Goal: Task Accomplishment & Management: Manage account settings

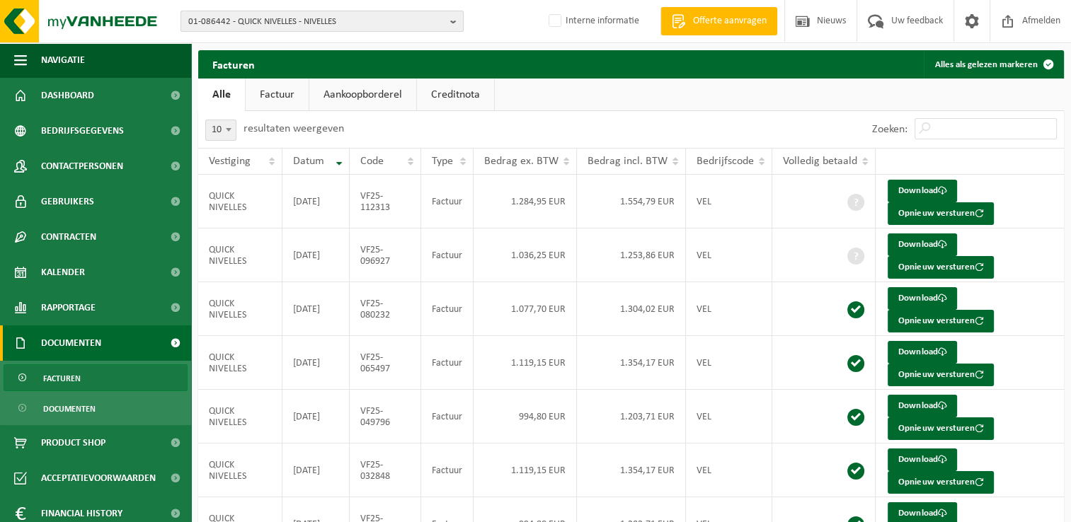
click at [266, 21] on span "01-086442 - QUICK NIVELLES - NIVELLES" at bounding box center [316, 21] width 256 height 21
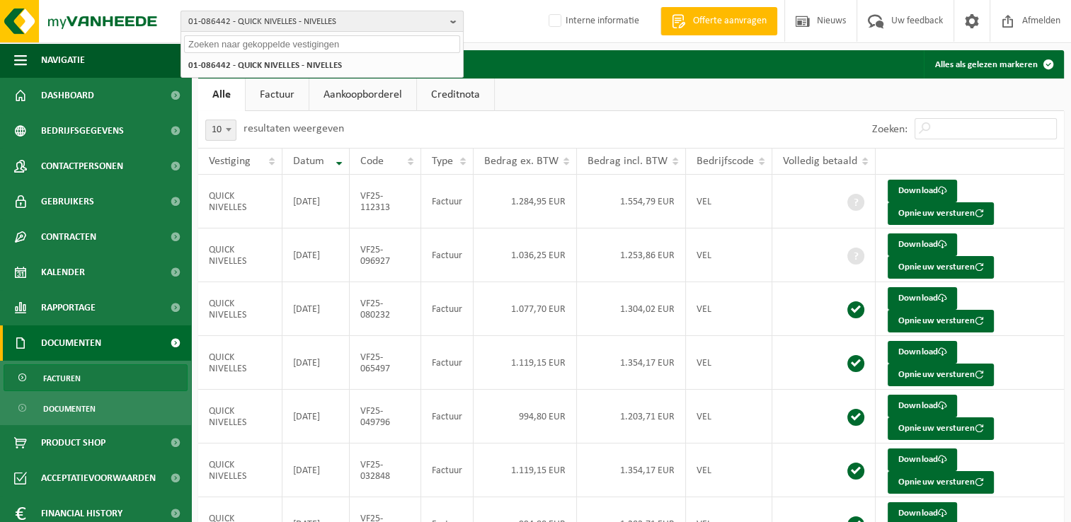
paste input "10-884362"
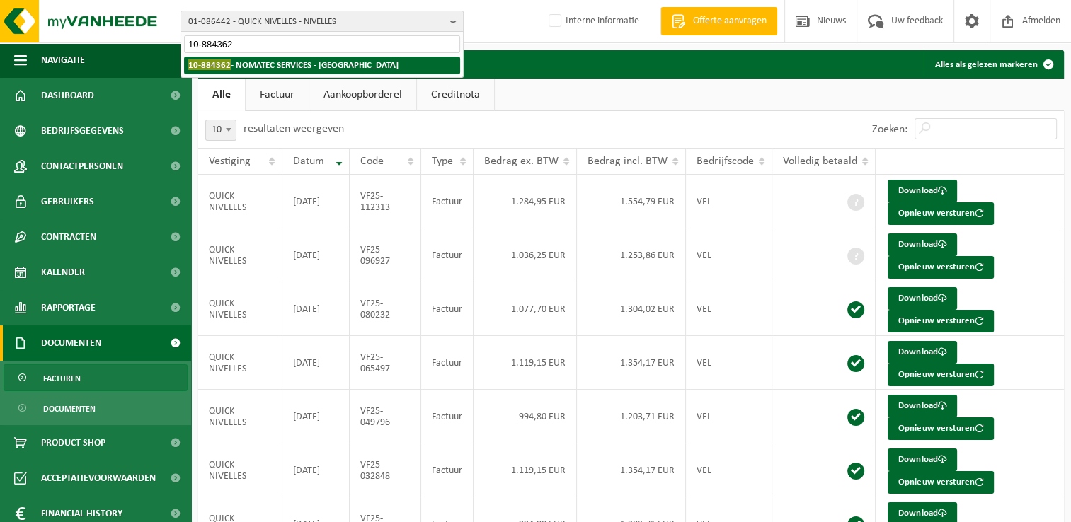
type input "10-884362"
click at [242, 67] on strong "10-884362 - NOMATEC SERVICES - AARTSELAAR" at bounding box center [293, 64] width 210 height 11
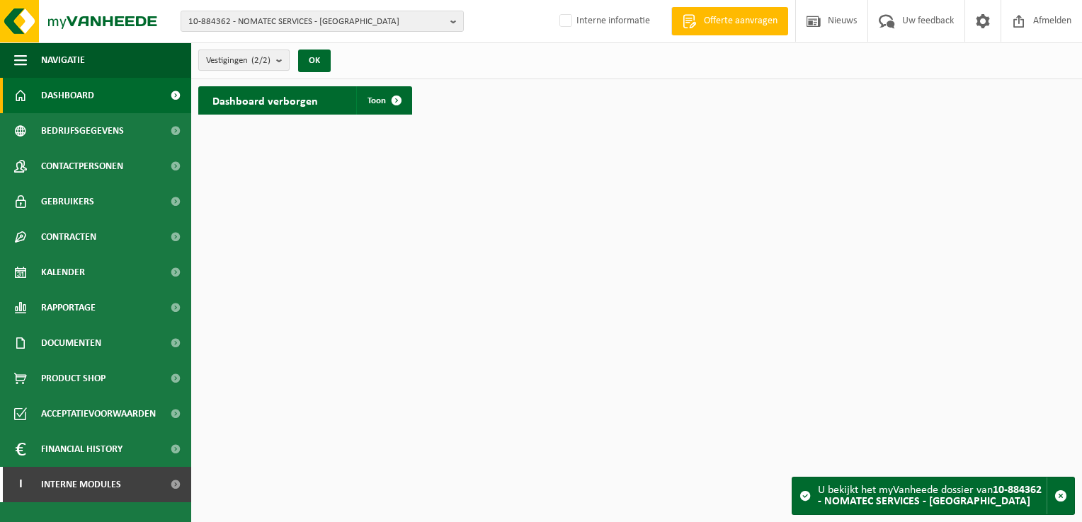
click at [224, 62] on span "Vestigingen (2/2)" at bounding box center [238, 60] width 64 height 21
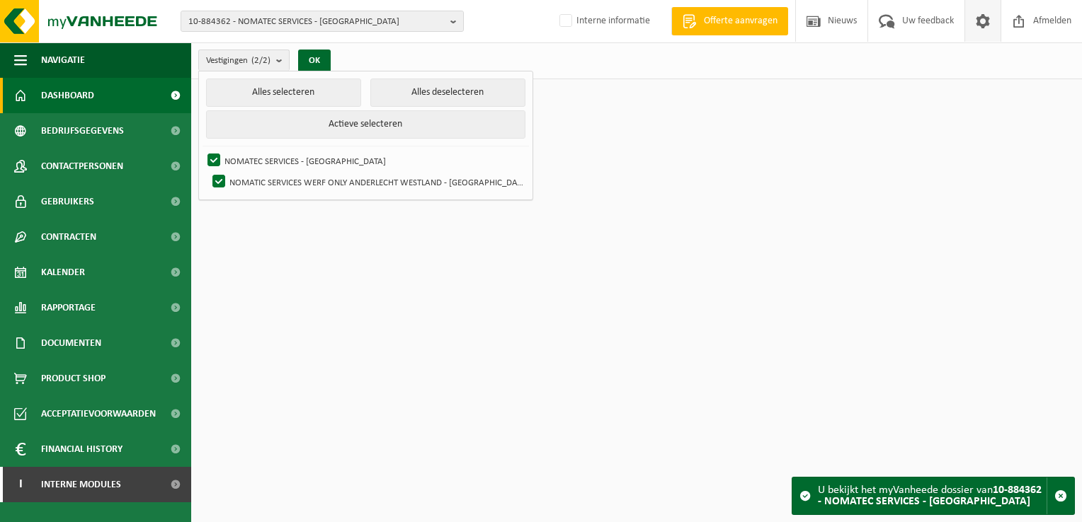
click at [974, 30] on span at bounding box center [982, 21] width 21 height 42
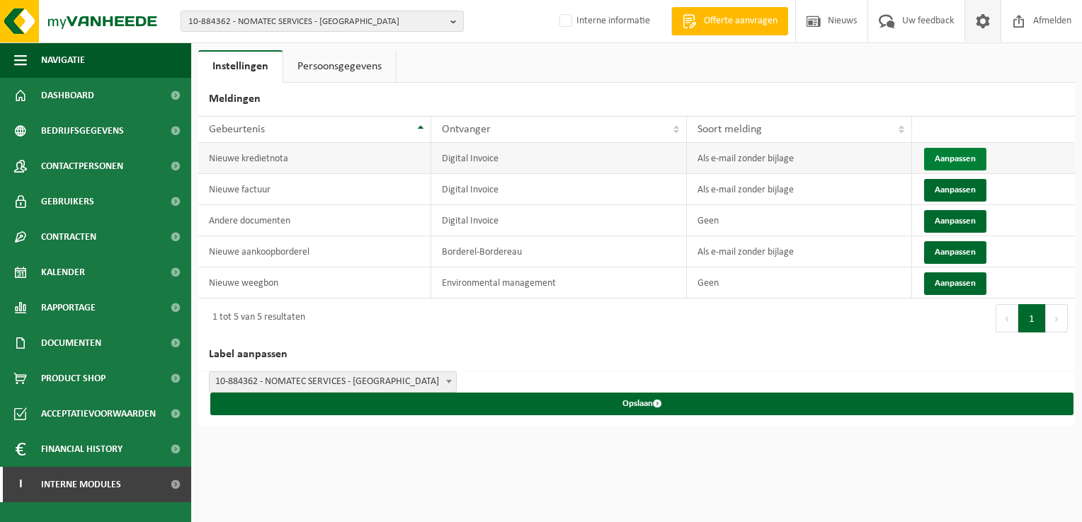
click at [941, 156] on button "Aanpassen" at bounding box center [955, 159] width 62 height 23
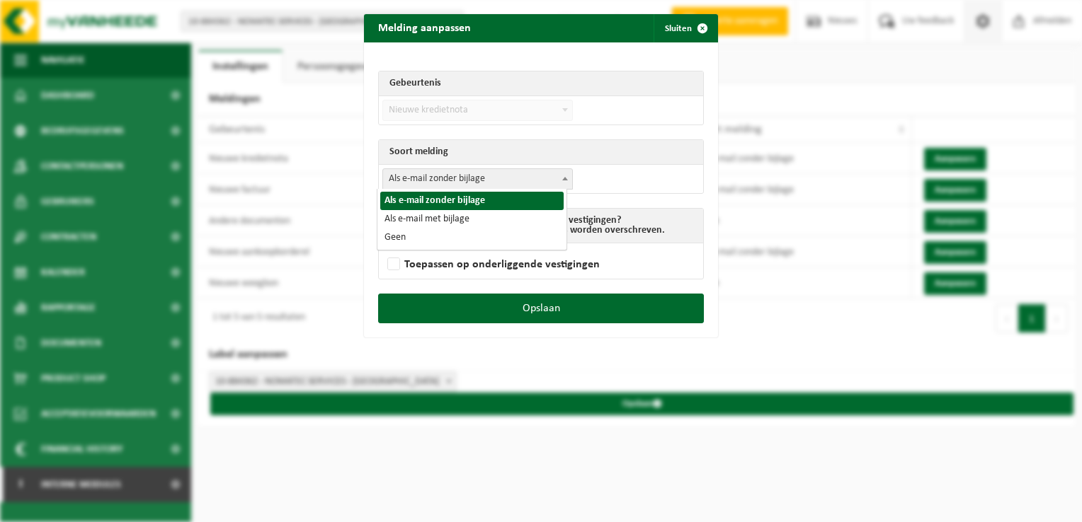
click at [466, 180] on span "Als e-mail zonder bijlage" at bounding box center [477, 179] width 189 height 20
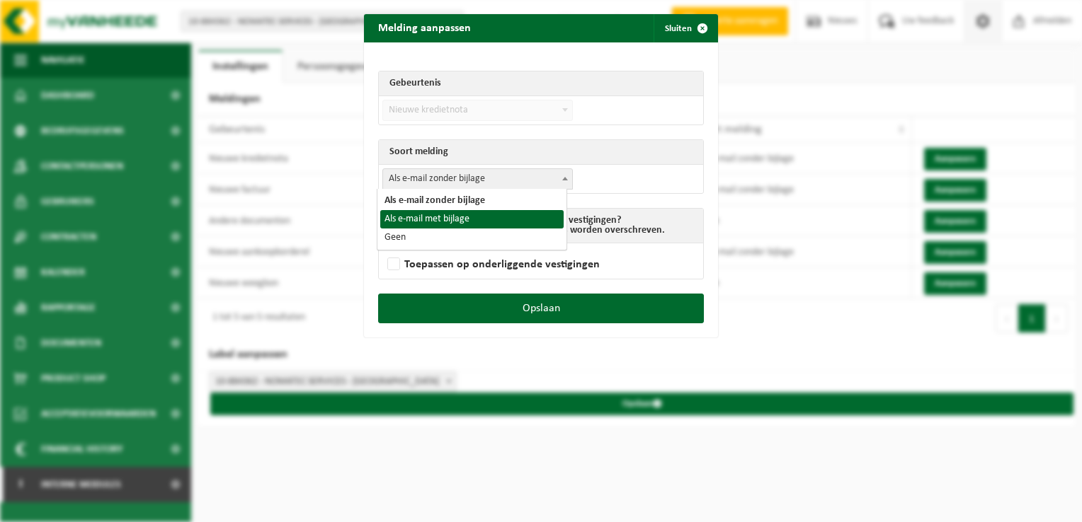
drag, startPoint x: 436, startPoint y: 217, endPoint x: 471, endPoint y: 258, distance: 54.3
select select "3"
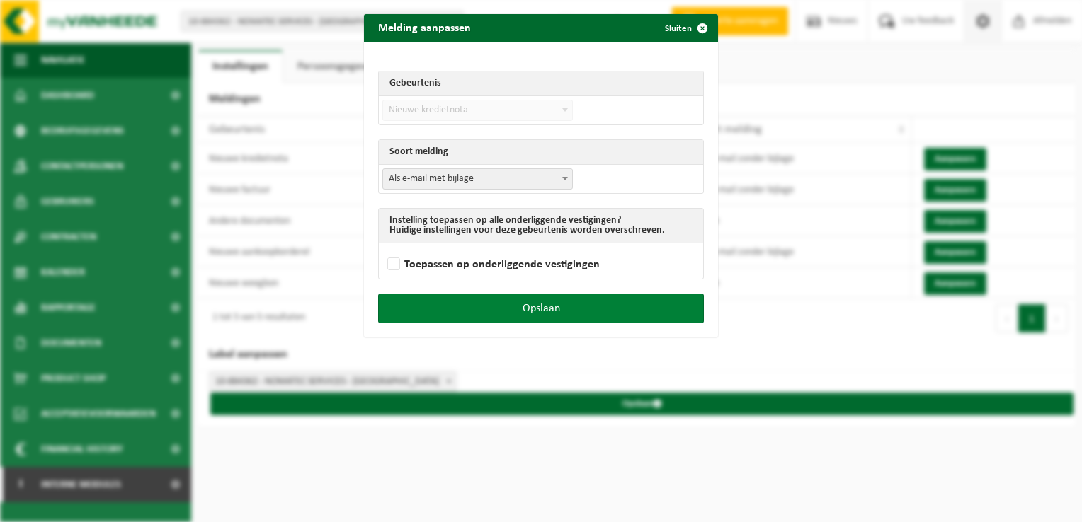
click at [538, 309] on button "Opslaan" at bounding box center [541, 309] width 326 height 30
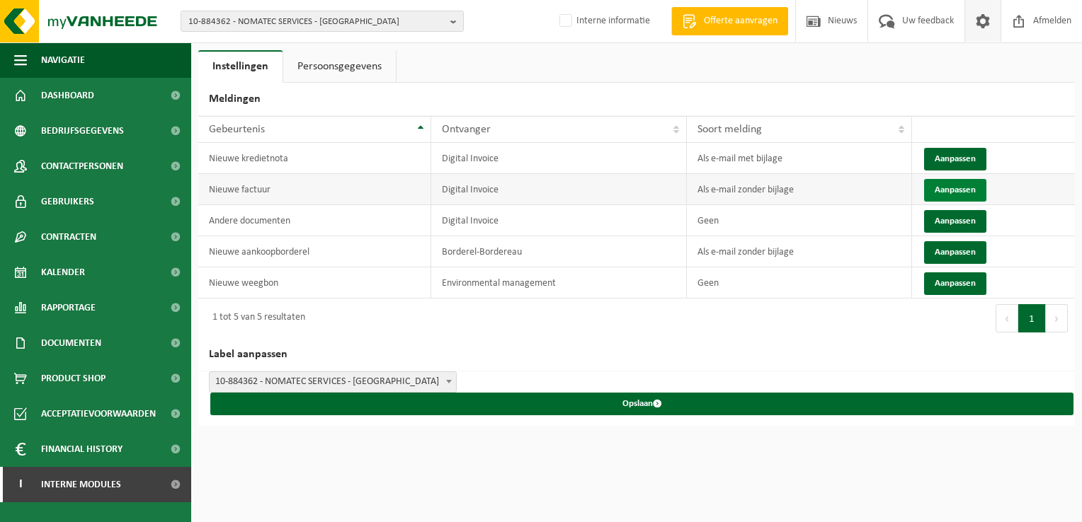
click at [937, 186] on button "Aanpassen" at bounding box center [955, 190] width 62 height 23
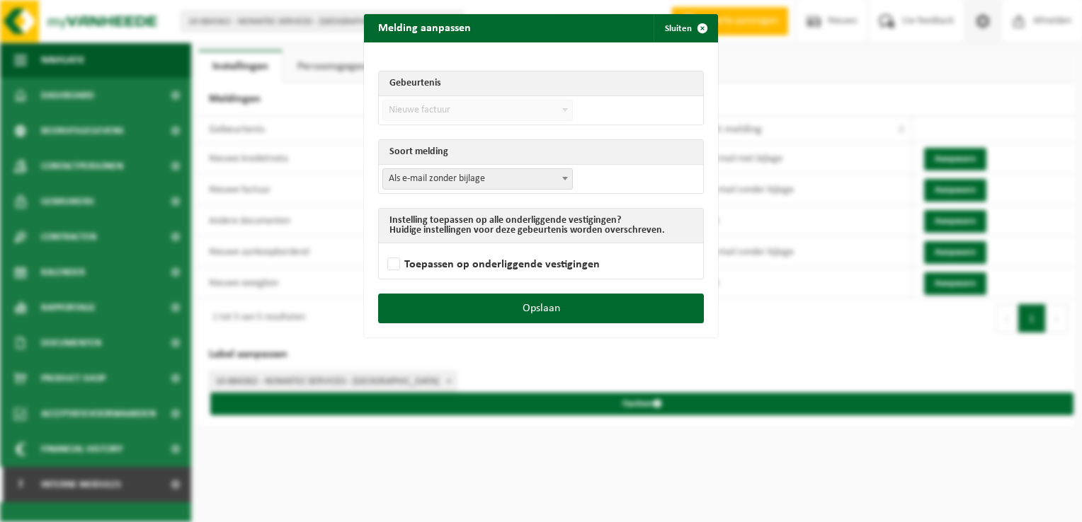
click at [447, 177] on span "Als e-mail zonder bijlage" at bounding box center [477, 179] width 189 height 20
select select "3"
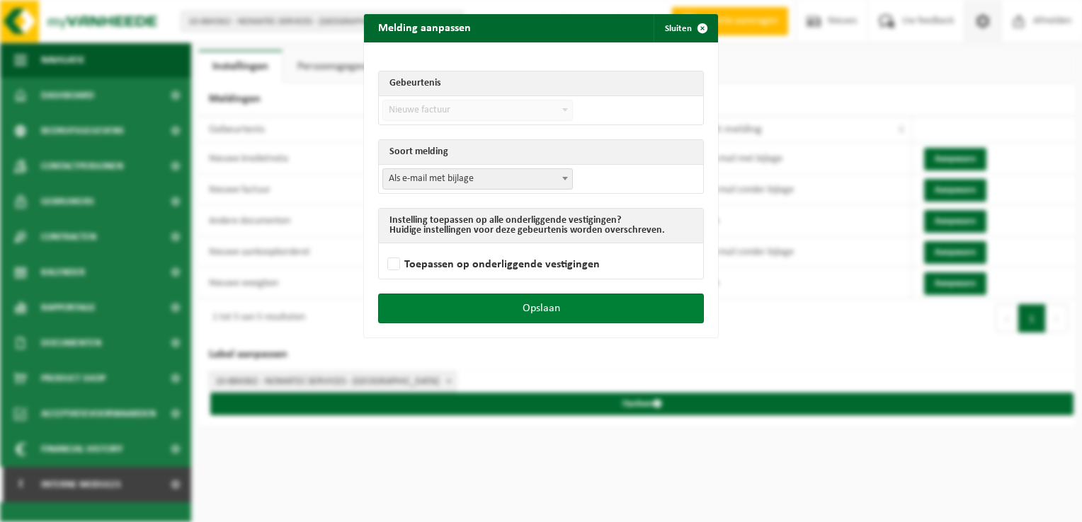
click at [569, 310] on button "Opslaan" at bounding box center [541, 309] width 326 height 30
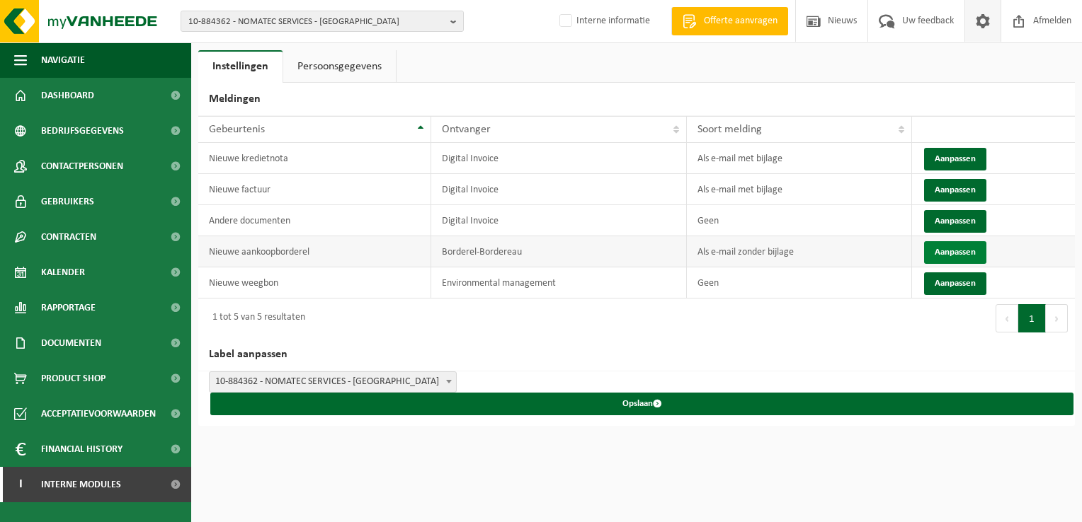
click at [944, 250] on button "Aanpassen" at bounding box center [955, 252] width 62 height 23
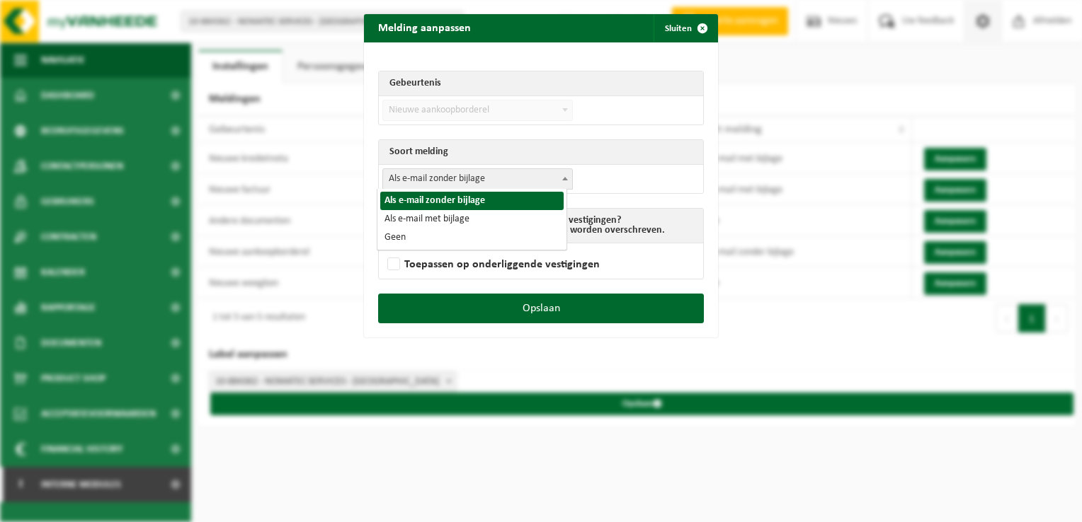
drag, startPoint x: 451, startPoint y: 178, endPoint x: 449, endPoint y: 216, distance: 38.2
click at [451, 178] on span "Als e-mail zonder bijlage" at bounding box center [477, 179] width 189 height 20
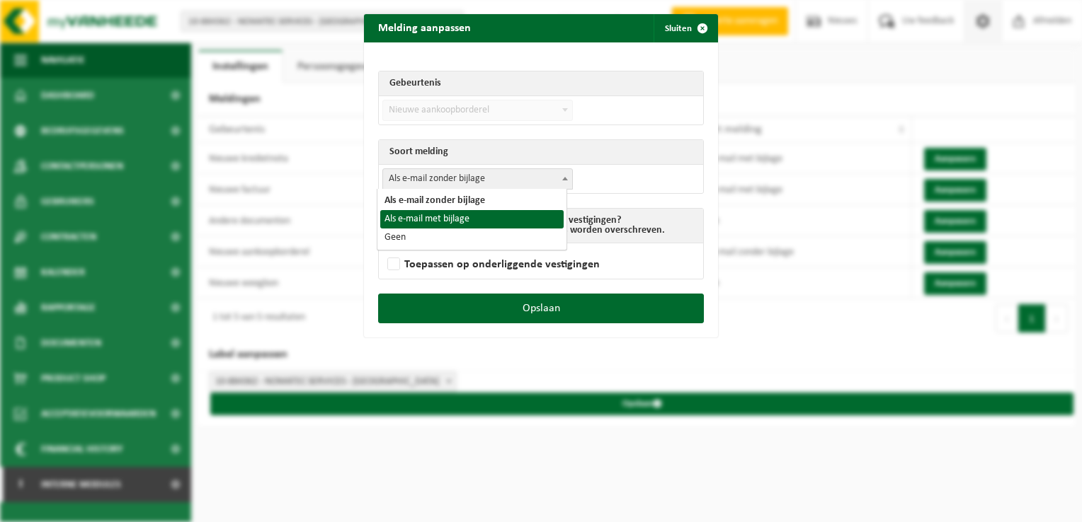
select select "3"
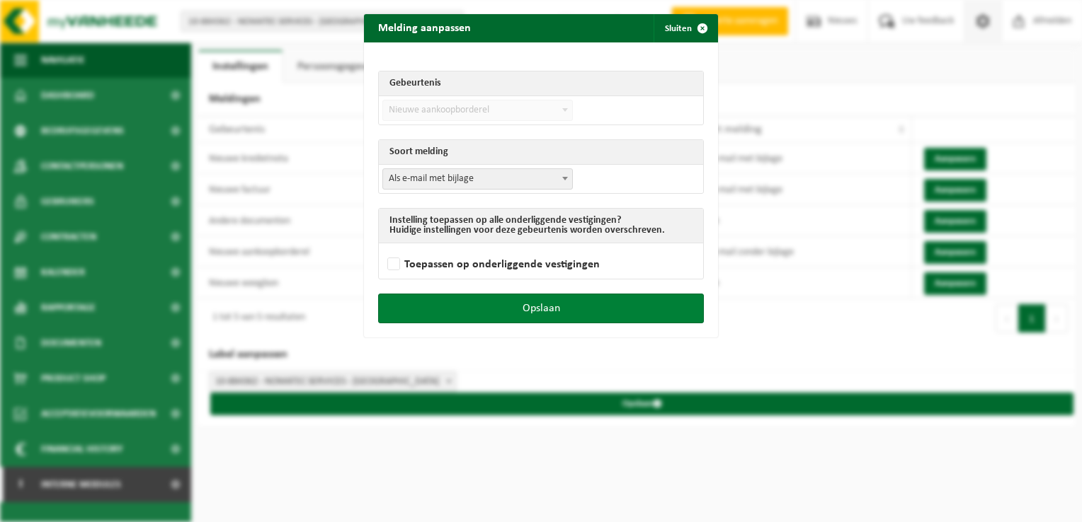
click at [569, 312] on button "Opslaan" at bounding box center [541, 309] width 326 height 30
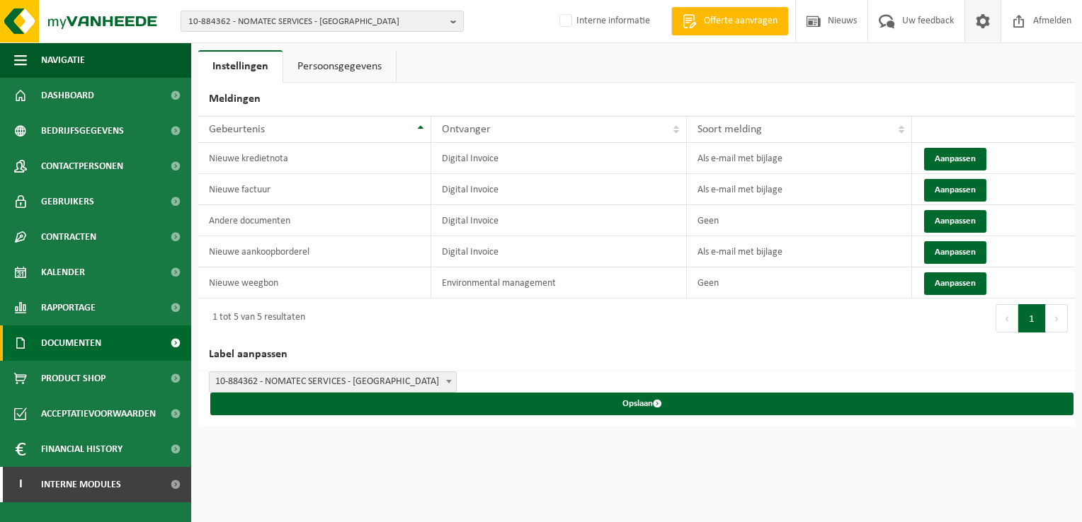
click at [105, 344] on link "Documenten" at bounding box center [95, 343] width 191 height 35
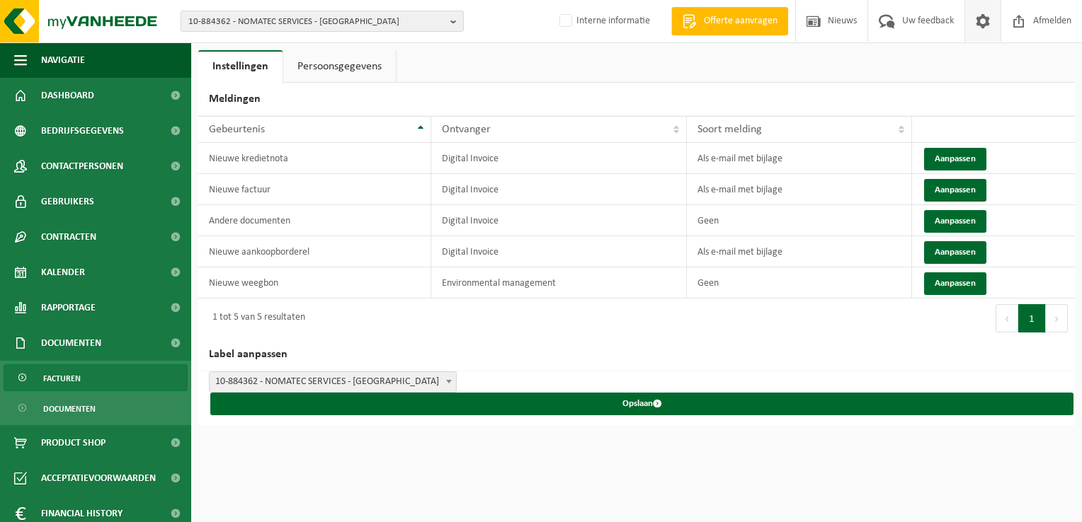
click at [88, 372] on link "Facturen" at bounding box center [96, 378] width 184 height 27
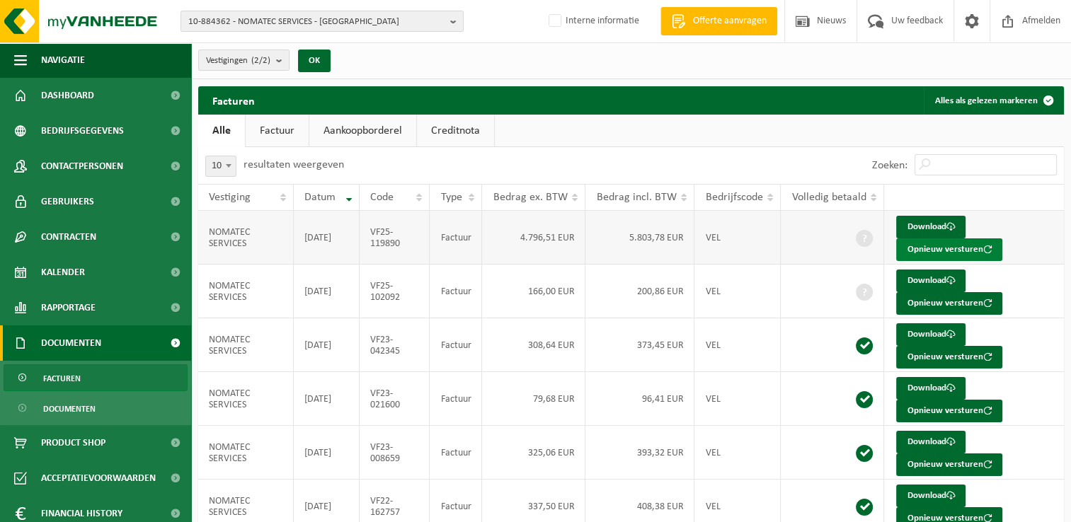
click at [912, 245] on button "Opnieuw versturen" at bounding box center [949, 250] width 106 height 23
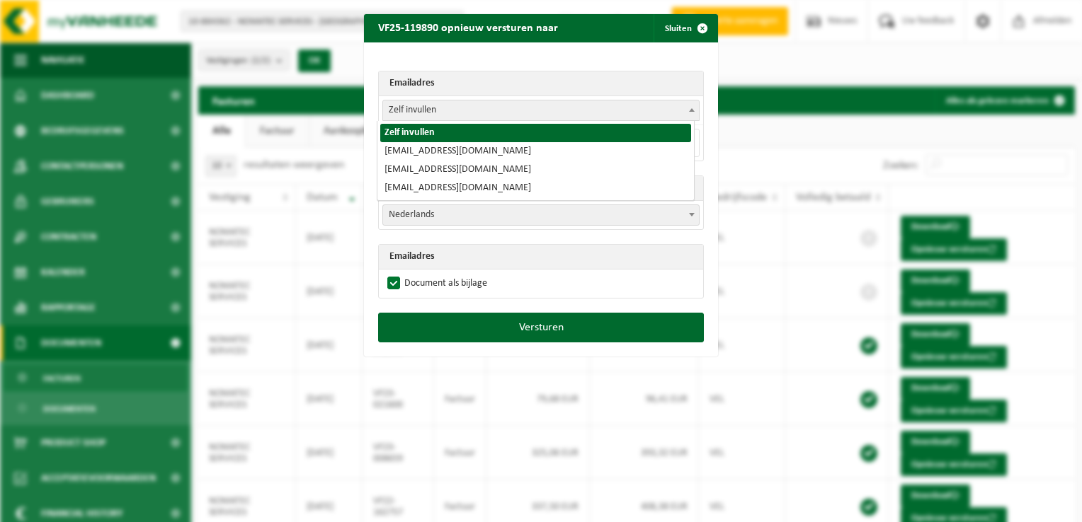
click at [416, 106] on span "Zelf invullen" at bounding box center [541, 111] width 316 height 20
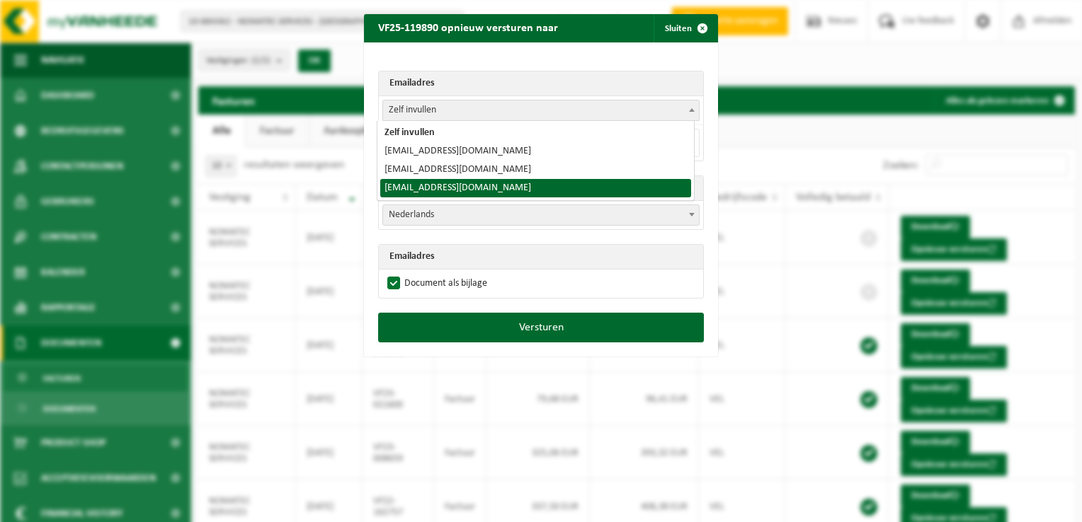
select select "said@nmt-group.be"
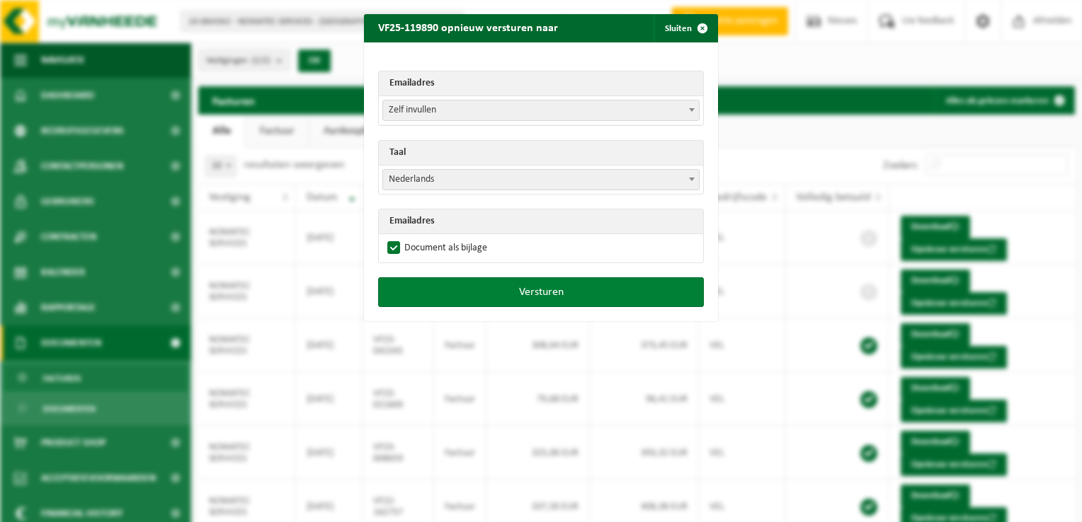
click at [480, 289] on button "Versturen" at bounding box center [541, 292] width 326 height 30
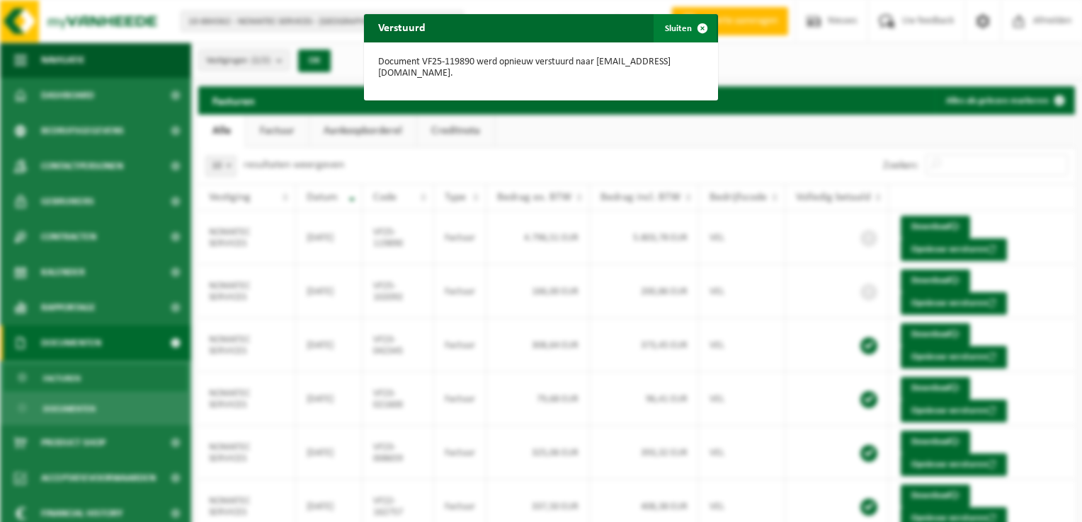
click at [696, 28] on span "button" at bounding box center [702, 28] width 28 height 28
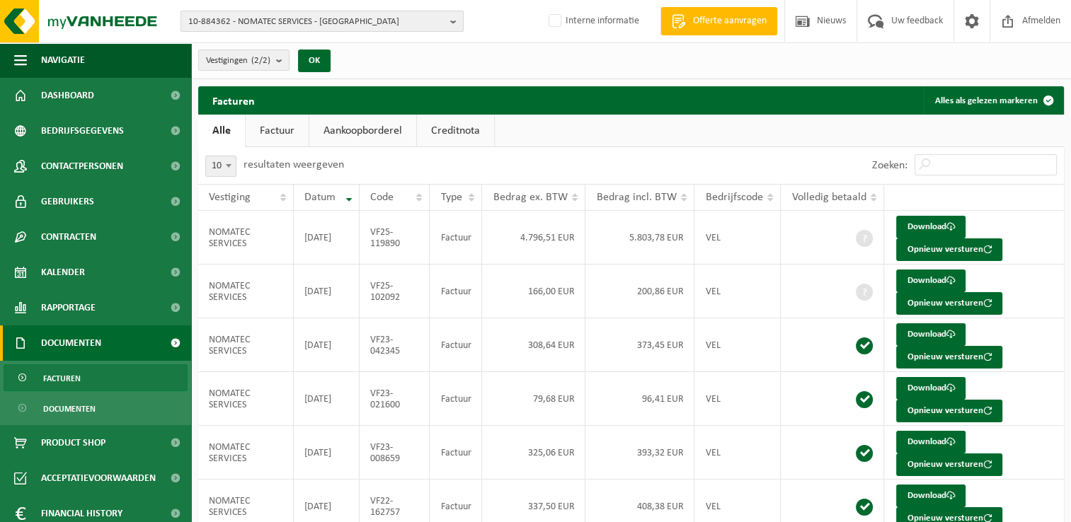
click at [274, 23] on span "10-884362 - NOMATEC SERVICES - AARTSELAAR" at bounding box center [316, 21] width 256 height 21
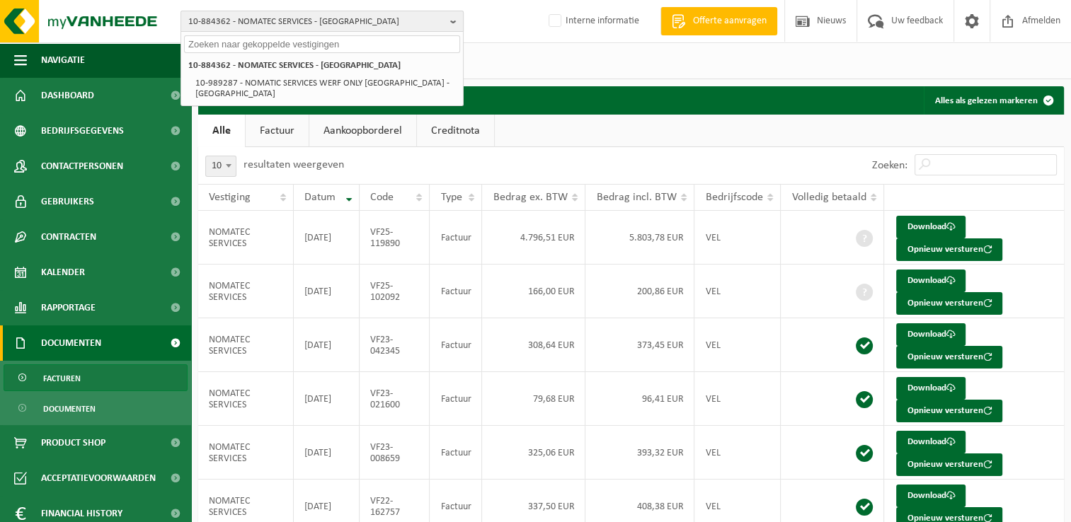
paste input "10-923411"
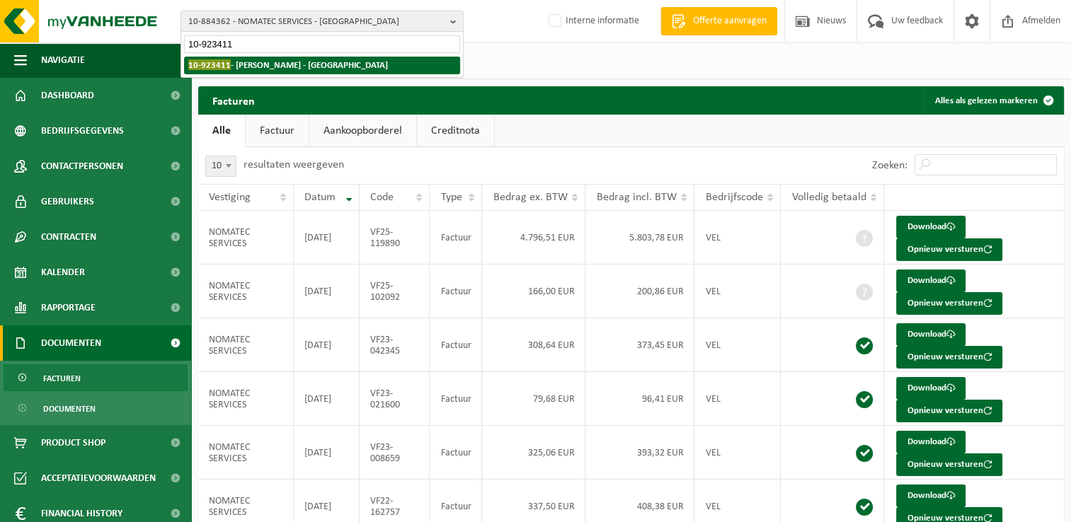
type input "10-923411"
click at [274, 67] on strong "10-923411 - HEPPNER - ASSE" at bounding box center [288, 64] width 200 height 11
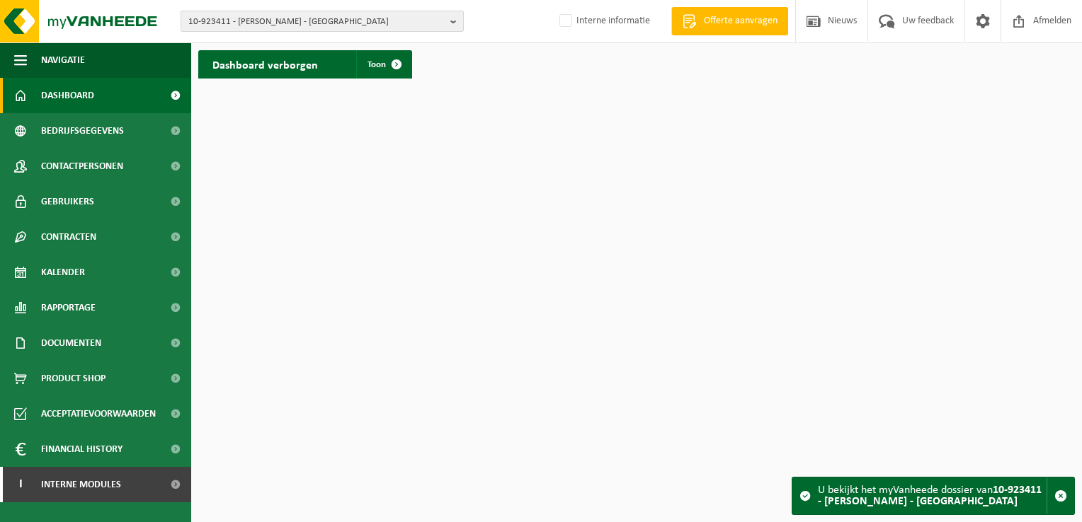
click at [252, 23] on span "10-923411 - [PERSON_NAME] - [GEOGRAPHIC_DATA]" at bounding box center [316, 21] width 256 height 21
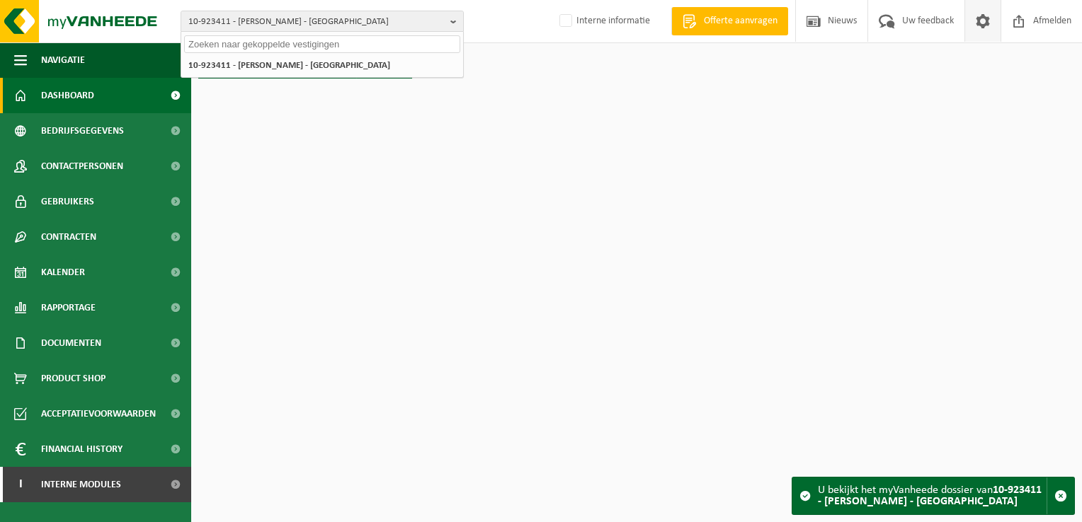
click at [979, 23] on span at bounding box center [982, 21] width 21 height 42
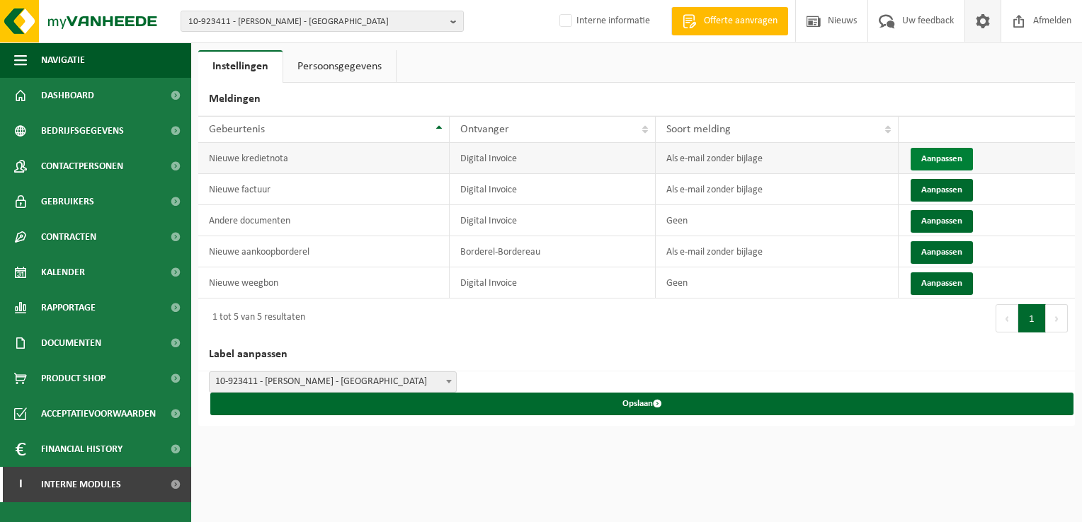
click at [935, 156] on button "Aanpassen" at bounding box center [941, 159] width 62 height 23
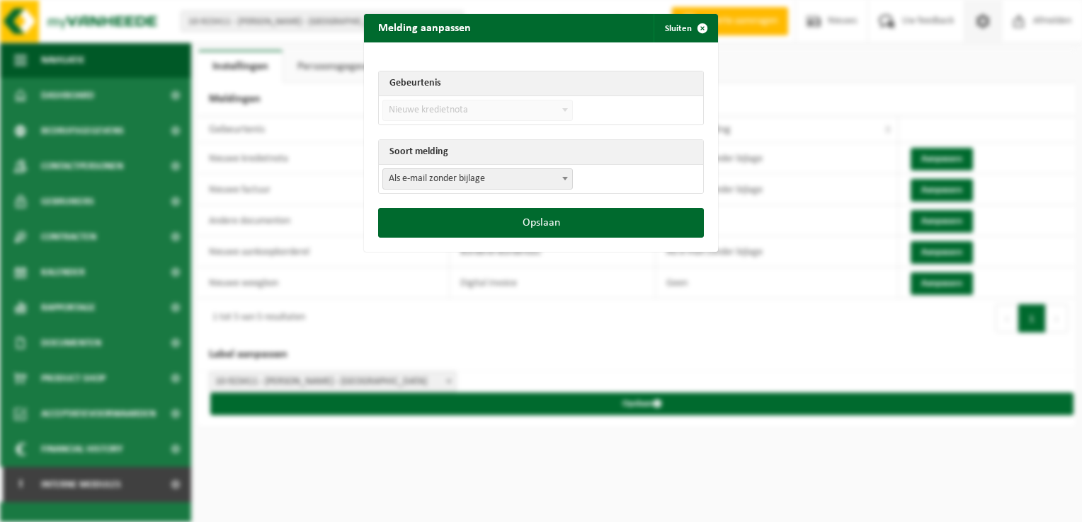
drag, startPoint x: 512, startPoint y: 180, endPoint x: 506, endPoint y: 185, distance: 8.1
click at [512, 180] on span "Als e-mail zonder bijlage" at bounding box center [477, 179] width 189 height 20
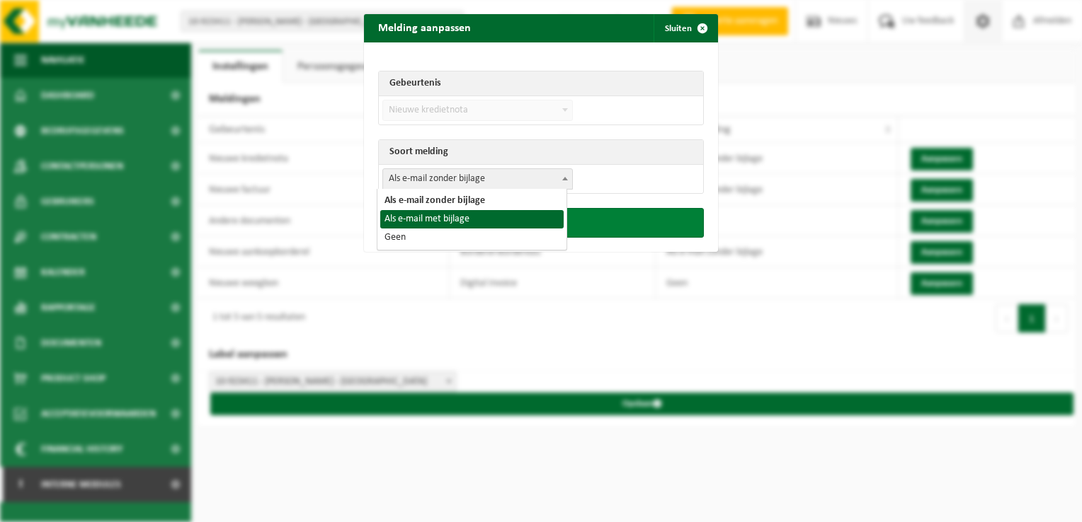
drag, startPoint x: 481, startPoint y: 215, endPoint x: 498, endPoint y: 215, distance: 17.7
select select "3"
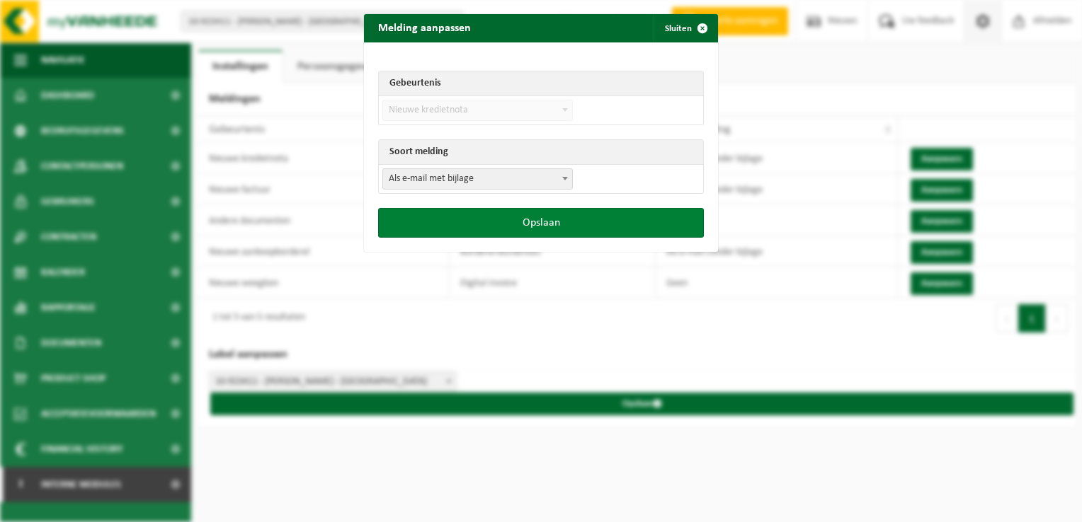
click at [560, 220] on button "Opslaan" at bounding box center [541, 223] width 326 height 30
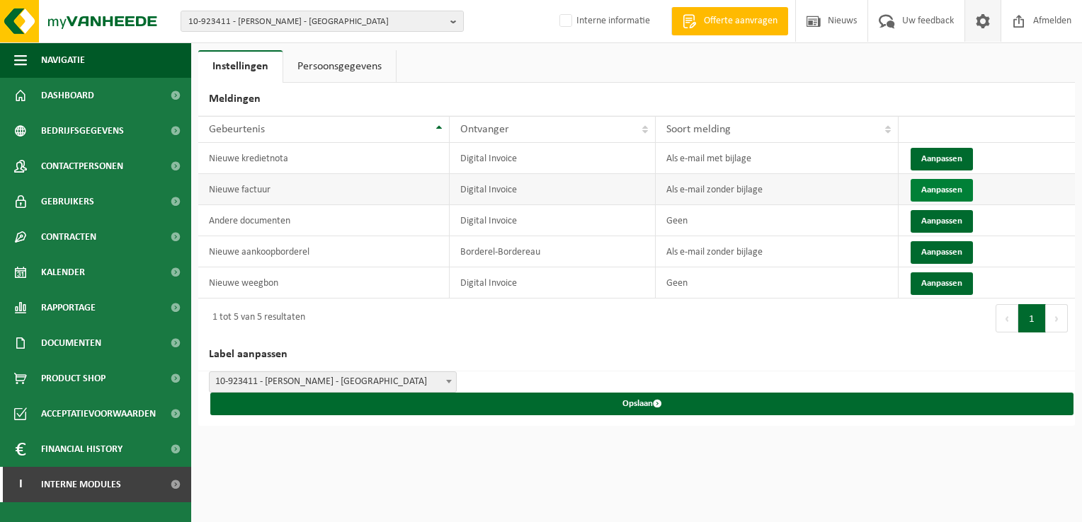
click at [954, 188] on button "Aanpassen" at bounding box center [941, 190] width 62 height 23
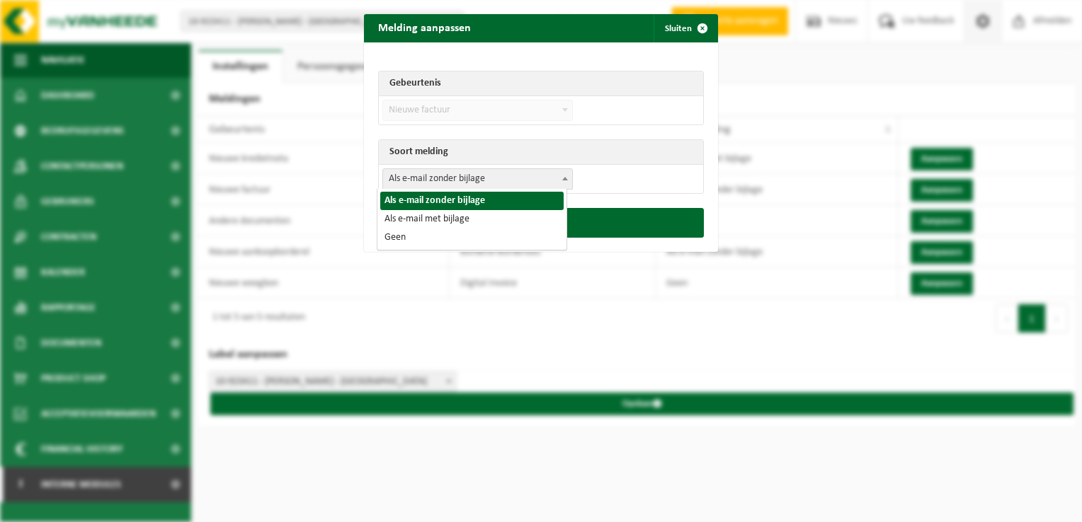
click at [522, 173] on span "Als e-mail zonder bijlage" at bounding box center [477, 179] width 189 height 20
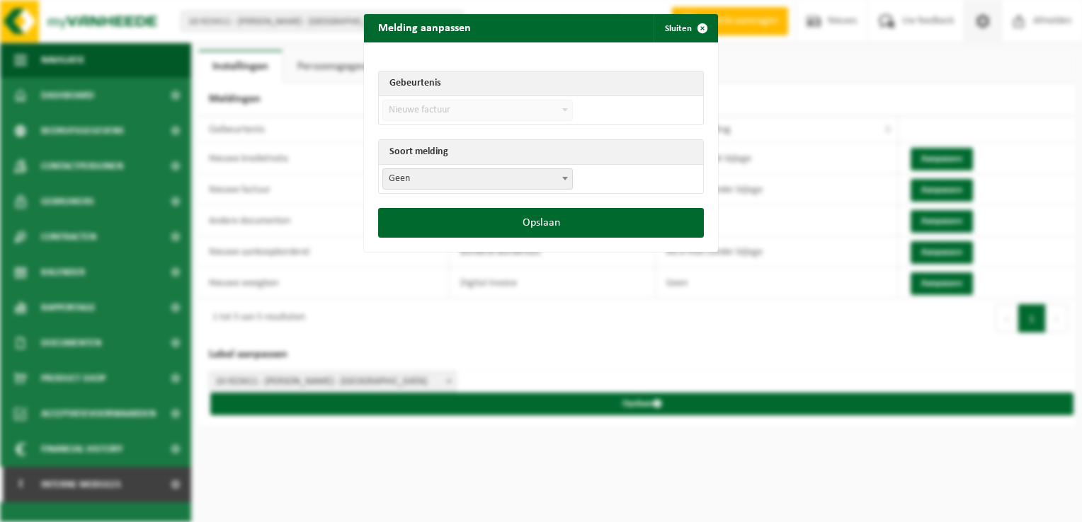
click at [478, 179] on span "Geen" at bounding box center [477, 179] width 189 height 20
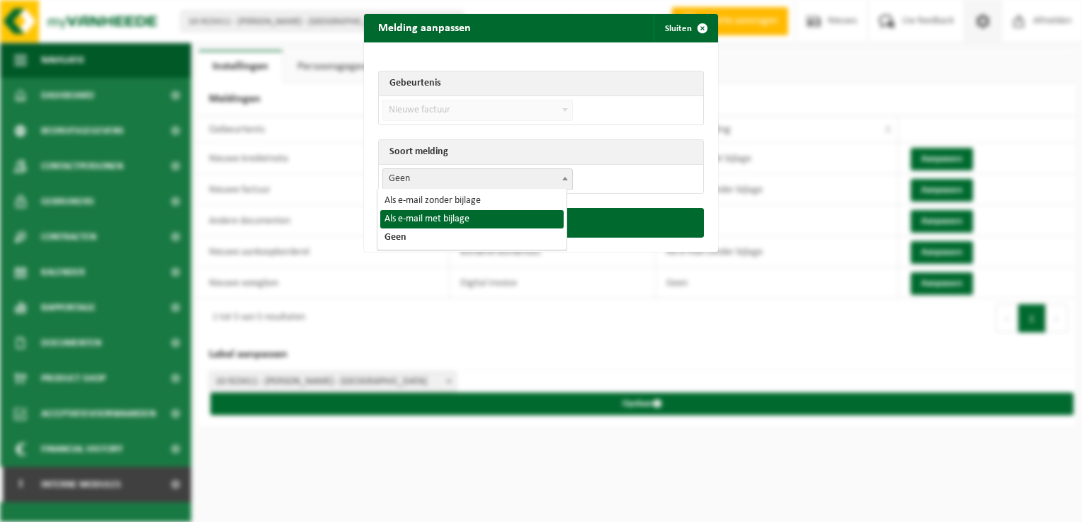
select select "3"
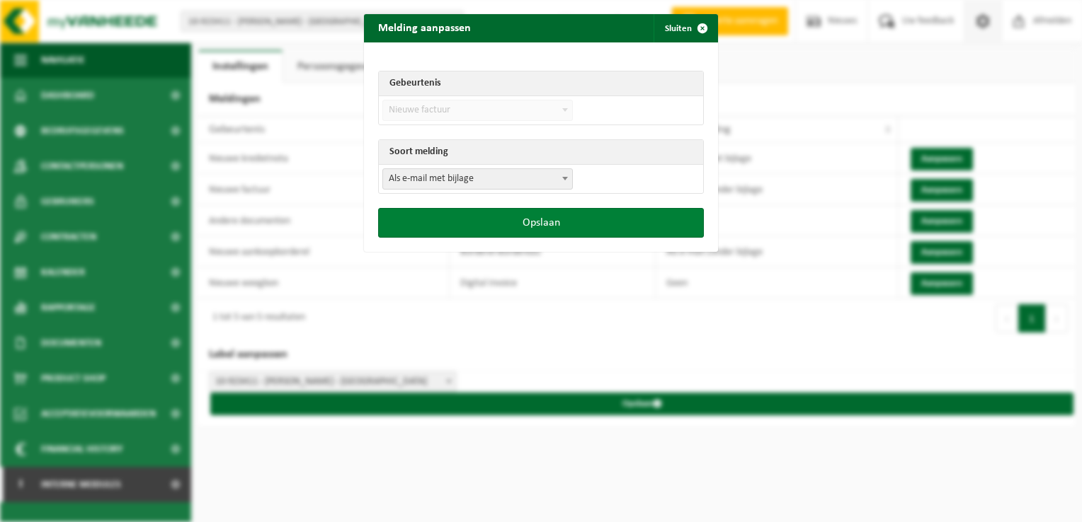
click at [558, 225] on button "Opslaan" at bounding box center [541, 223] width 326 height 30
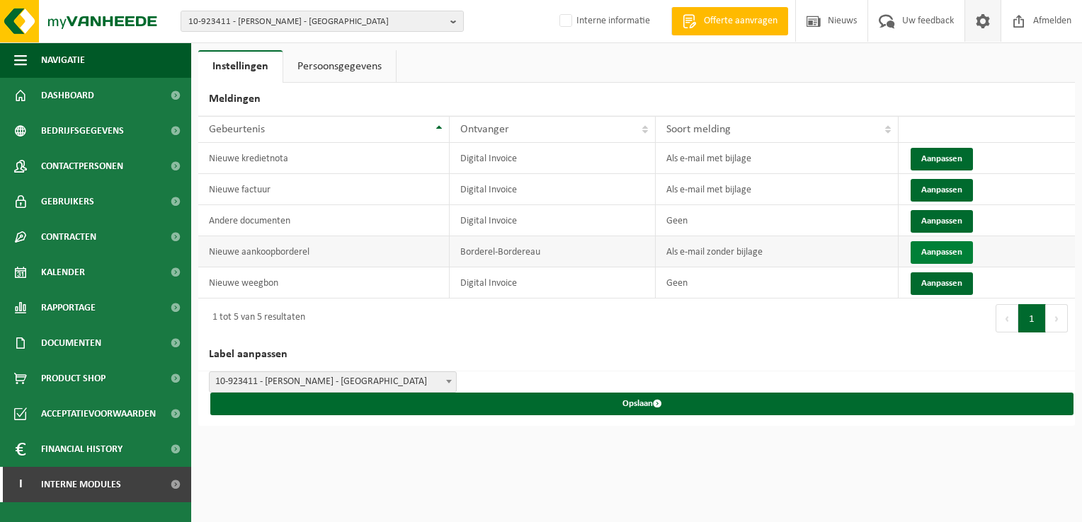
click at [944, 253] on button "Aanpassen" at bounding box center [941, 252] width 62 height 23
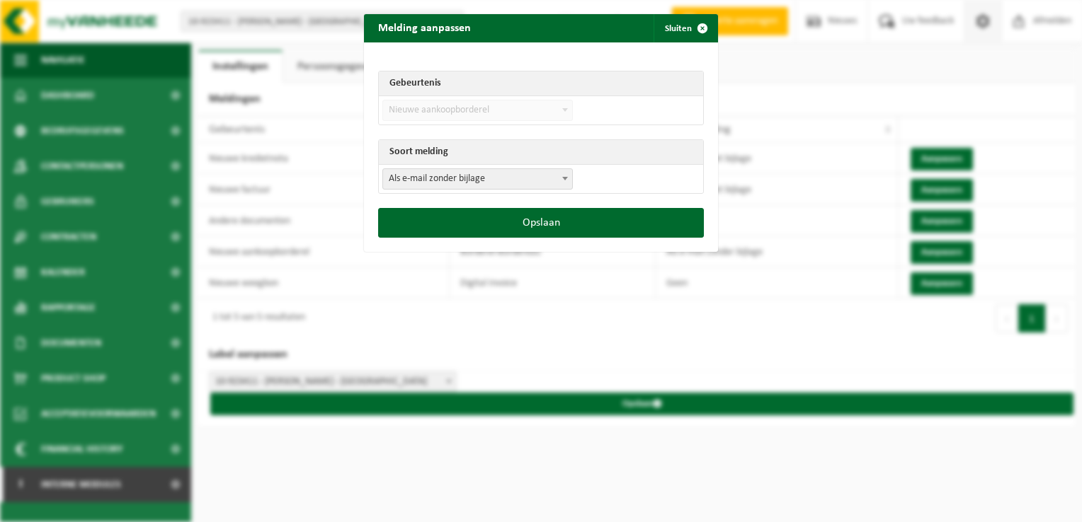
click at [418, 180] on span "Als e-mail zonder bijlage" at bounding box center [477, 179] width 189 height 20
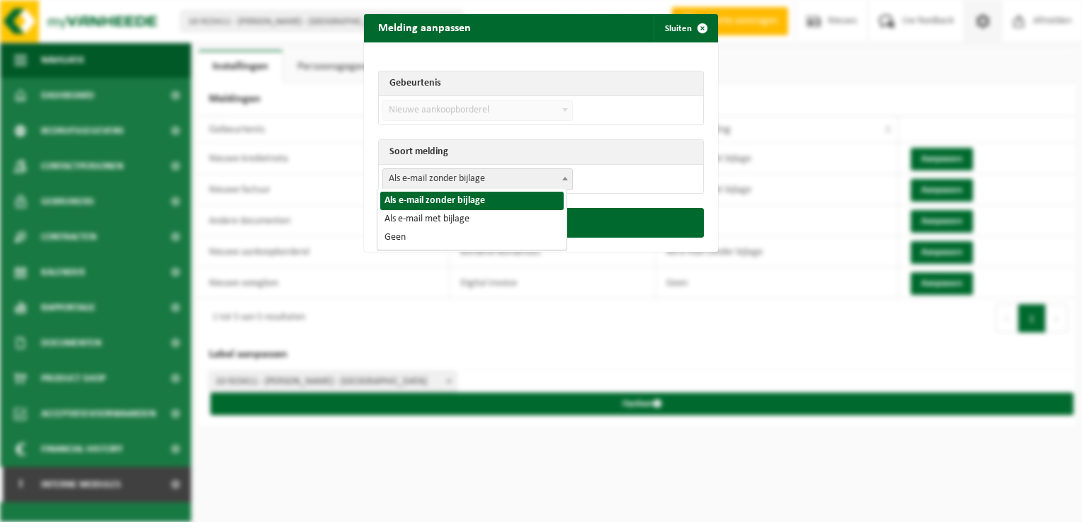
select select "3"
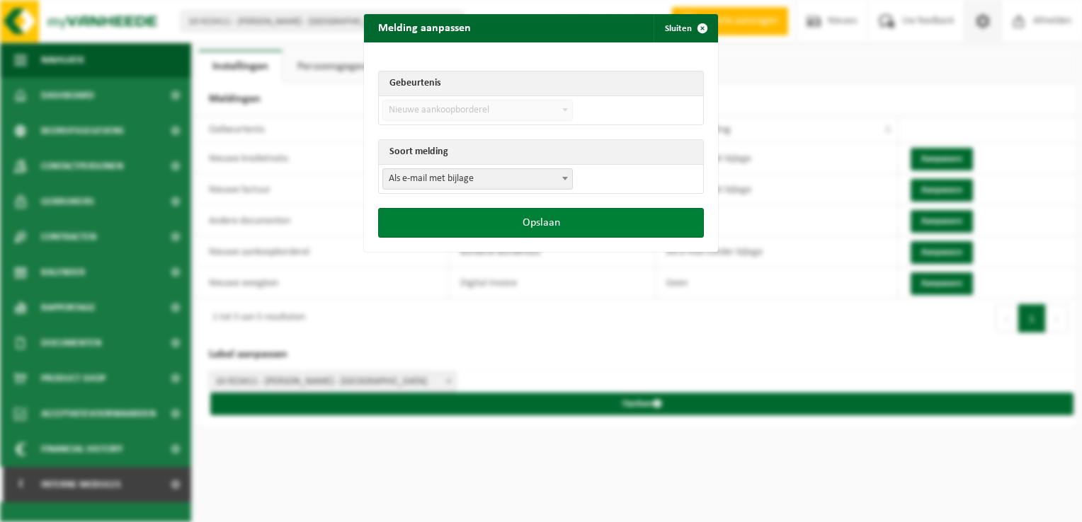
click at [545, 231] on button "Opslaan" at bounding box center [541, 223] width 326 height 30
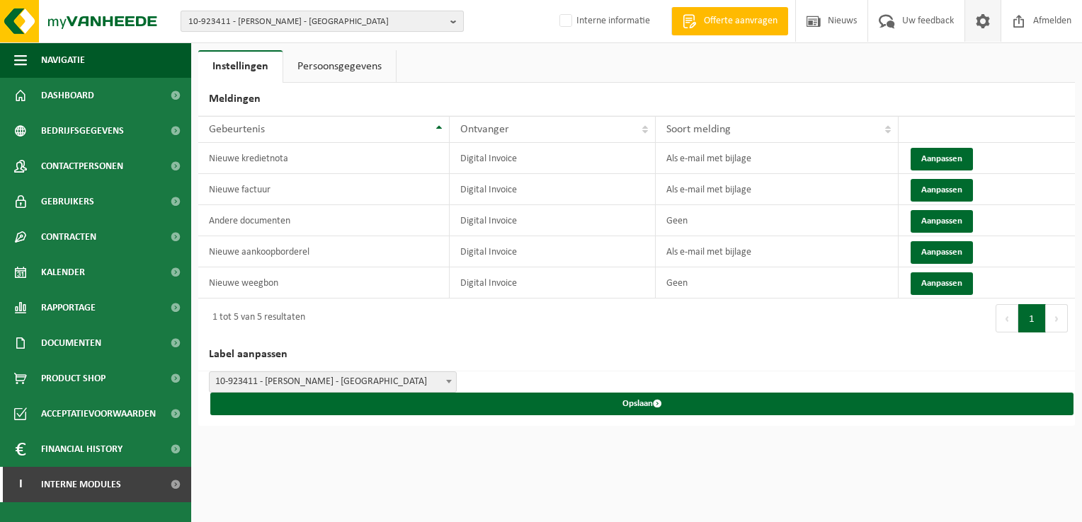
click at [266, 21] on span "10-923411 - HEPPNER - ASSE" at bounding box center [316, 21] width 256 height 21
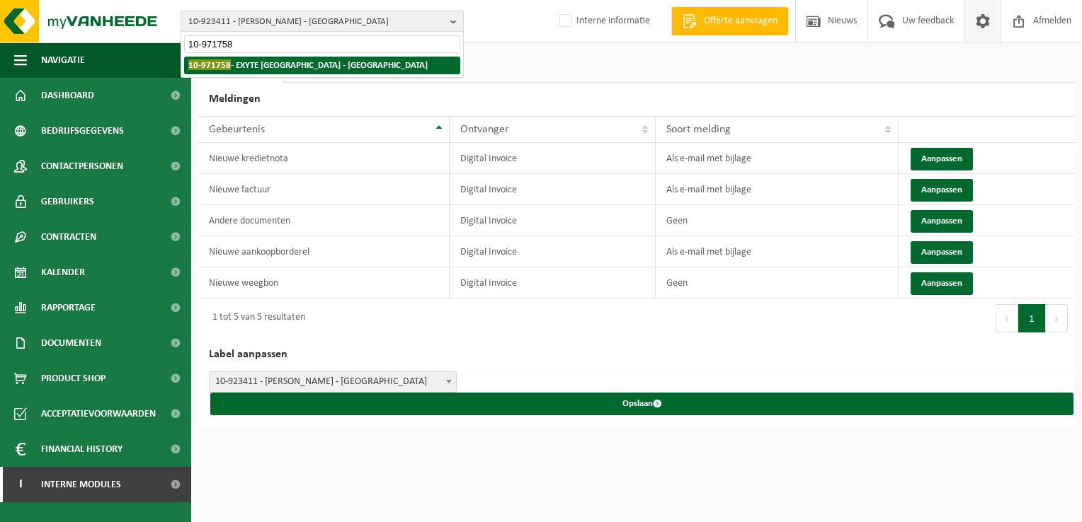
type input "10-971758"
click at [256, 67] on strong "10-971758 - EXYTE FRANCE - AIX EN PROVENCE" at bounding box center [307, 64] width 239 height 11
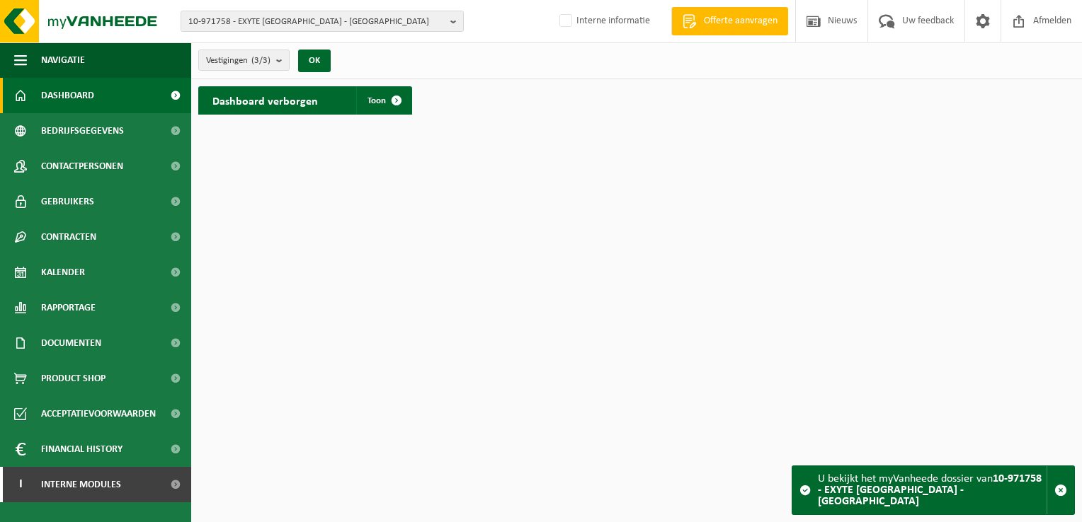
click at [243, 47] on div "Vestigingen (3/3) Alles selecteren Alles deselecteren Actieve selecteren EXYTE …" at bounding box center [268, 60] width 155 height 30
click at [250, 58] on span "Vestigingen (3/3)" at bounding box center [238, 60] width 64 height 21
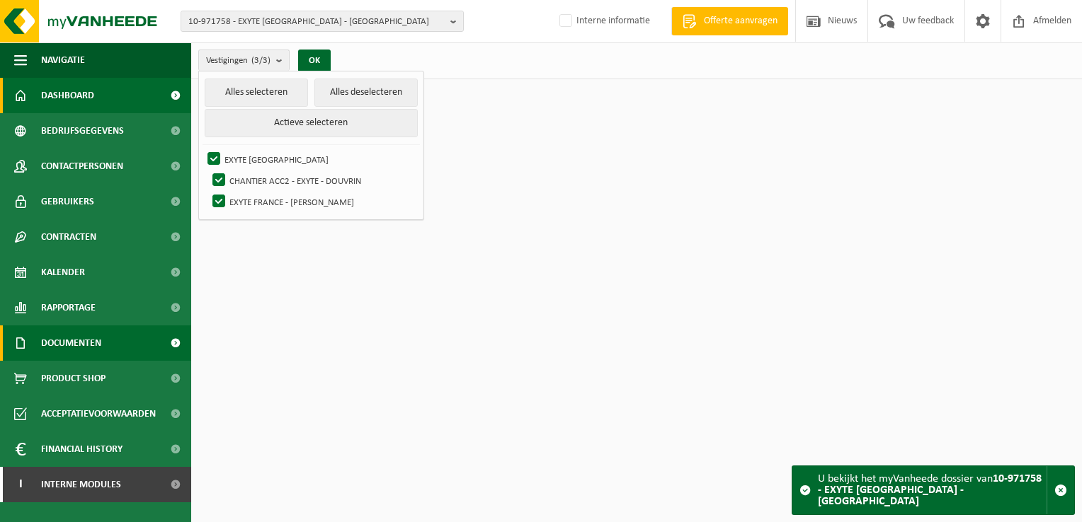
click at [73, 344] on span "Documenten" at bounding box center [71, 343] width 60 height 35
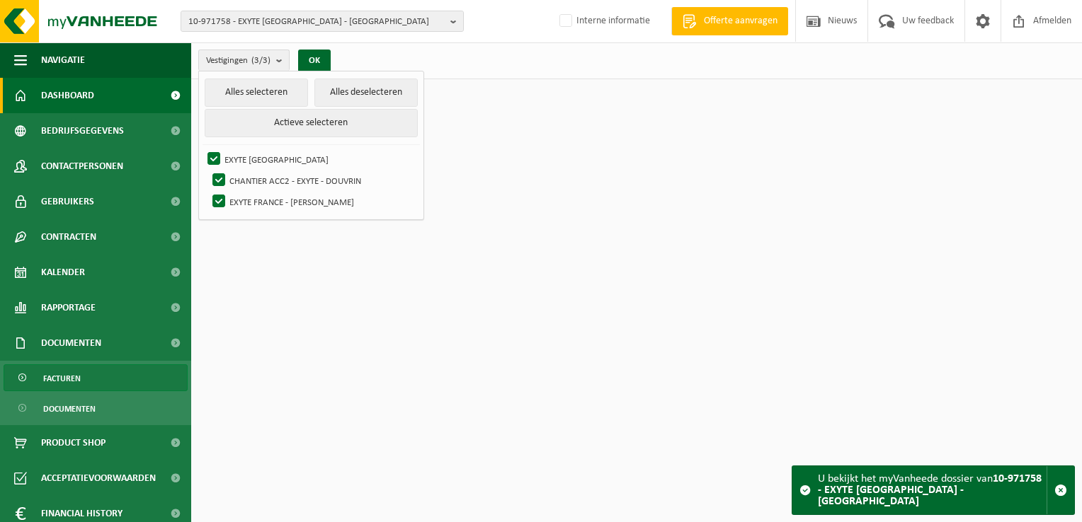
click at [86, 372] on link "Facturen" at bounding box center [96, 378] width 184 height 27
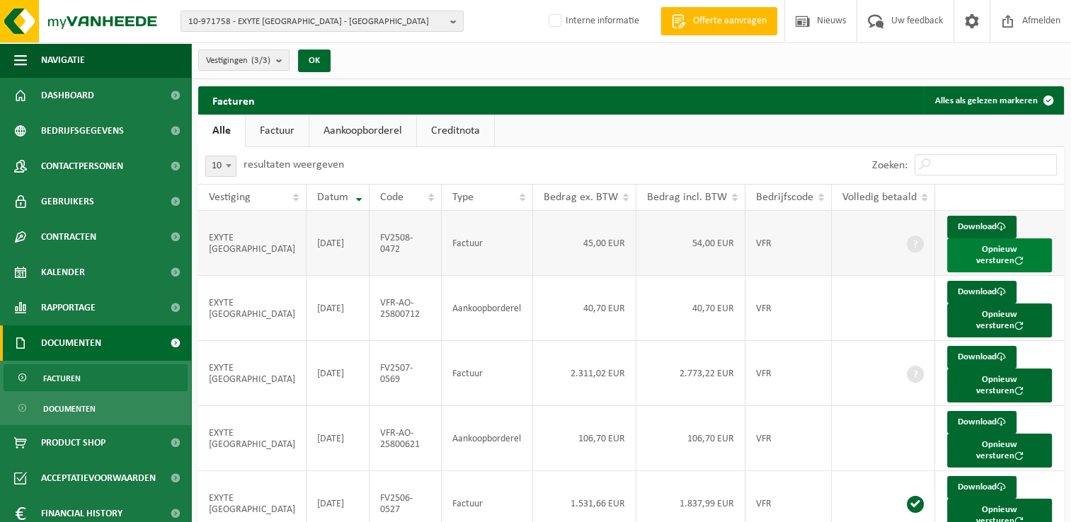
click at [947, 252] on button "Opnieuw versturen" at bounding box center [999, 256] width 105 height 34
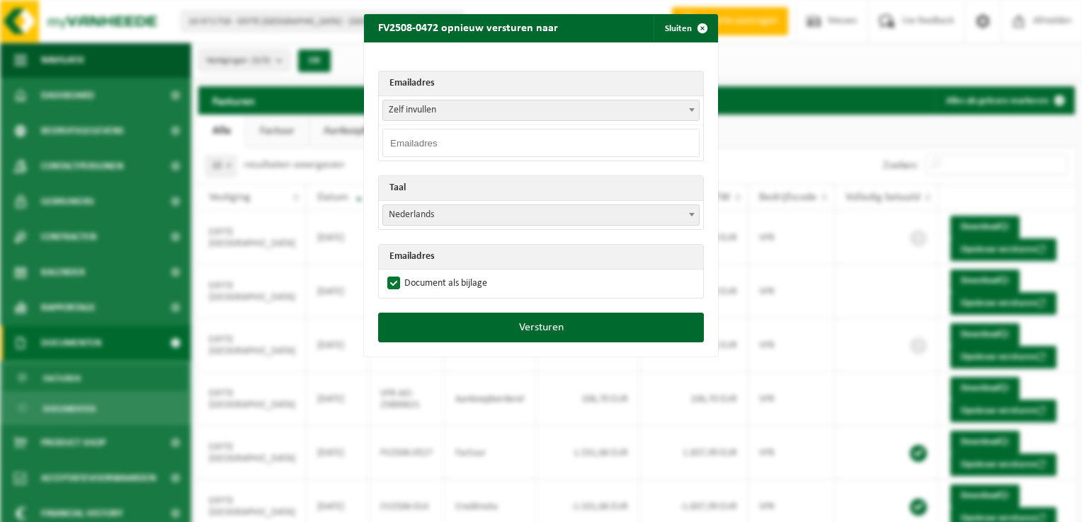
click at [472, 146] on input "email" at bounding box center [540, 143] width 317 height 28
paste input "Invoice.1005@exyte.net"
type input "Invoice.1005@exyte.net"
click at [503, 59] on div "Emailadres Zelf invullen laurie.mendel@exyte.net invoice1005@exyte.net Zelf inv…" at bounding box center [541, 177] width 354 height 270
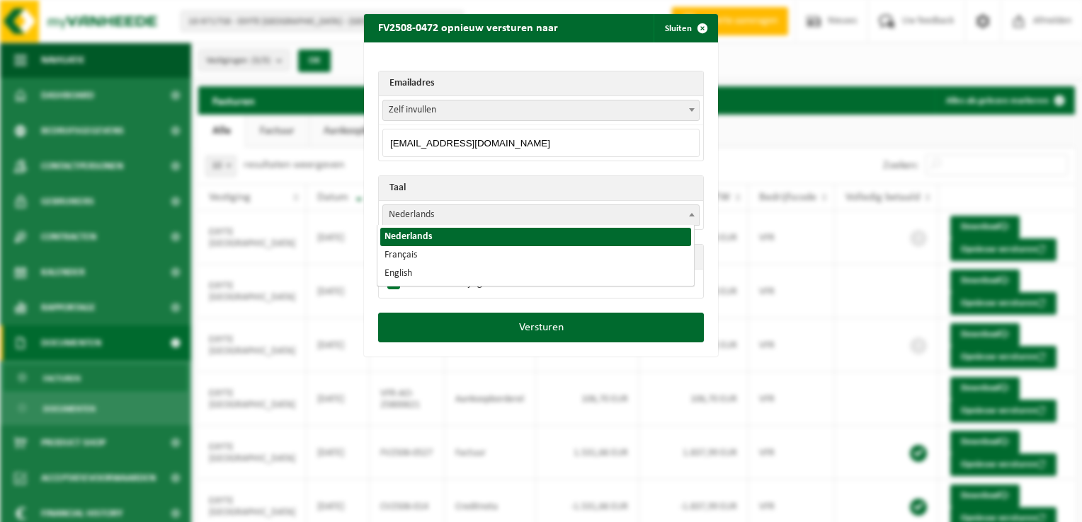
click at [400, 218] on span "Nederlands" at bounding box center [541, 215] width 316 height 20
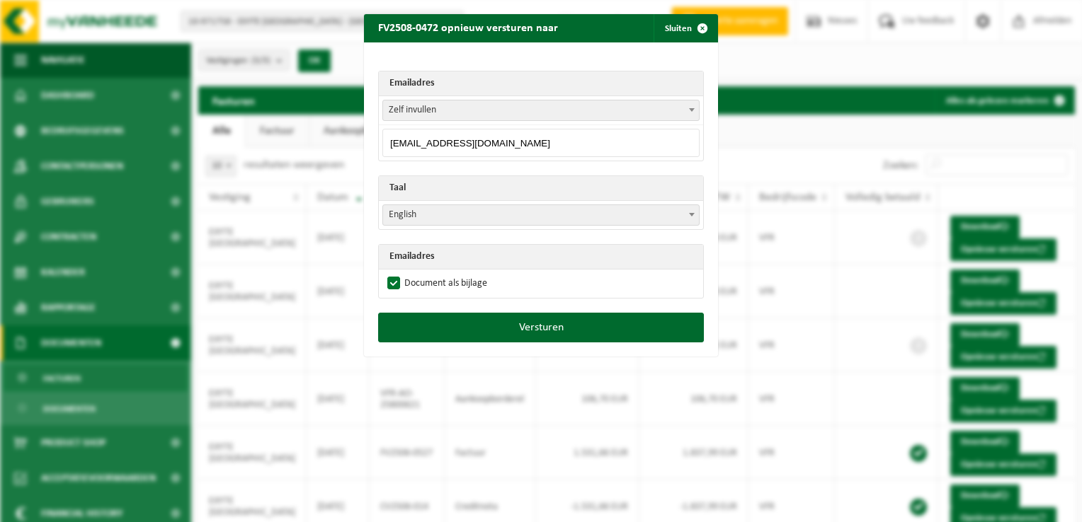
click at [640, 219] on span "English" at bounding box center [541, 215] width 316 height 20
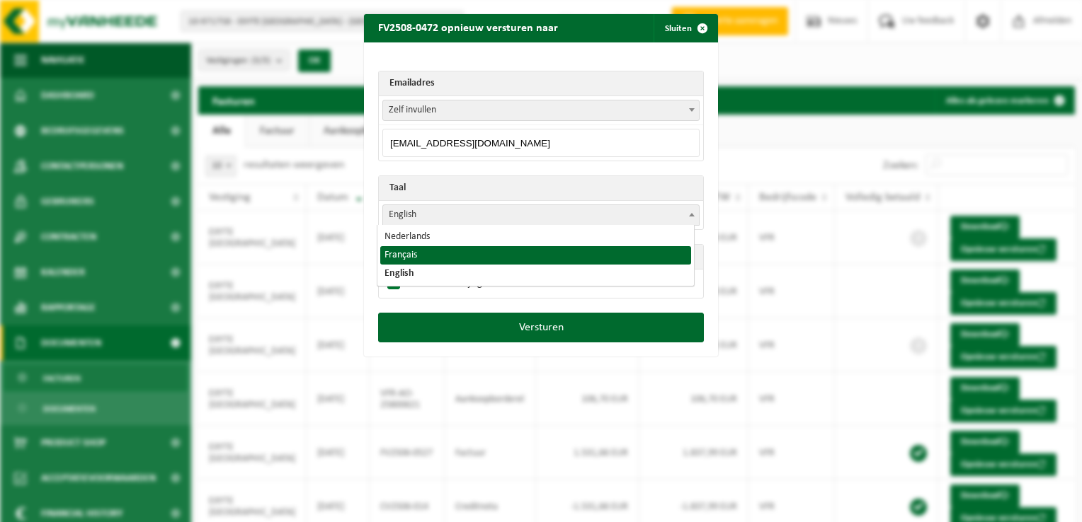
select select "fr"
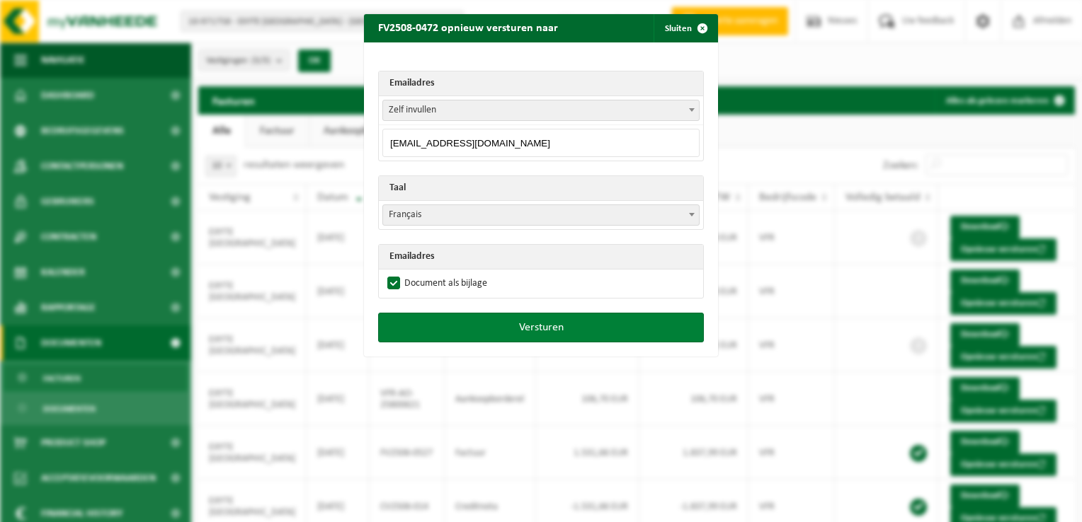
click at [572, 328] on button "Versturen" at bounding box center [541, 328] width 326 height 30
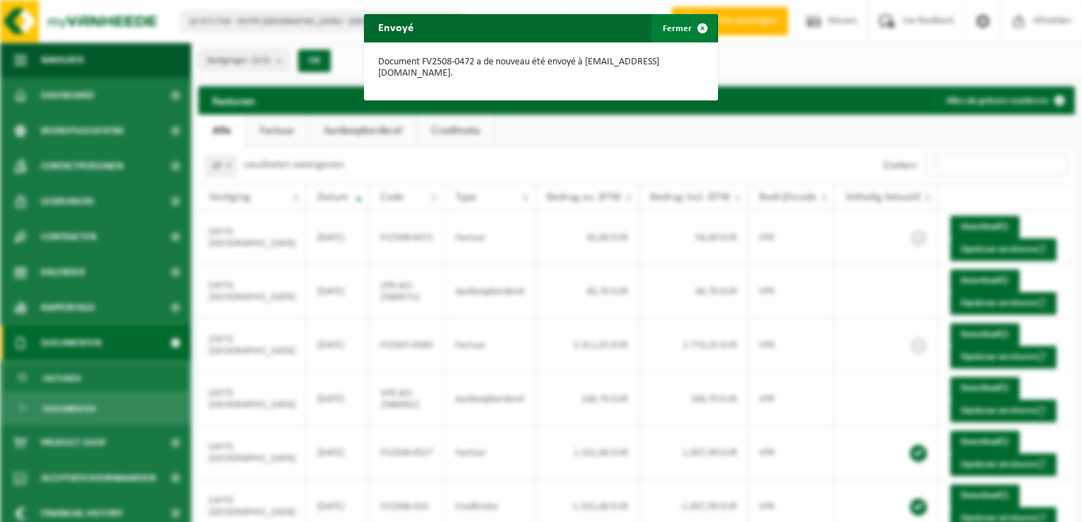
click at [693, 27] on span "button" at bounding box center [702, 28] width 28 height 28
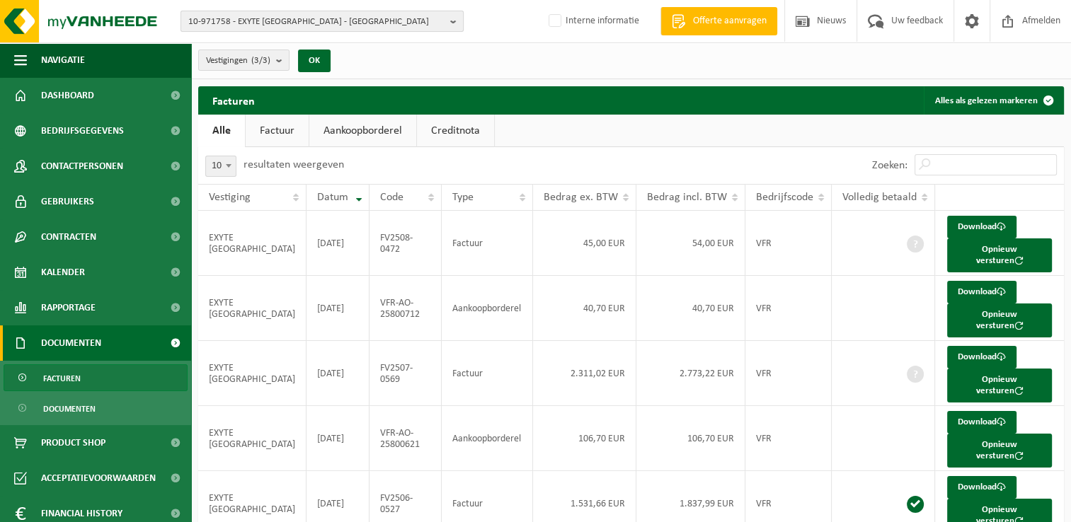
click at [310, 22] on span "10-971758 - EXYTE [GEOGRAPHIC_DATA] - [GEOGRAPHIC_DATA]" at bounding box center [316, 21] width 256 height 21
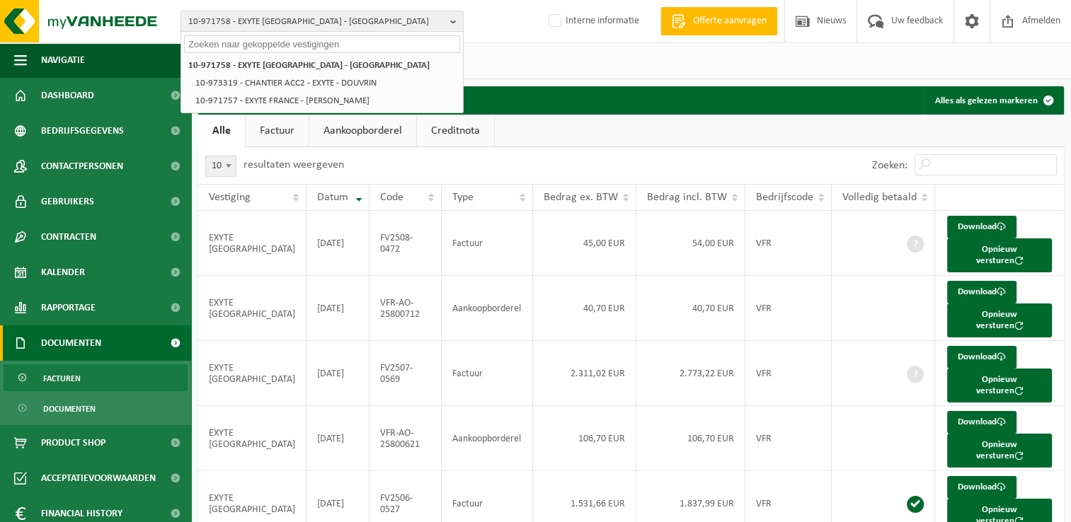
paste input "10-982863"
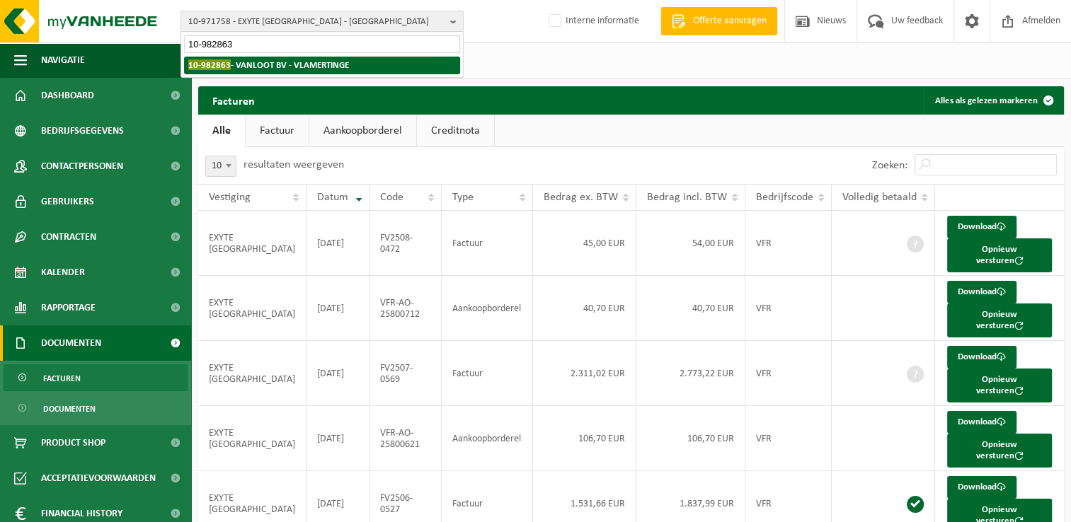
type input "10-982863"
click at [280, 69] on strong "10-982863 - VANLOOT BV - VLAMERTINGE" at bounding box center [268, 64] width 161 height 11
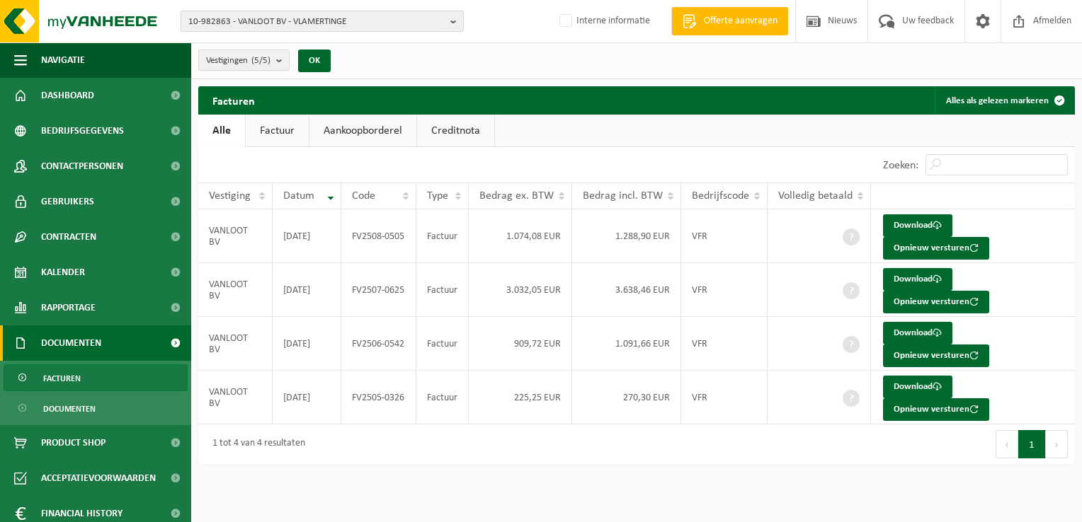
click at [241, 23] on span "10-982863 - VANLOOT BV - VLAMERTINGE" at bounding box center [316, 21] width 256 height 21
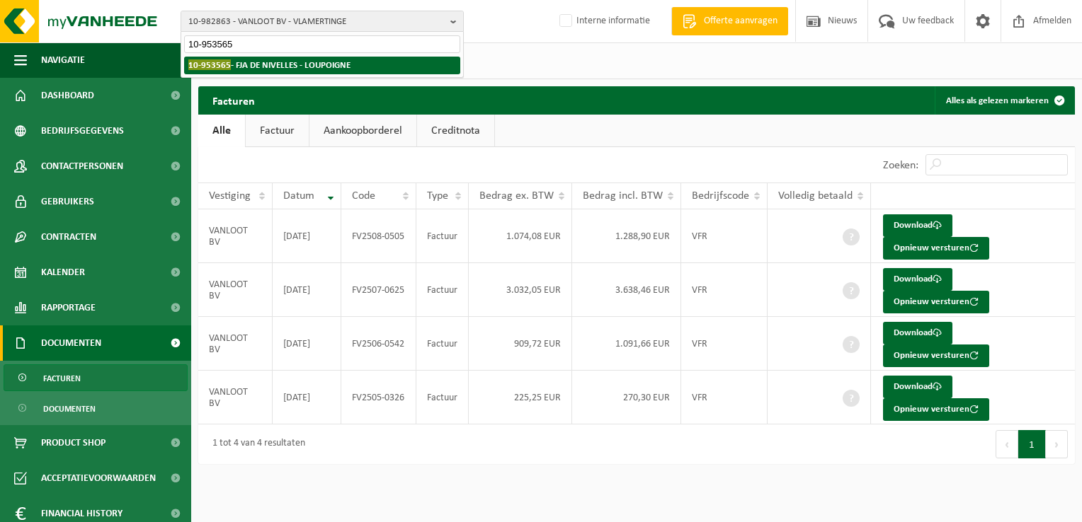
type input "10-953565"
click at [294, 64] on strong "10-953565 - FJA DE NIVELLES - LOUPOIGNE" at bounding box center [269, 64] width 162 height 11
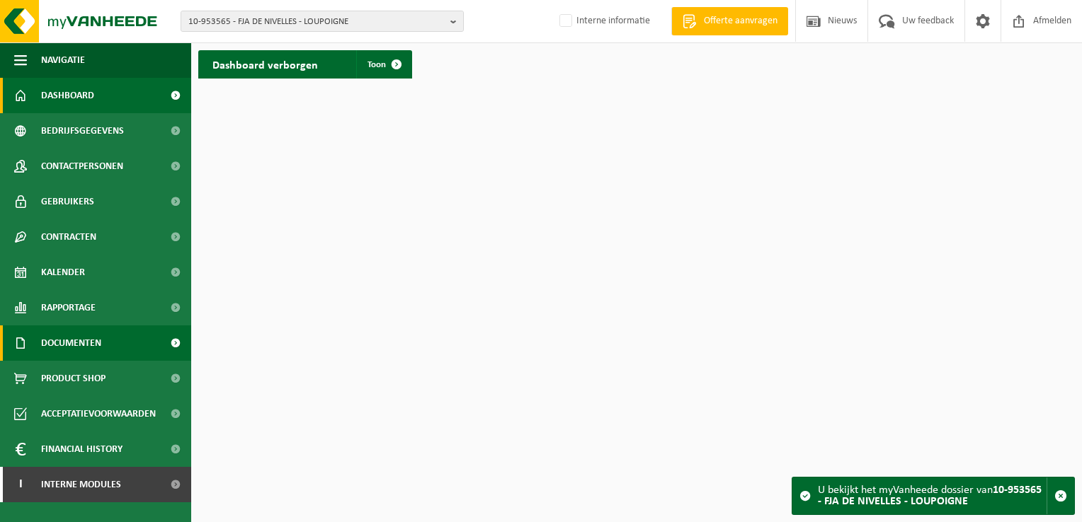
click at [56, 347] on span "Documenten" at bounding box center [71, 343] width 60 height 35
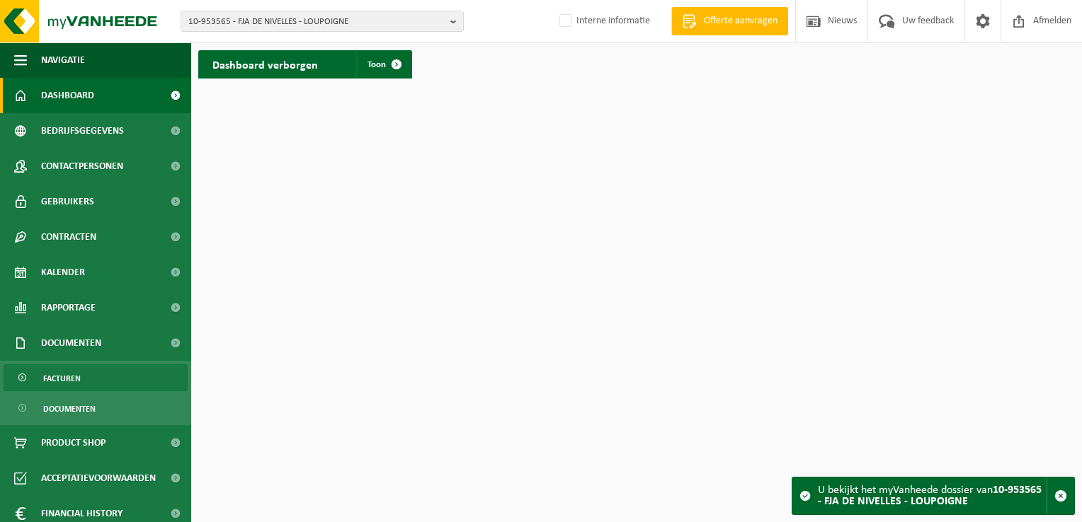
click at [84, 373] on link "Facturen" at bounding box center [96, 378] width 184 height 27
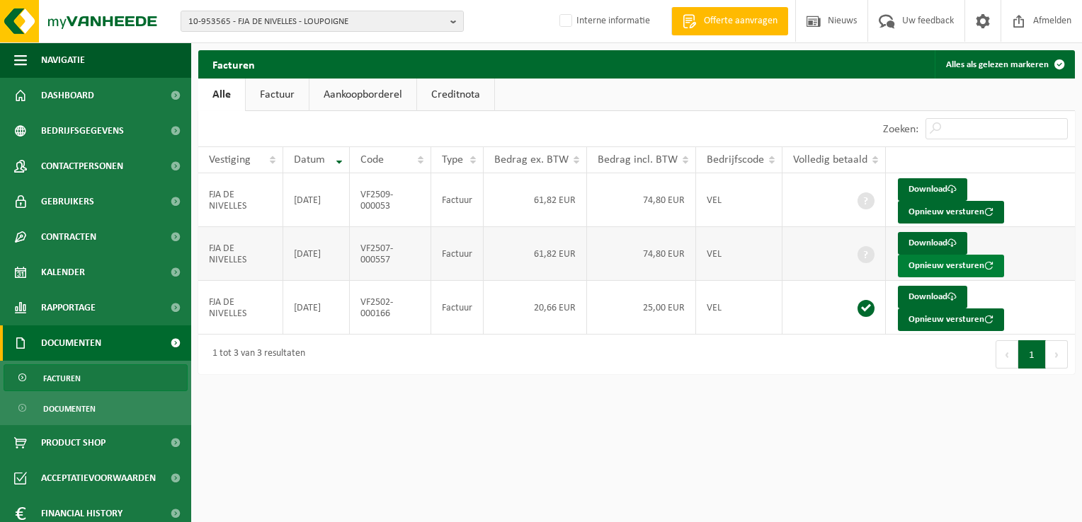
click at [944, 265] on button "Opnieuw versturen" at bounding box center [951, 266] width 106 height 23
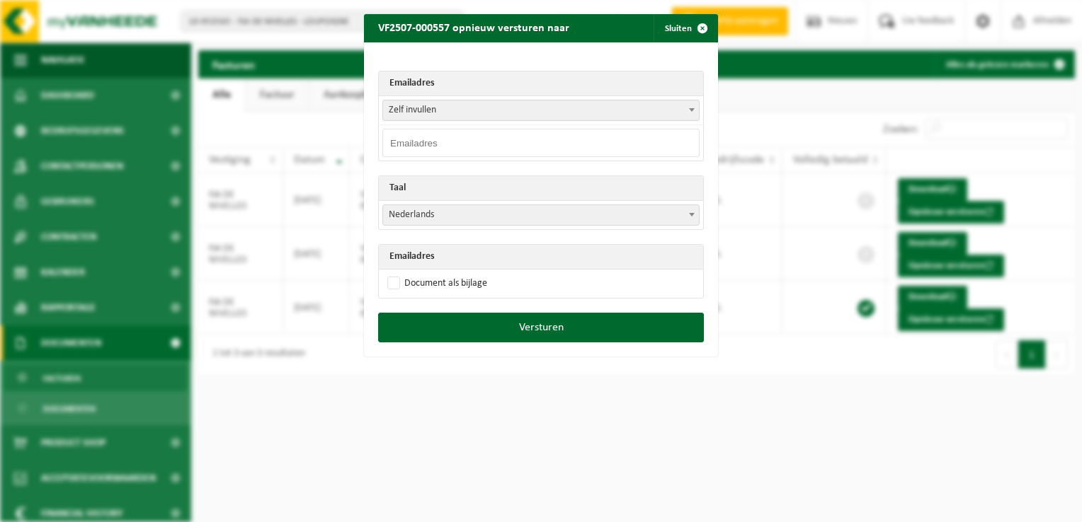
click at [453, 139] on input "email" at bounding box center [540, 143] width 317 height 28
paste input "annesophie.janssens@fja.be"
type input "annesophie.janssens@fja.be"
click at [412, 217] on span "Nederlands" at bounding box center [541, 215] width 316 height 20
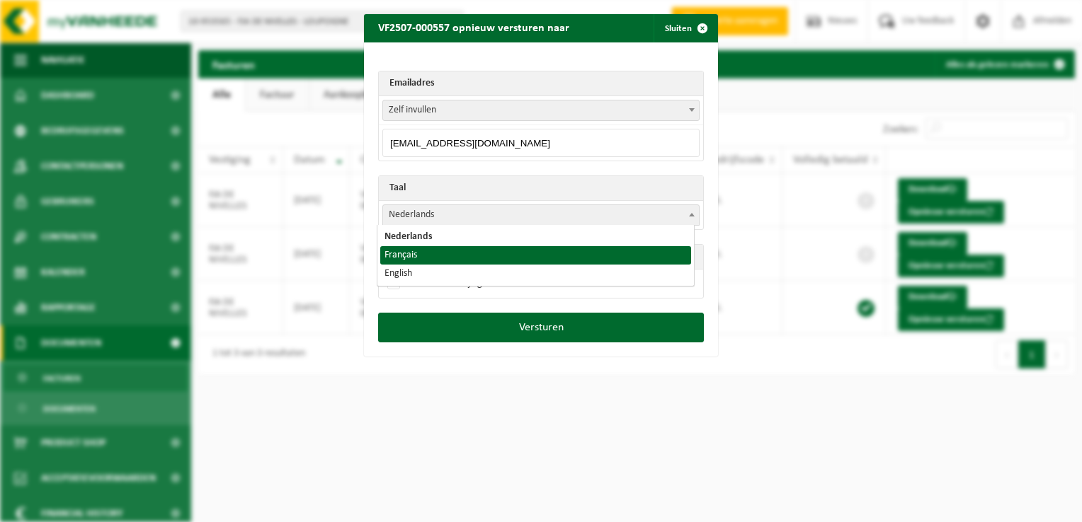
select select "fr"
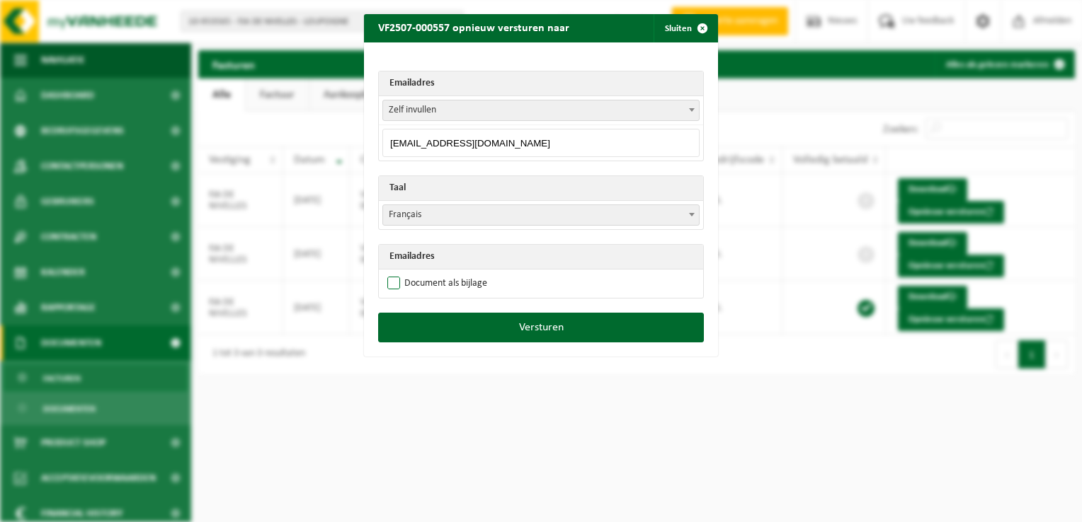
click at [391, 279] on label "Document als bijlage" at bounding box center [435, 283] width 103 height 21
click at [391, 273] on input "Document als bijlage" at bounding box center [559, 273] width 354 height 1
checkbox input "true"
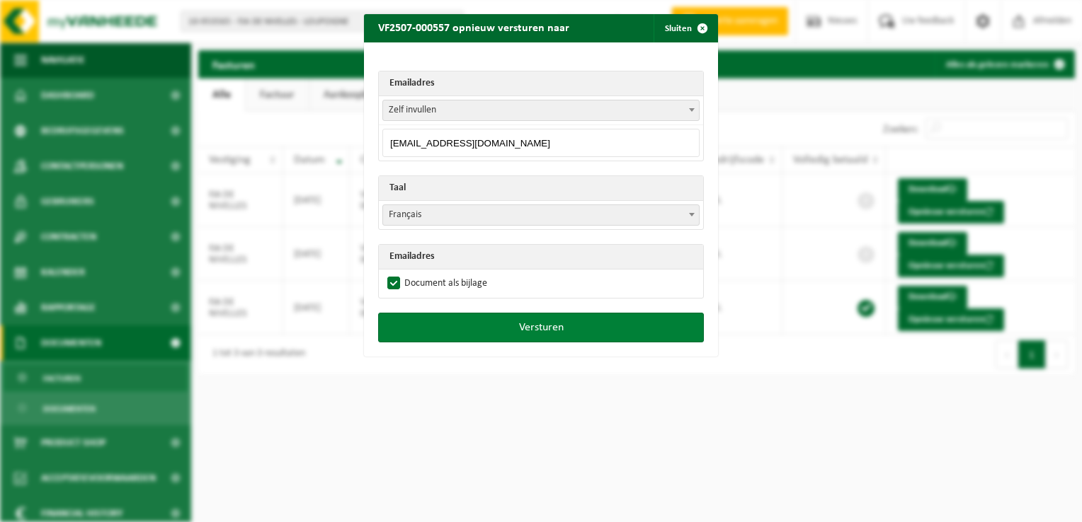
click at [510, 333] on button "Versturen" at bounding box center [541, 328] width 326 height 30
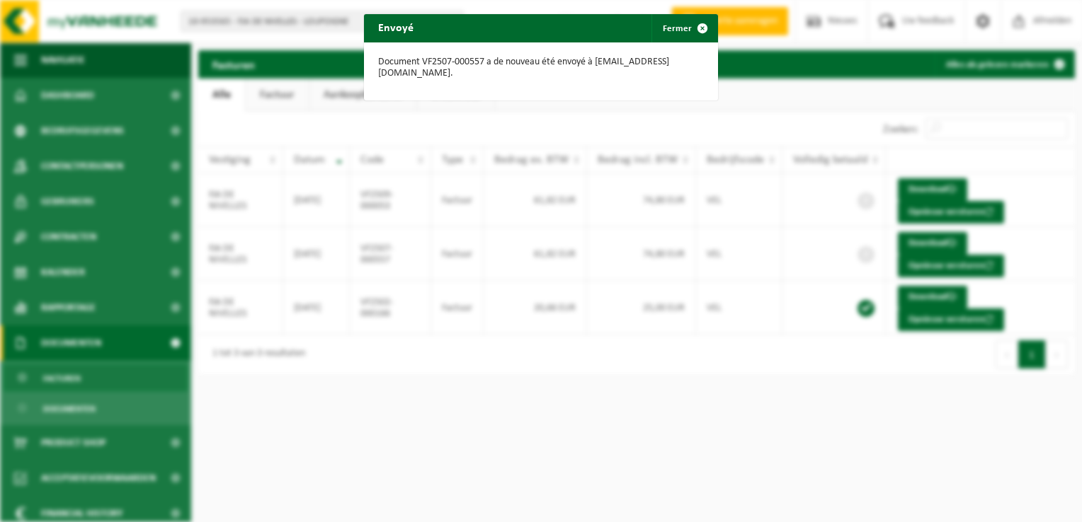
click at [699, 25] on span "button" at bounding box center [702, 28] width 28 height 28
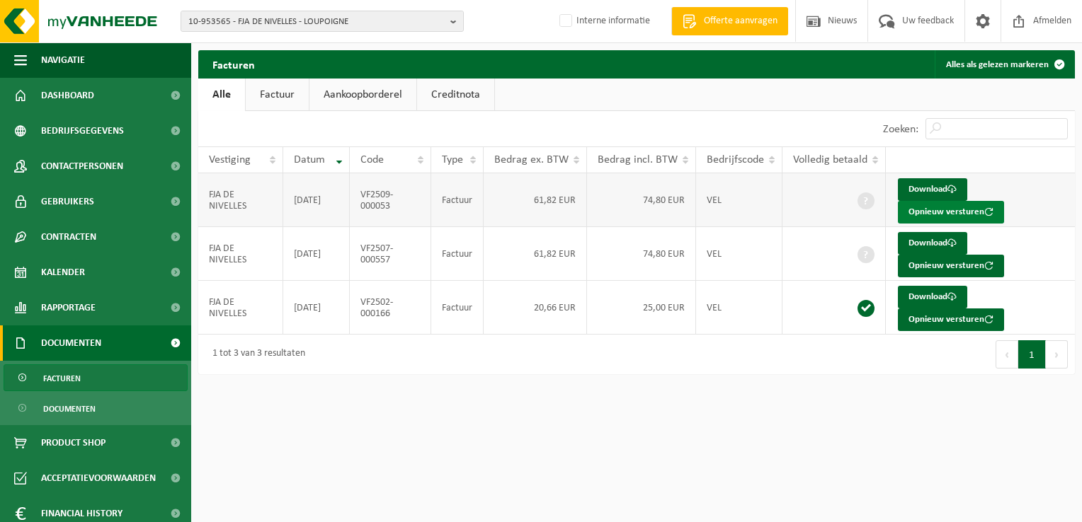
click at [927, 212] on button "Opnieuw versturen" at bounding box center [951, 212] width 106 height 23
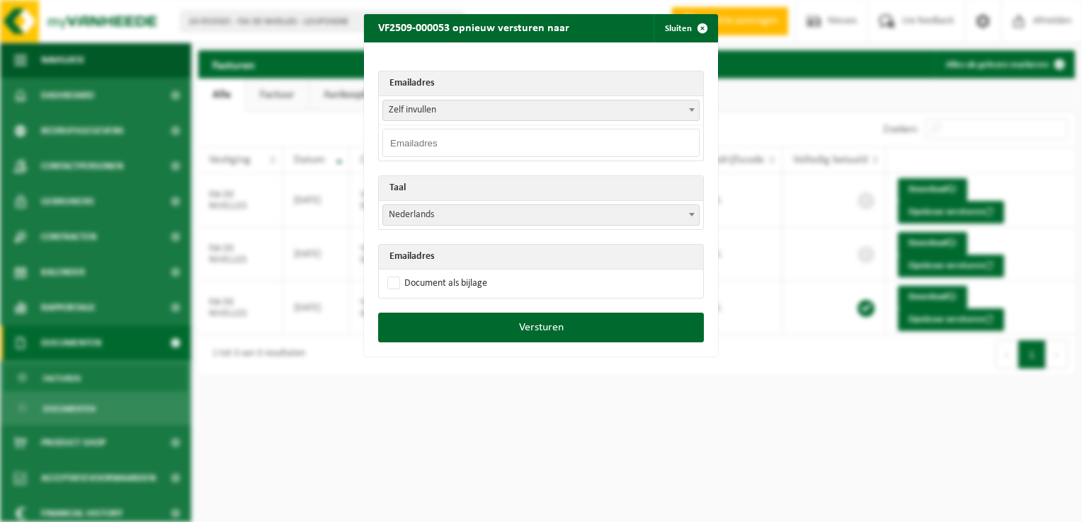
click at [504, 142] on input "email" at bounding box center [540, 143] width 317 height 28
paste input "annesophie.janssens@fja.be"
type input "annesophie.janssens@fja.be"
click at [472, 61] on div "Emailadres Zelf invullen quentinantoons@yahoo.com Zelf invullen annesophie.jans…" at bounding box center [541, 177] width 354 height 270
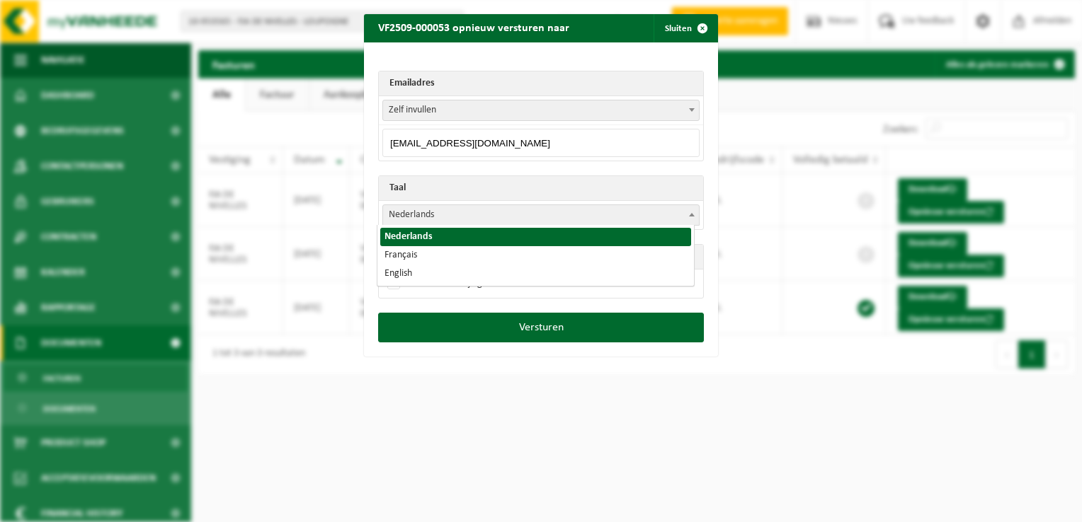
click at [422, 220] on span "Nederlands" at bounding box center [541, 215] width 316 height 20
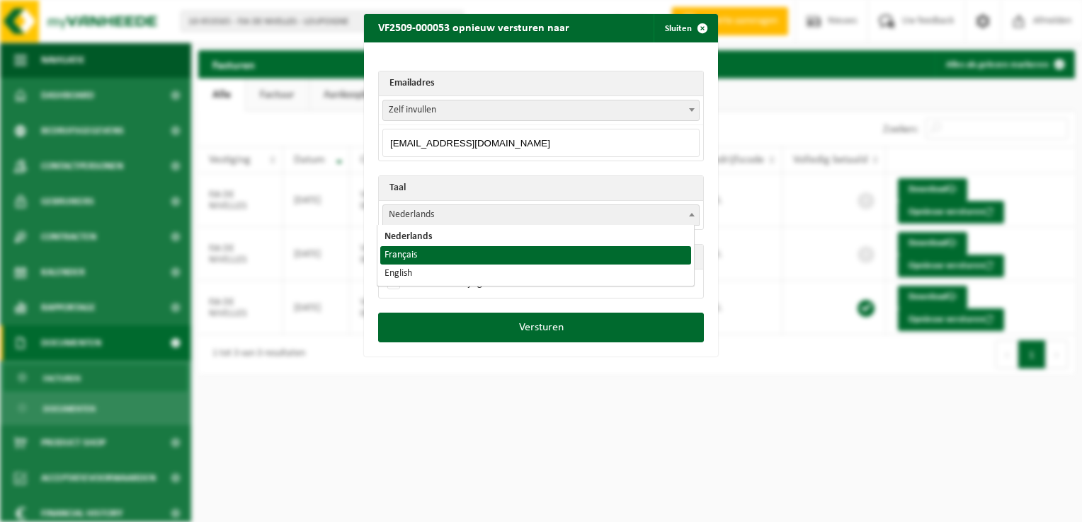
select select "fr"
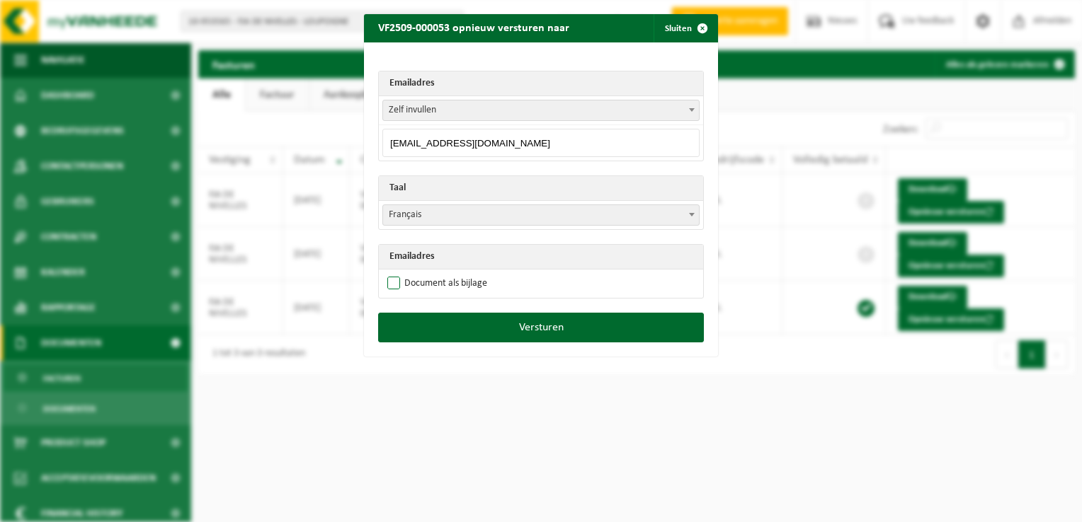
click at [390, 282] on label "Document als bijlage" at bounding box center [435, 283] width 103 height 21
click at [390, 273] on input "Document als bijlage" at bounding box center [559, 273] width 354 height 1
checkbox input "true"
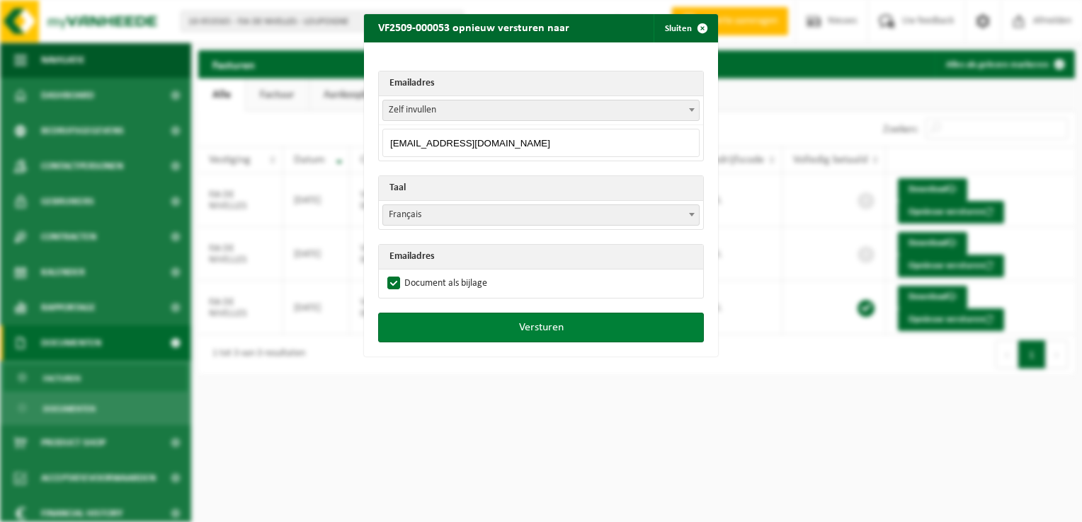
click at [526, 337] on button "Versturen" at bounding box center [541, 328] width 326 height 30
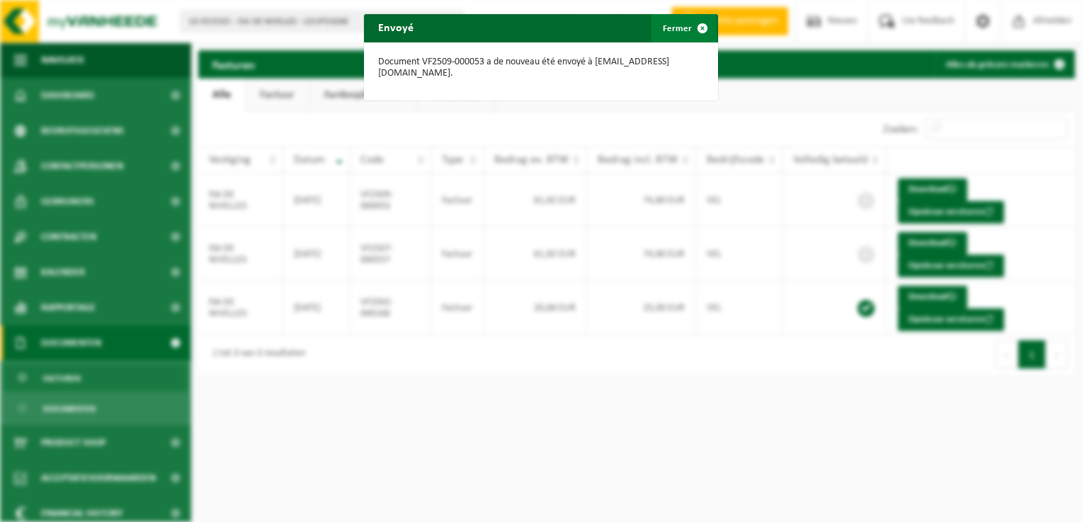
click at [689, 29] on span "button" at bounding box center [702, 28] width 28 height 28
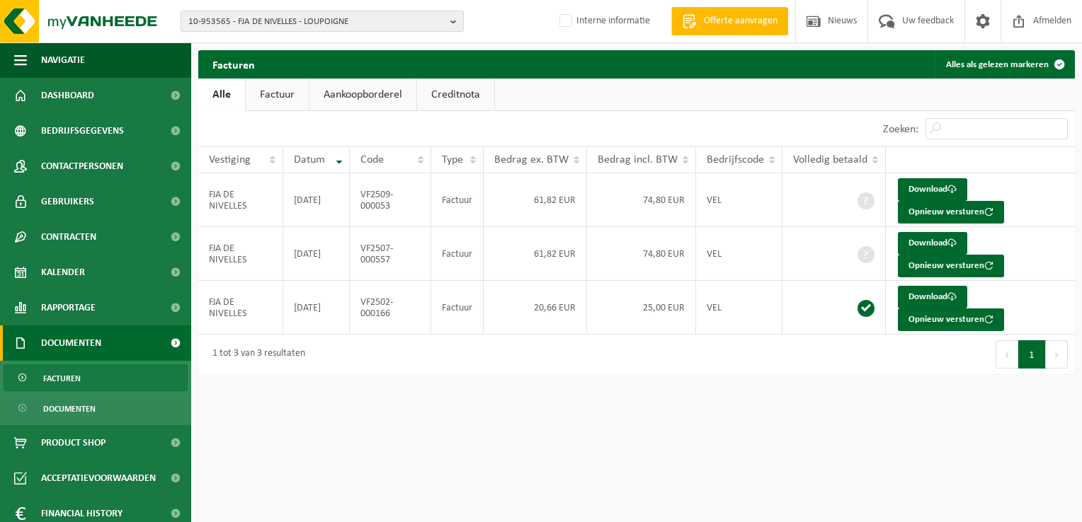
click at [277, 23] on span "10-953565 - FJA DE NIVELLES - LOUPOIGNE" at bounding box center [316, 21] width 256 height 21
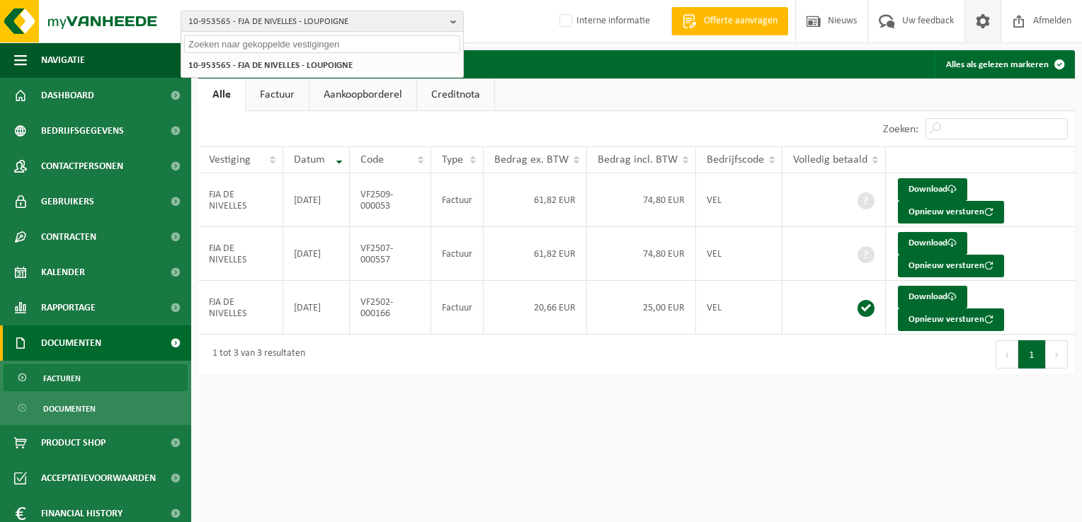
click at [989, 16] on span at bounding box center [982, 21] width 21 height 42
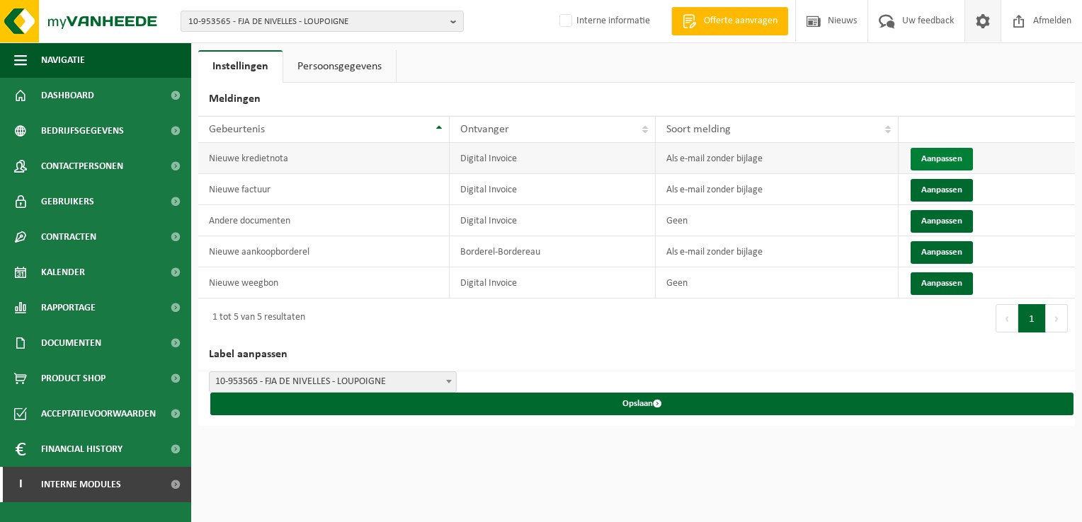
click at [946, 159] on button "Aanpassen" at bounding box center [941, 159] width 62 height 23
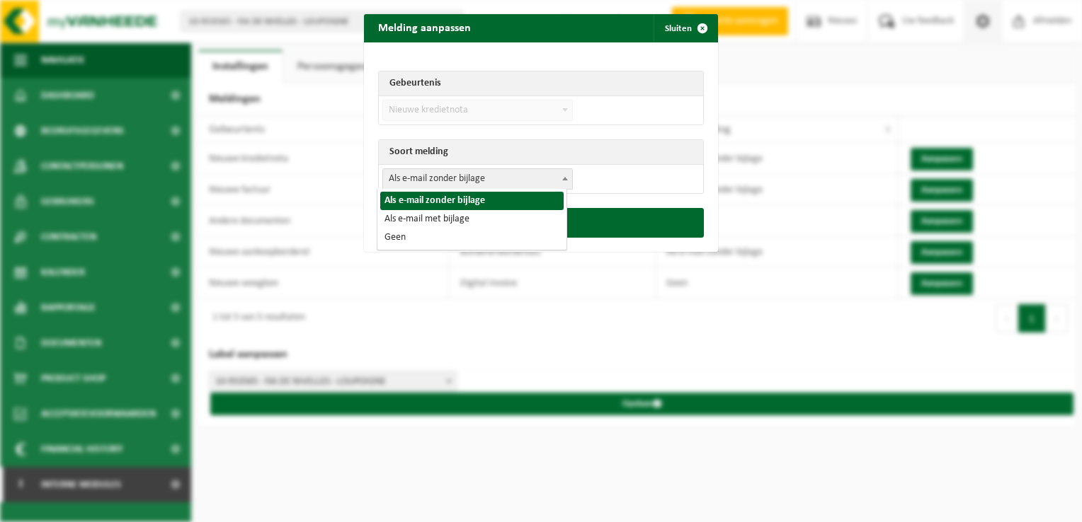
click at [457, 180] on span "Als e-mail zonder bijlage" at bounding box center [477, 179] width 189 height 20
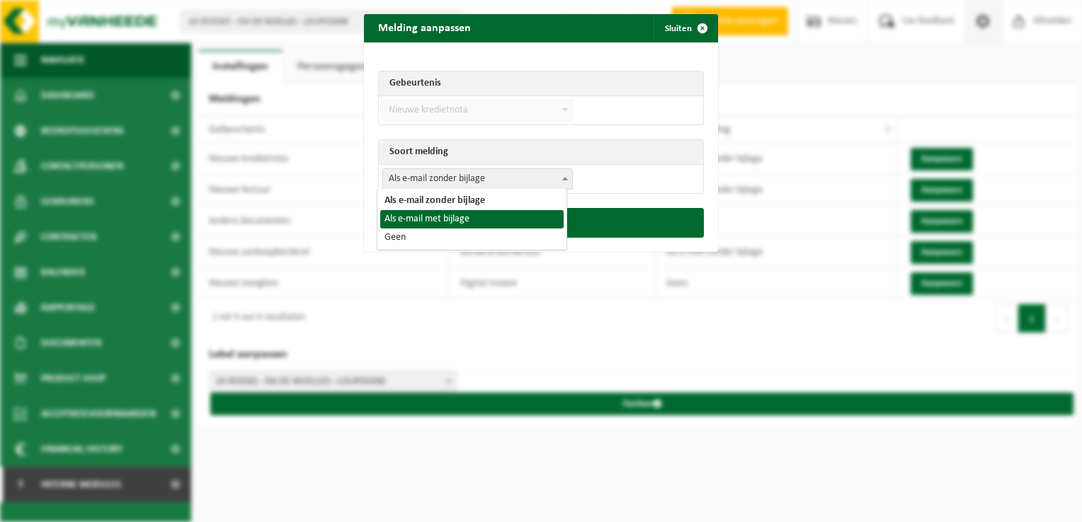
select select "3"
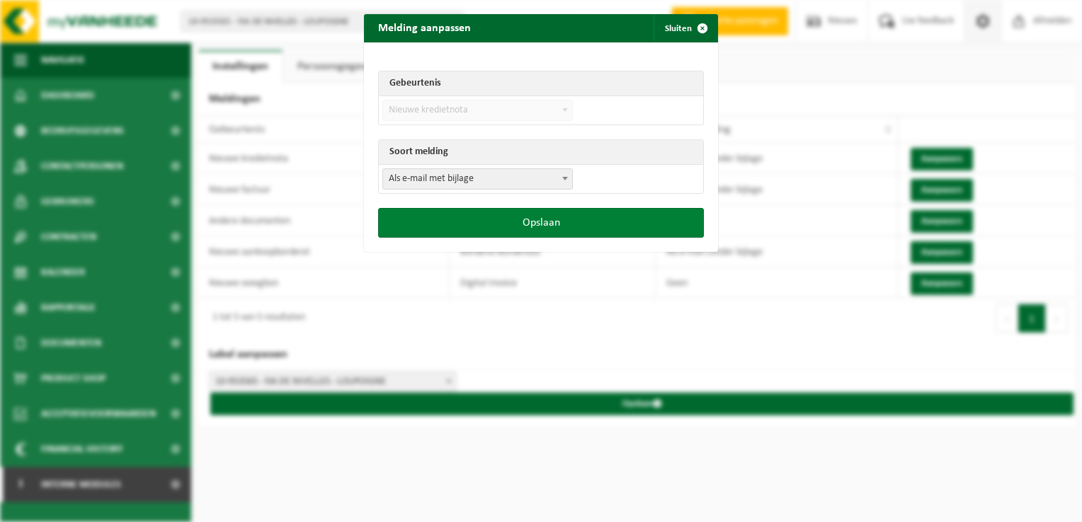
click at [470, 218] on button "Opslaan" at bounding box center [541, 223] width 326 height 30
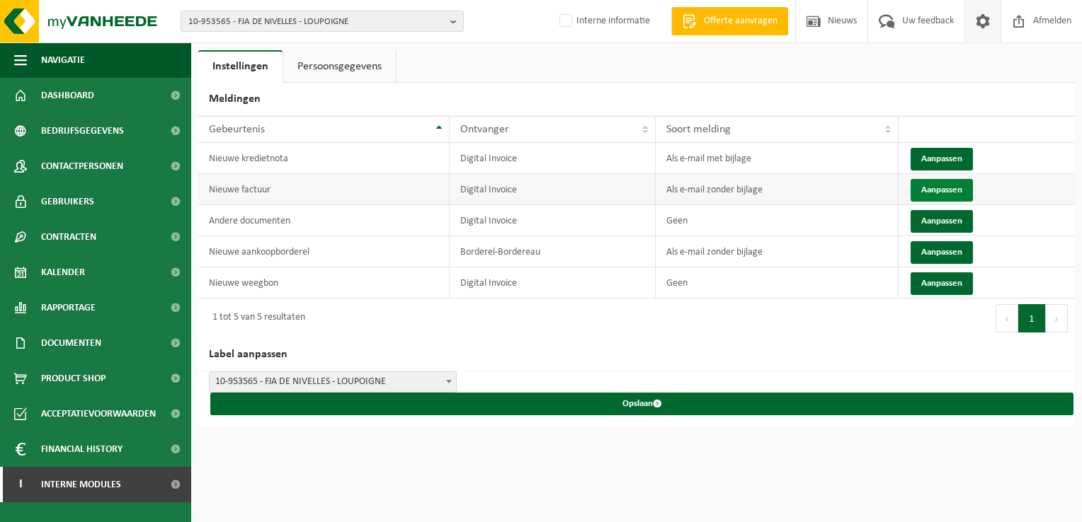
click at [958, 189] on button "Aanpassen" at bounding box center [941, 190] width 62 height 23
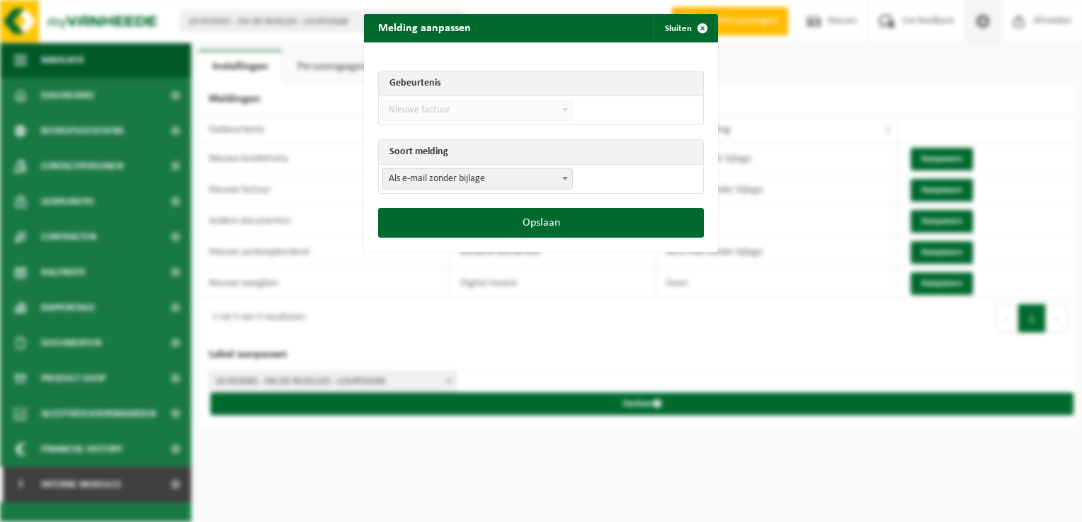
click at [510, 177] on span "Als e-mail zonder bijlage" at bounding box center [477, 179] width 189 height 20
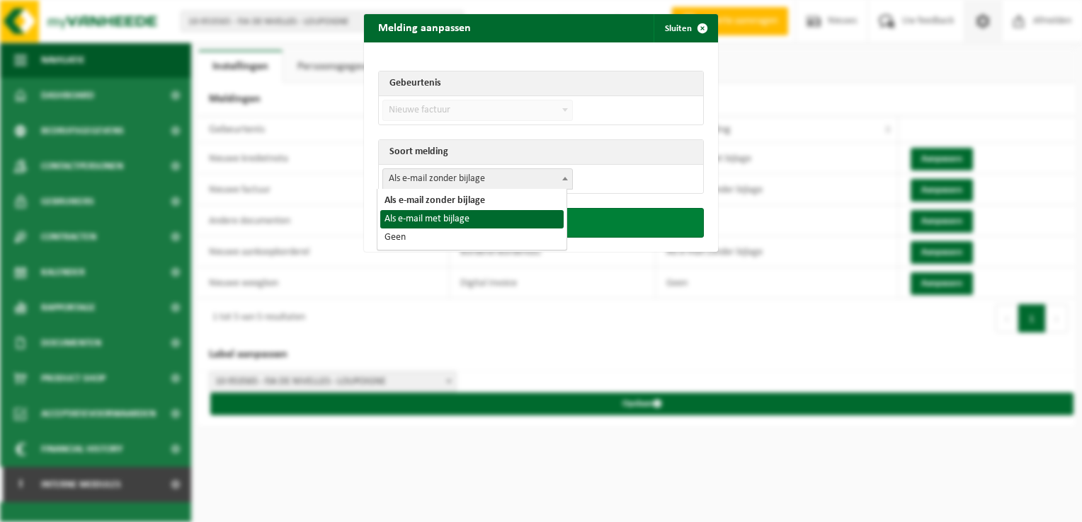
drag, startPoint x: 473, startPoint y: 217, endPoint x: 493, endPoint y: 224, distance: 21.0
select select "3"
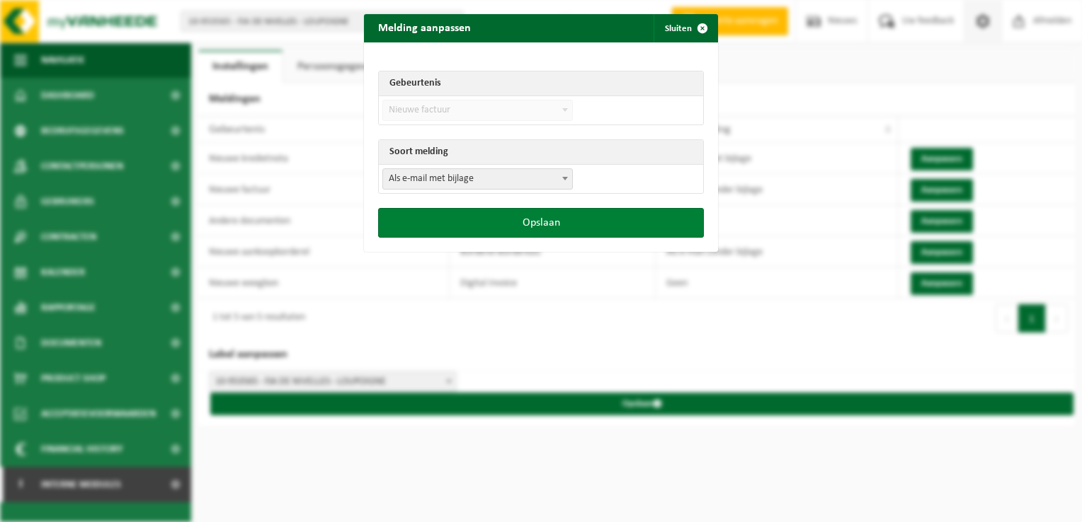
click at [547, 229] on button "Opslaan" at bounding box center [541, 223] width 326 height 30
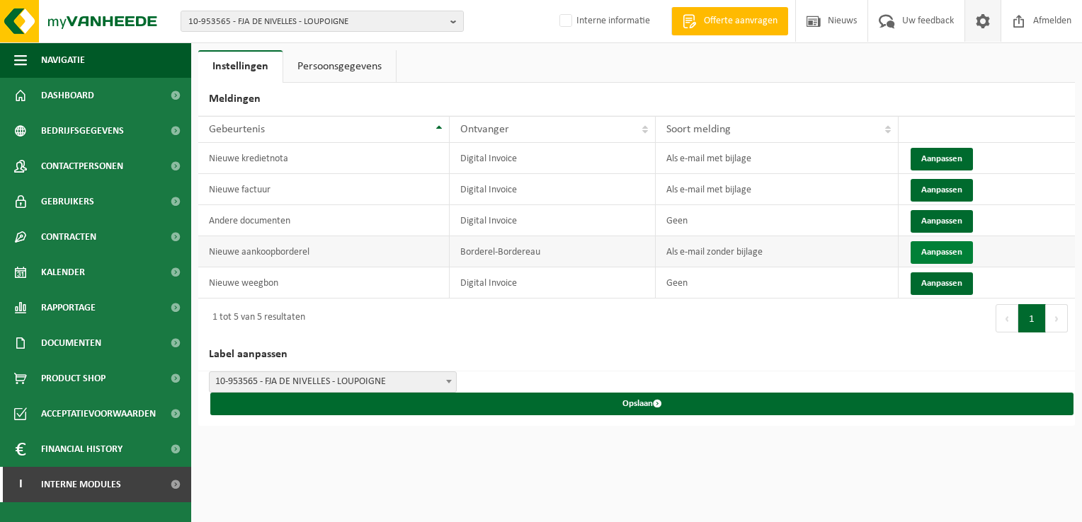
click at [937, 248] on button "Aanpassen" at bounding box center [941, 252] width 62 height 23
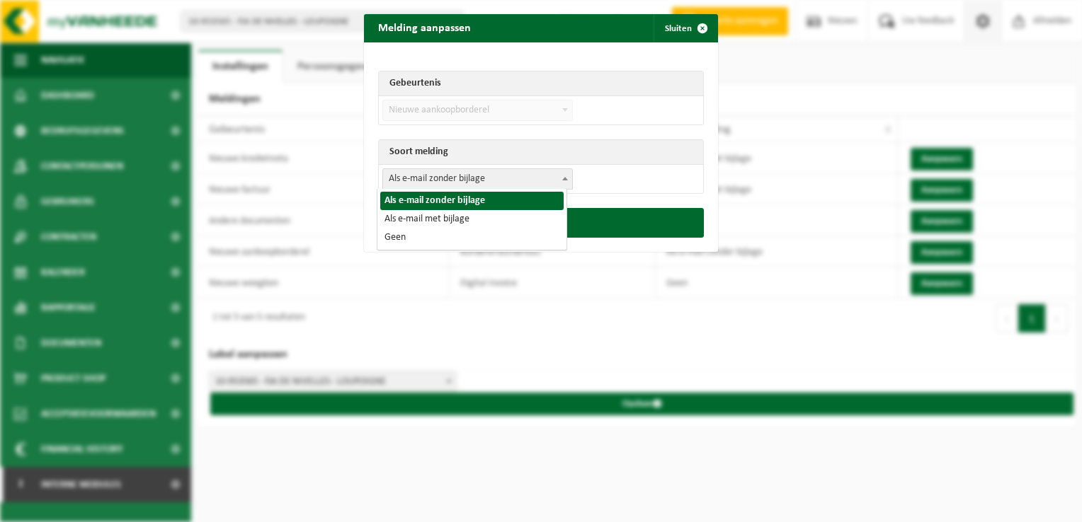
click at [470, 177] on span "Als e-mail zonder bijlage" at bounding box center [477, 179] width 189 height 20
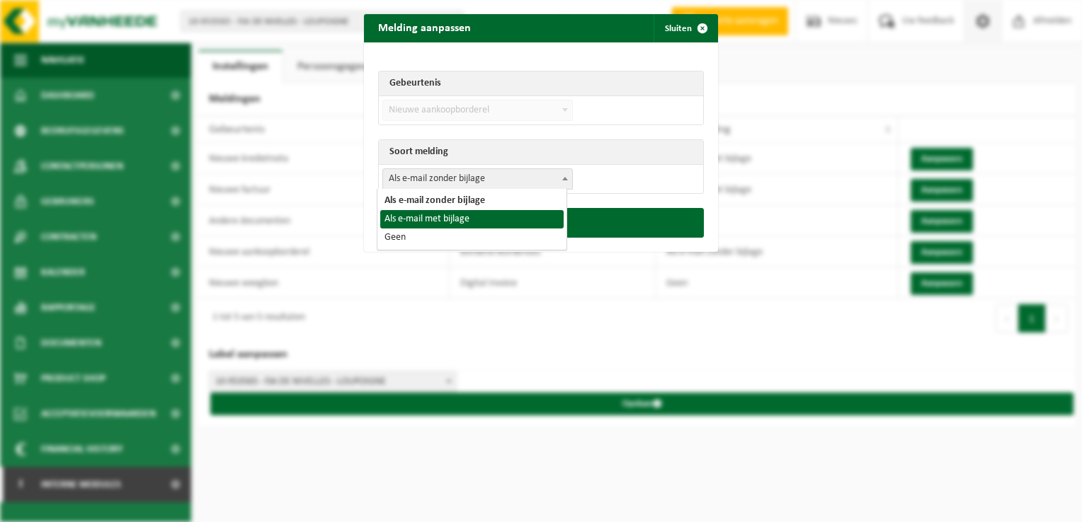
select select "3"
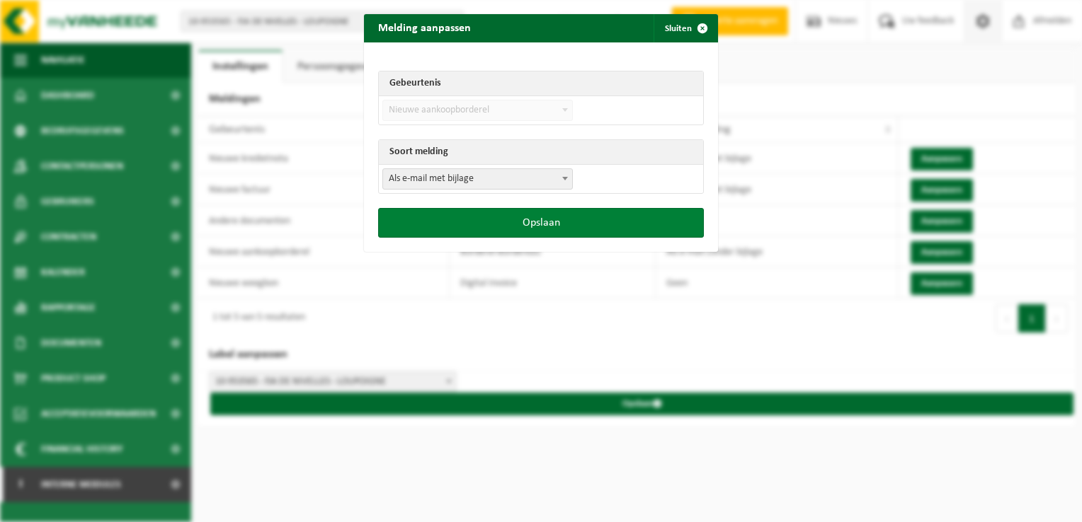
click at [503, 229] on button "Opslaan" at bounding box center [541, 223] width 326 height 30
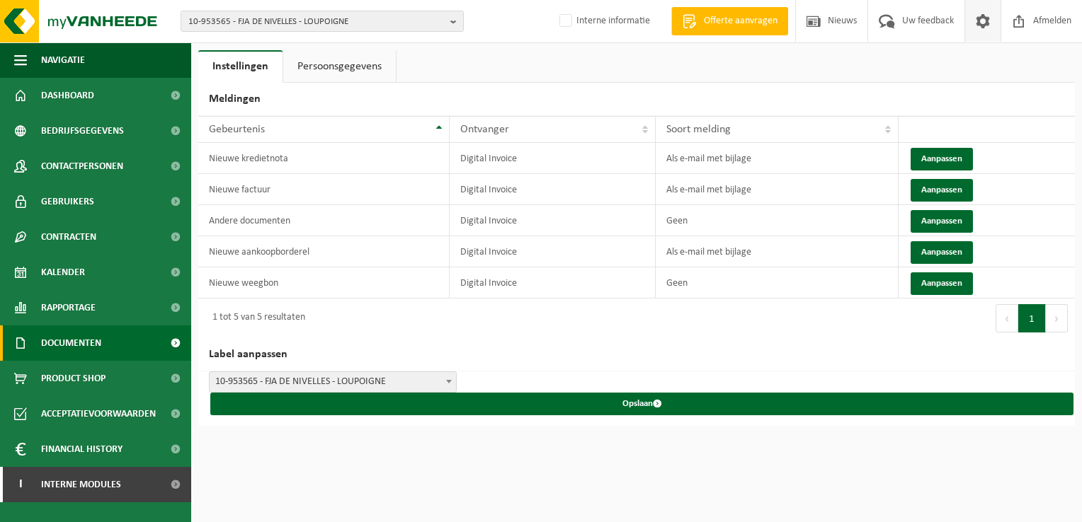
click at [99, 348] on span "Documenten" at bounding box center [71, 343] width 60 height 35
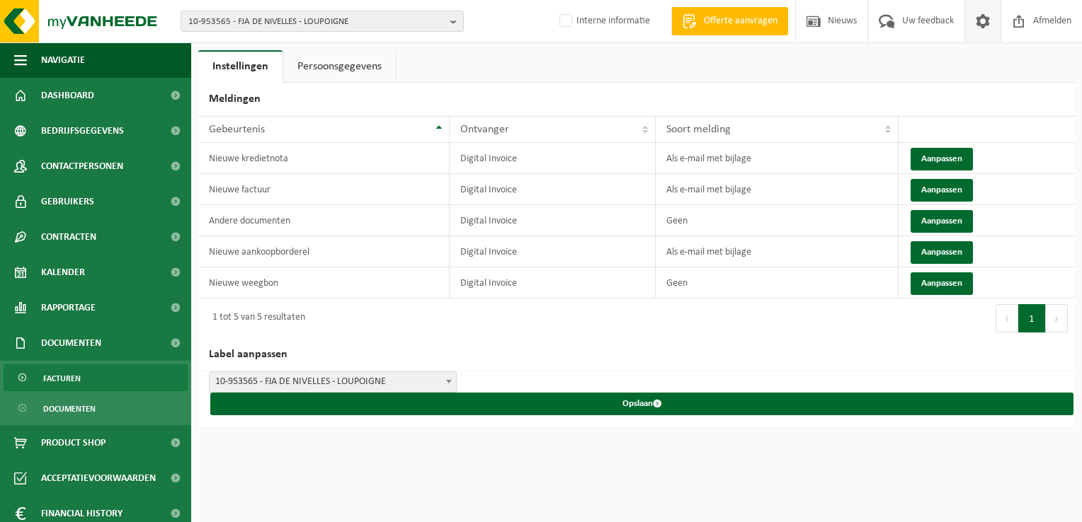
click at [101, 378] on link "Facturen" at bounding box center [96, 378] width 184 height 27
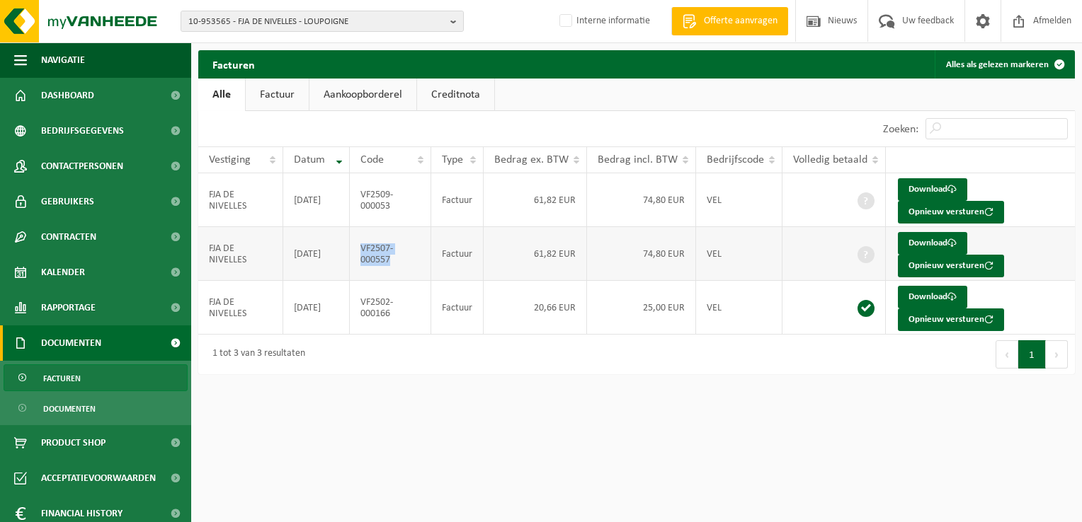
drag, startPoint x: 399, startPoint y: 265, endPoint x: 360, endPoint y: 250, distance: 42.3
click at [360, 250] on td "VF2507-000557" at bounding box center [390, 254] width 81 height 54
copy td "VF2507-000557"
drag, startPoint x: 398, startPoint y: 210, endPoint x: 360, endPoint y: 196, distance: 40.5
click at [360, 196] on td "VF2509-000053" at bounding box center [390, 200] width 81 height 54
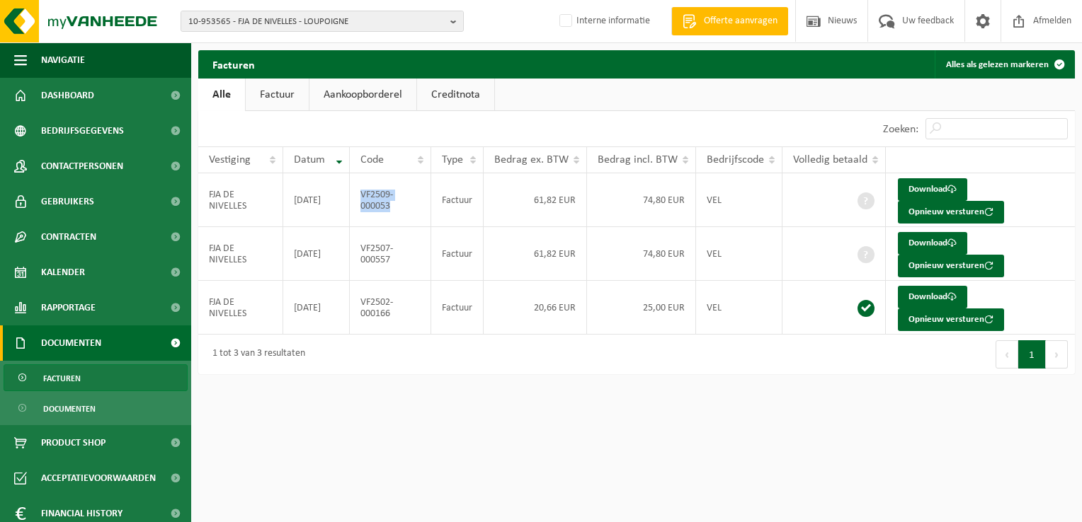
copy td "VF2509-000053"
click at [314, 18] on span "10-953565 - FJA DE NIVELLES - LOUPOIGNE" at bounding box center [316, 21] width 256 height 21
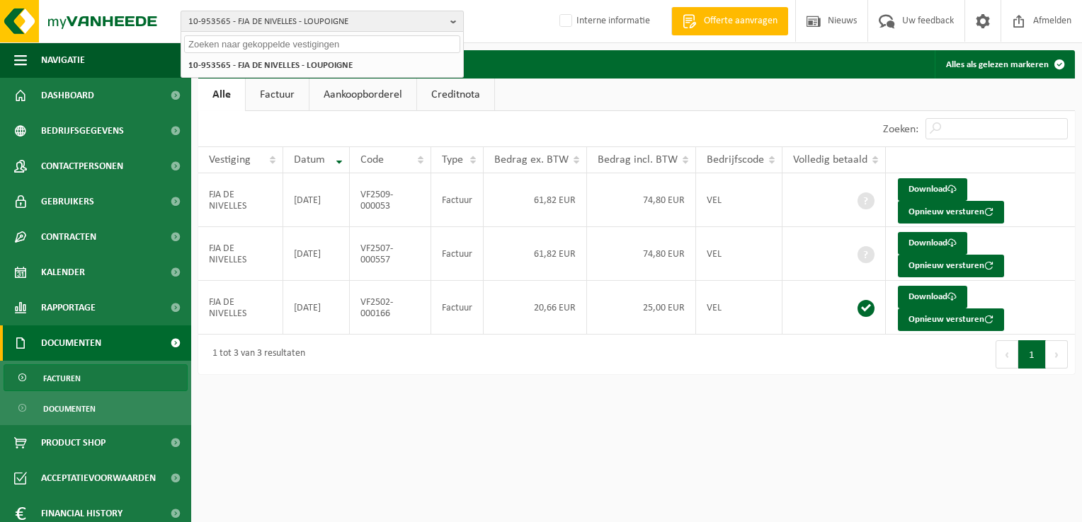
paste input "01-058571"
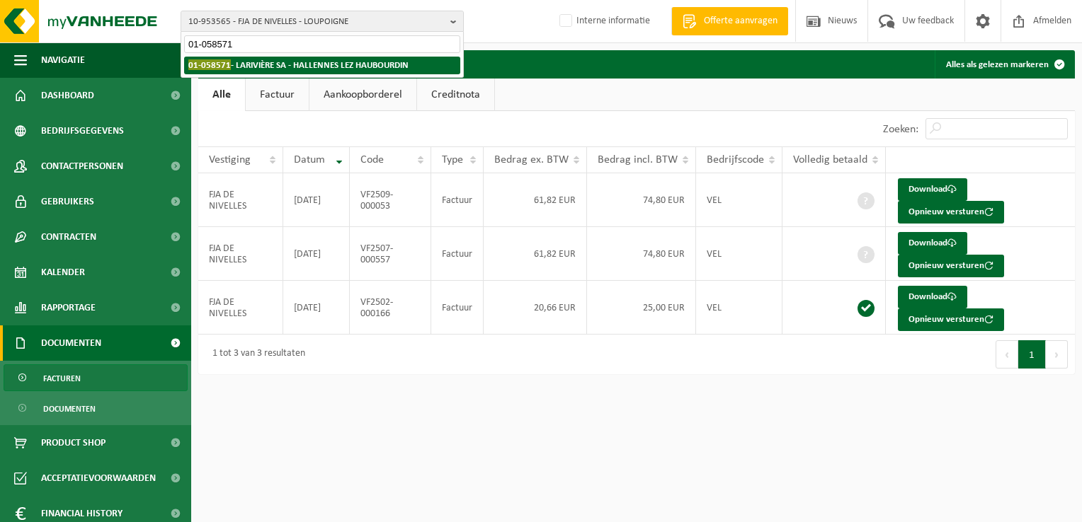
type input "01-058571"
click at [272, 72] on li "01-058571 - [GEOGRAPHIC_DATA] SA - [GEOGRAPHIC_DATA]" at bounding box center [322, 66] width 276 height 18
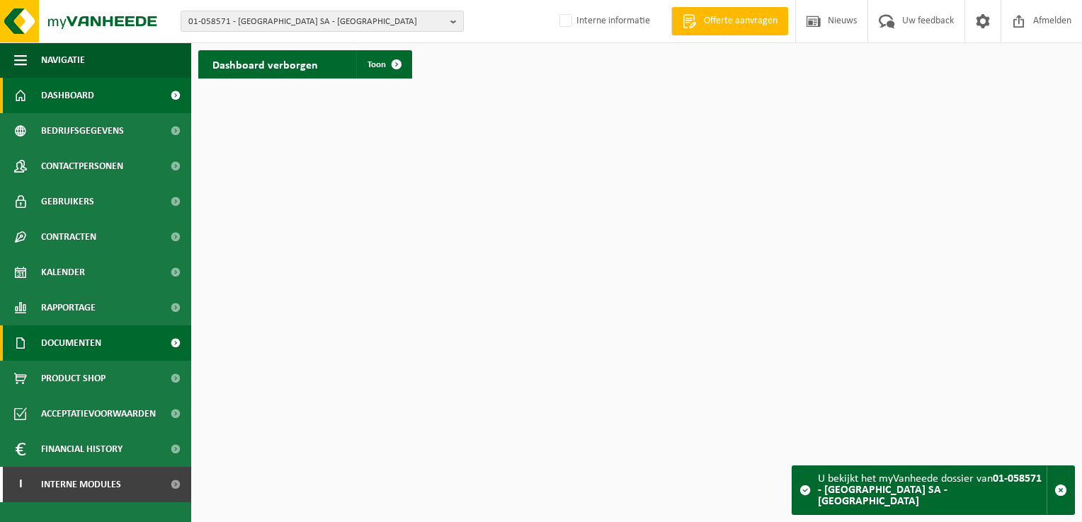
click at [84, 341] on span "Documenten" at bounding box center [71, 343] width 60 height 35
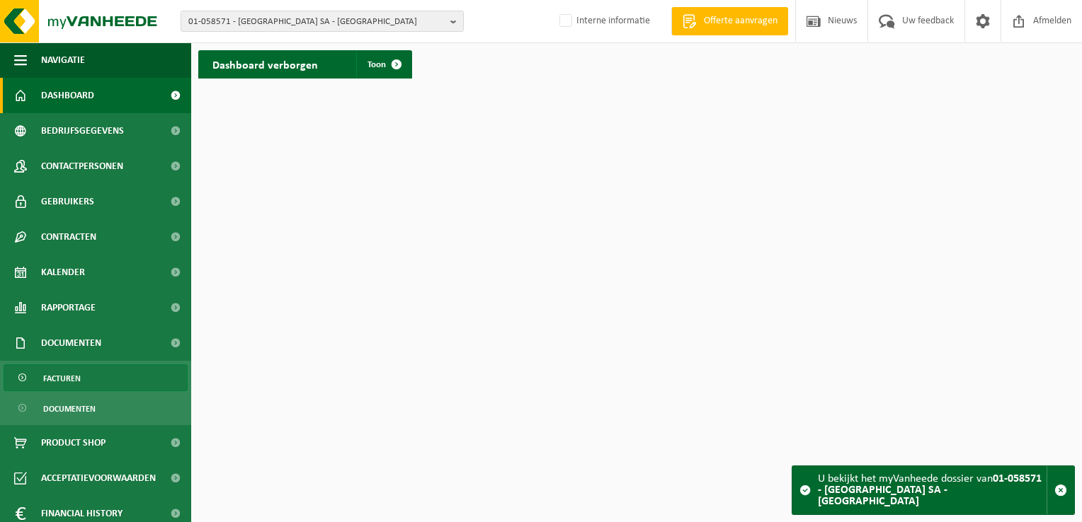
click at [71, 373] on span "Facturen" at bounding box center [62, 378] width 38 height 27
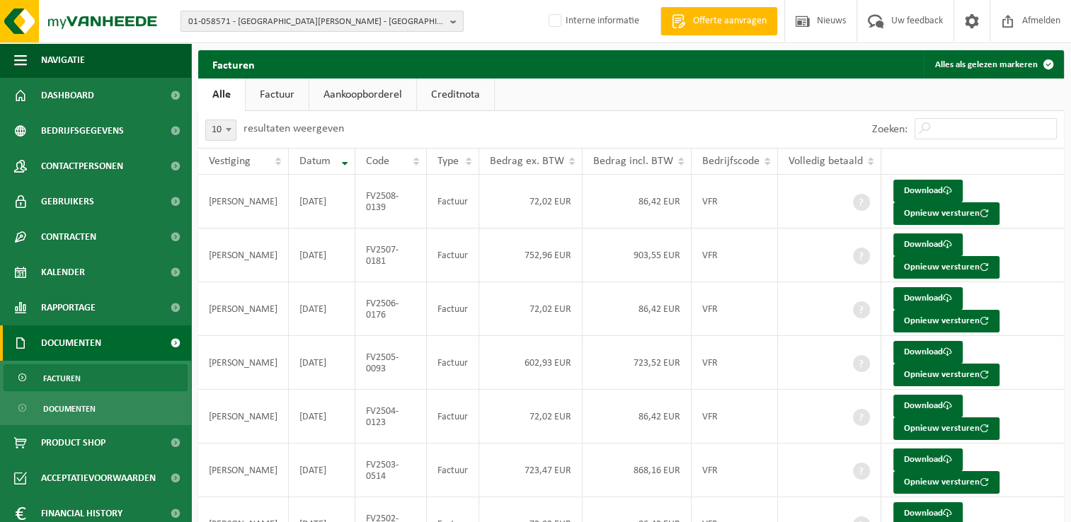
click at [285, 18] on span "01-058571 - [GEOGRAPHIC_DATA][PERSON_NAME] - [GEOGRAPHIC_DATA]" at bounding box center [316, 21] width 256 height 21
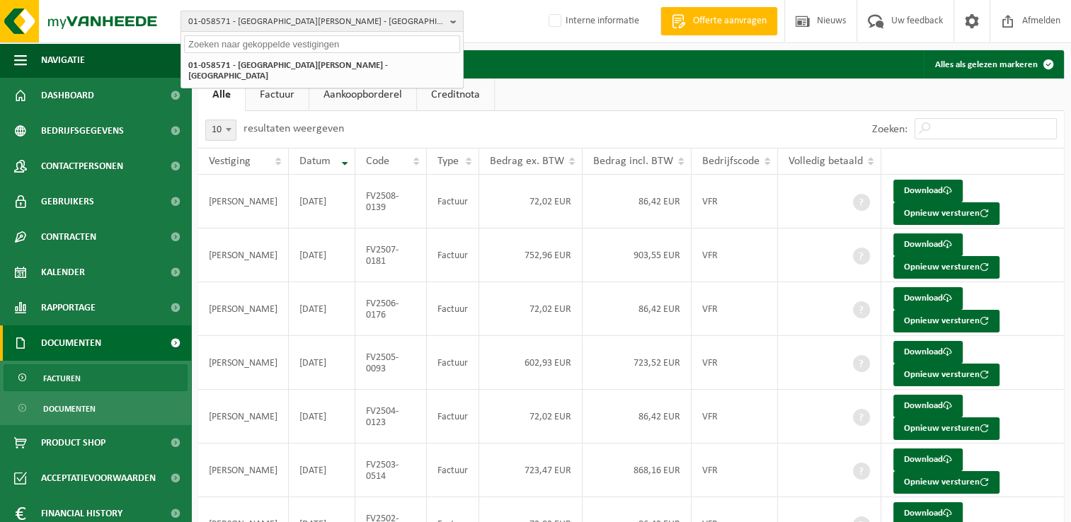
paste input "10-990461"
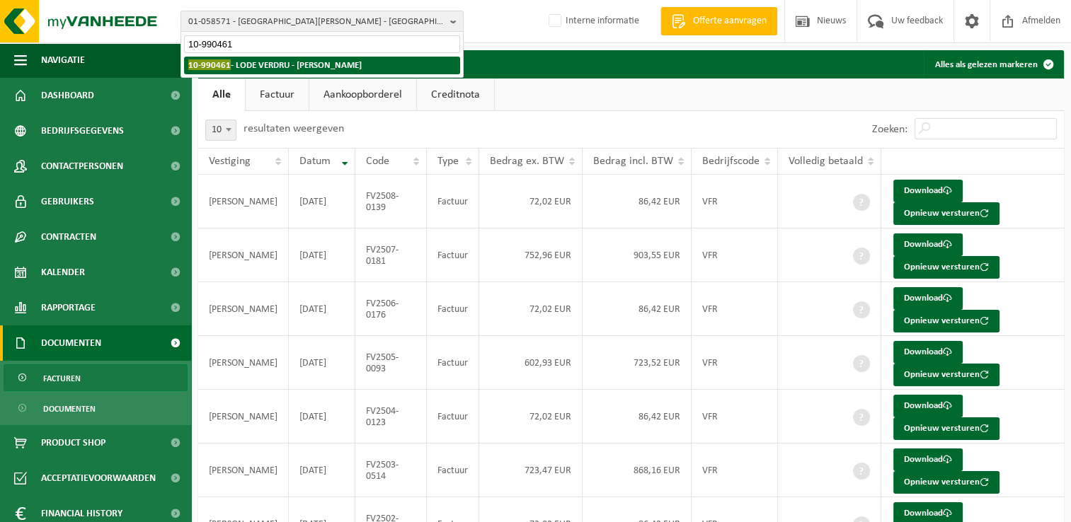
type input "10-990461"
click at [255, 67] on strong "10-990461 - LODE VERDRU - LOKER" at bounding box center [274, 64] width 173 height 11
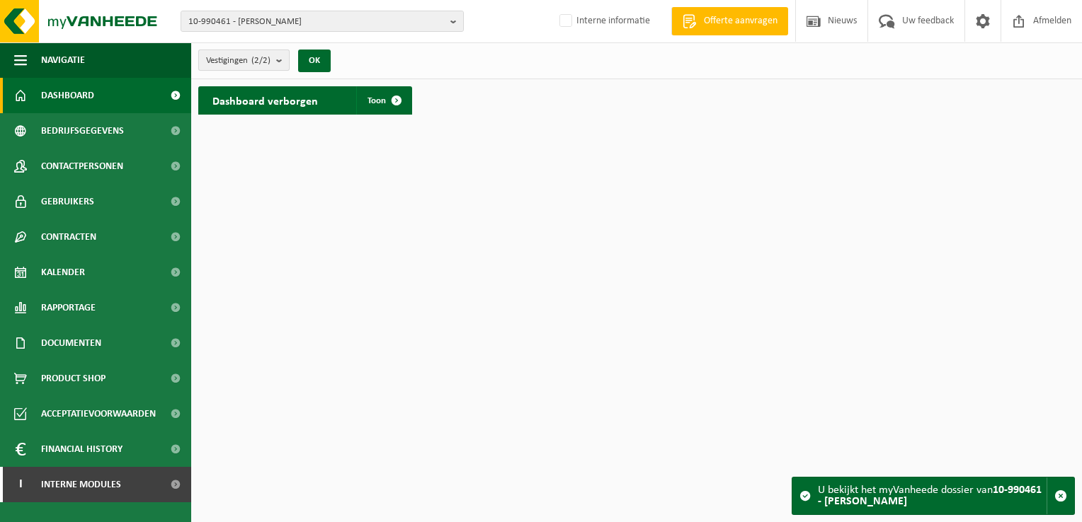
click at [265, 51] on span "Vestigingen (2/2)" at bounding box center [238, 60] width 64 height 21
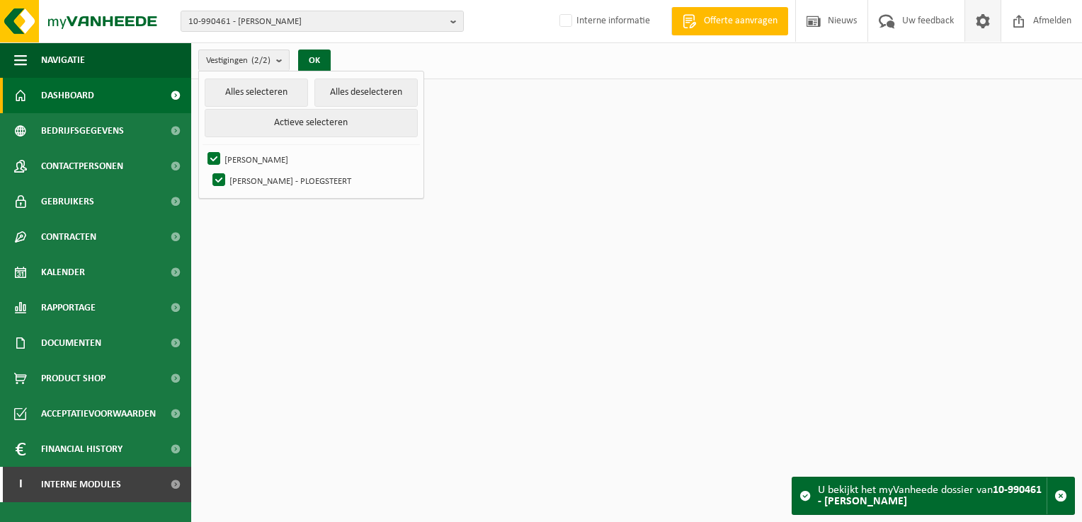
click at [979, 22] on span at bounding box center [982, 21] width 21 height 42
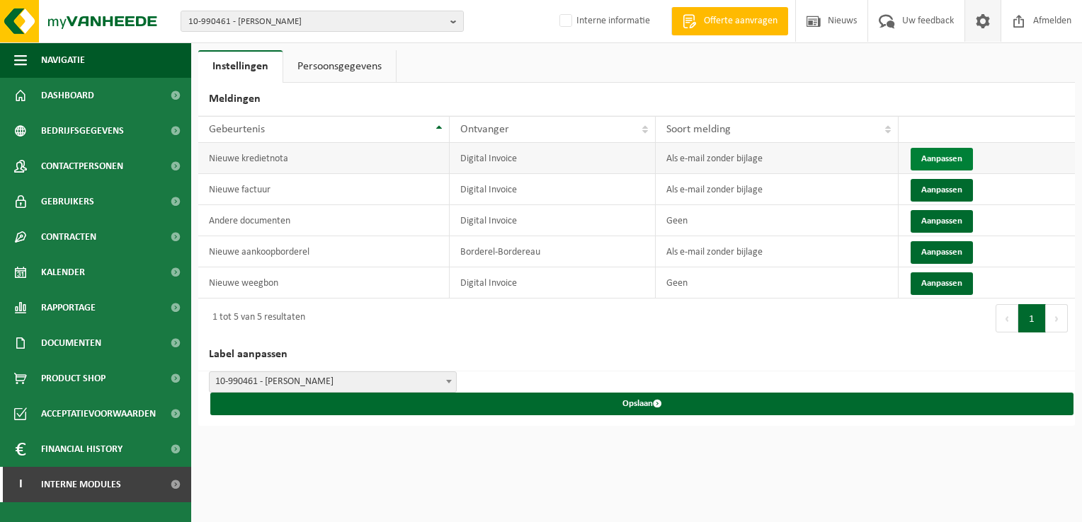
click at [942, 154] on button "Aanpassen" at bounding box center [941, 159] width 62 height 23
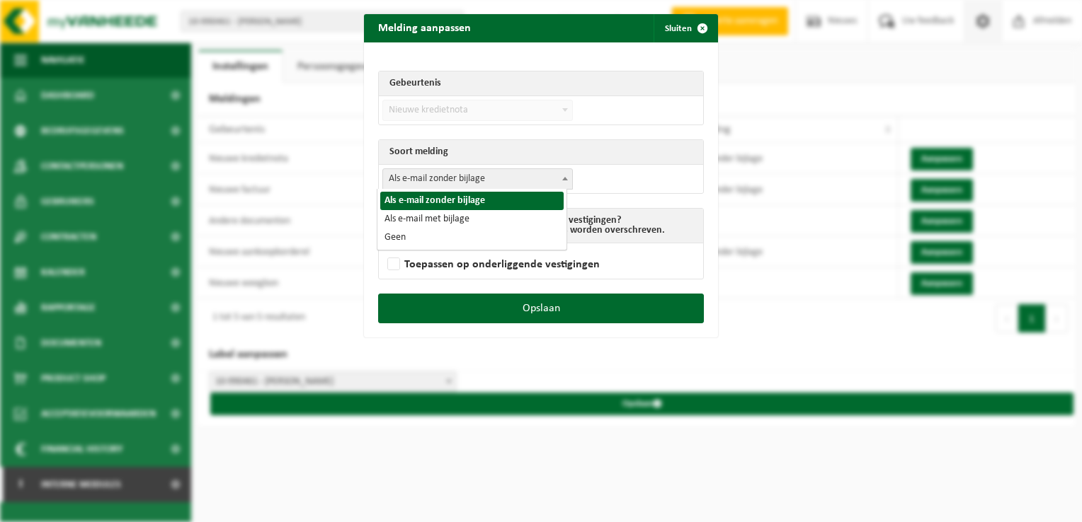
click at [461, 178] on span "Als e-mail zonder bijlage" at bounding box center [477, 179] width 189 height 20
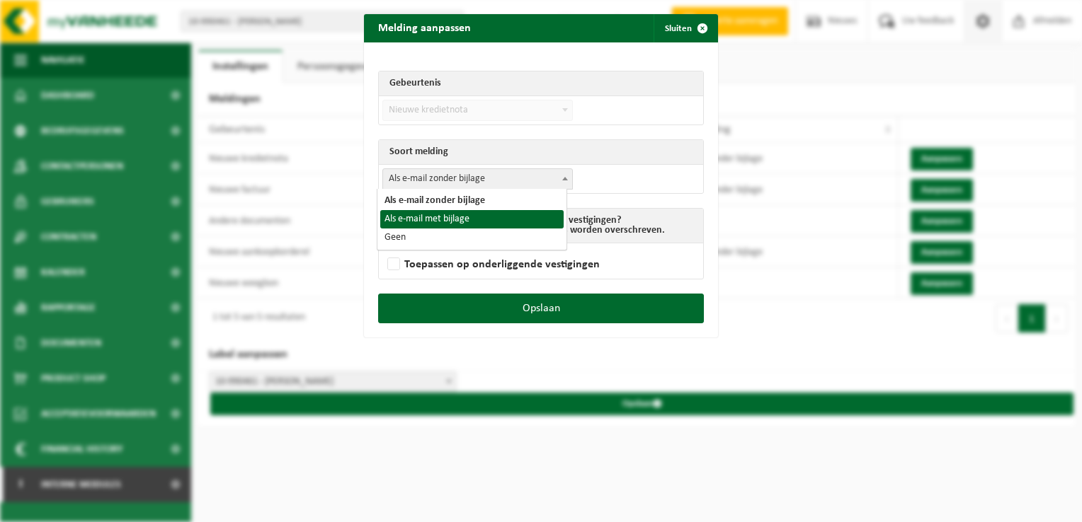
select select "3"
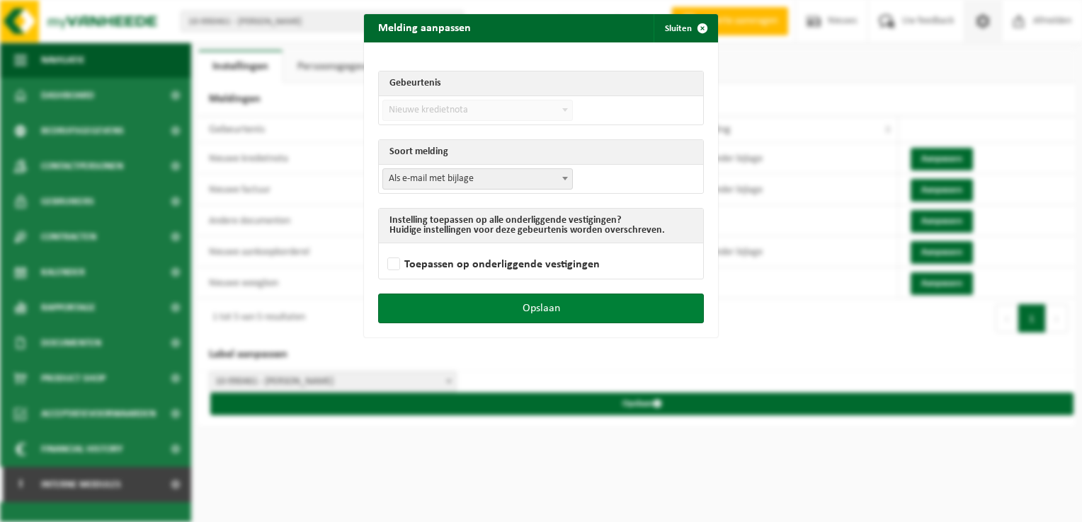
click at [555, 309] on button "Opslaan" at bounding box center [541, 309] width 326 height 30
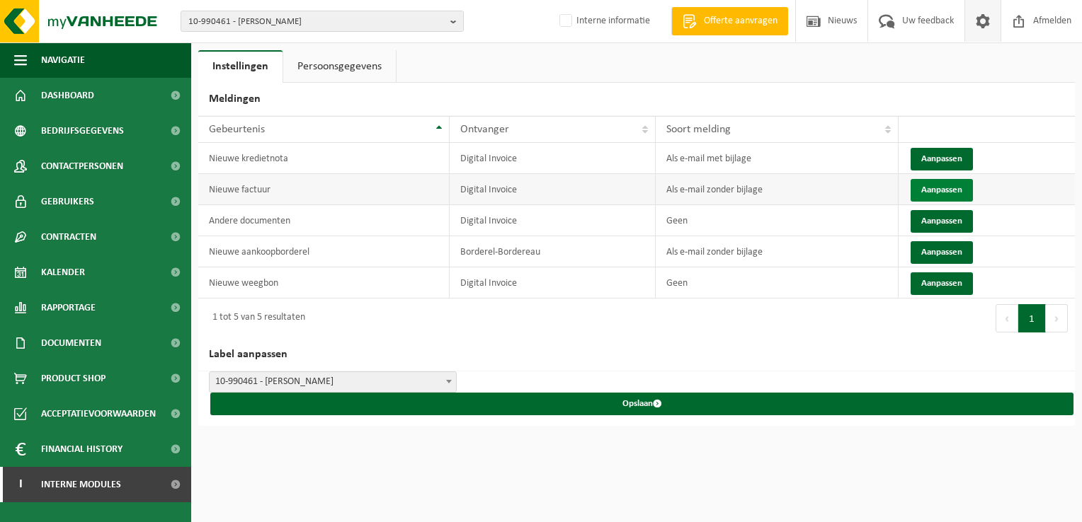
drag, startPoint x: 932, startPoint y: 191, endPoint x: 920, endPoint y: 190, distance: 12.1
click at [931, 191] on button "Aanpassen" at bounding box center [941, 190] width 62 height 23
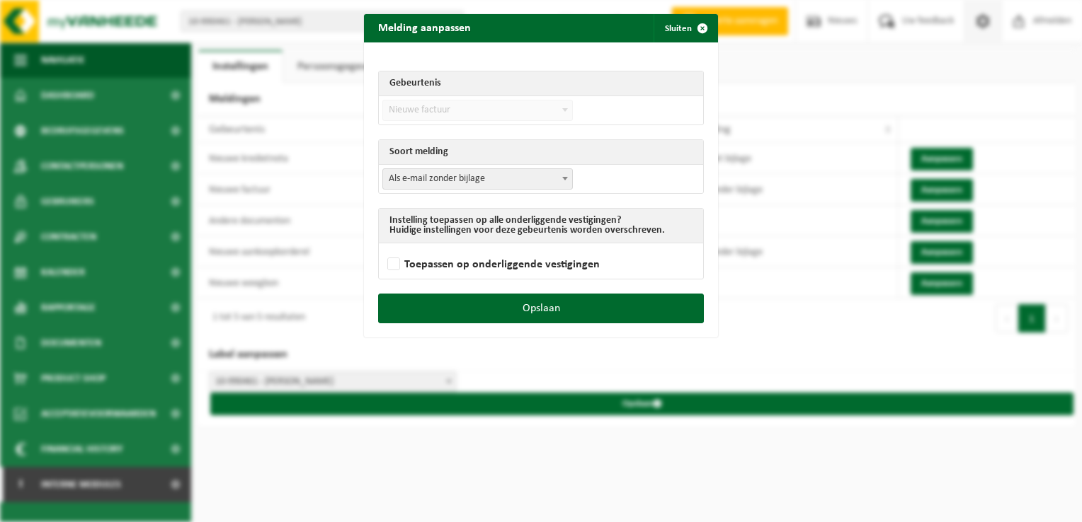
drag, startPoint x: 495, startPoint y: 169, endPoint x: 486, endPoint y: 184, distance: 17.5
click at [494, 171] on span "Als e-mail zonder bijlage" at bounding box center [477, 179] width 189 height 20
select select "3"
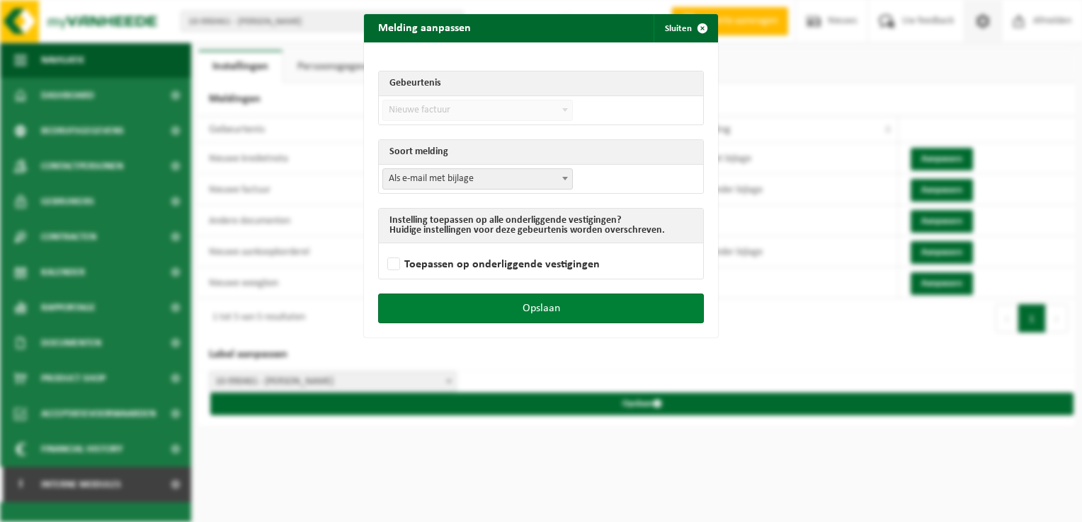
click at [590, 309] on button "Opslaan" at bounding box center [541, 309] width 326 height 30
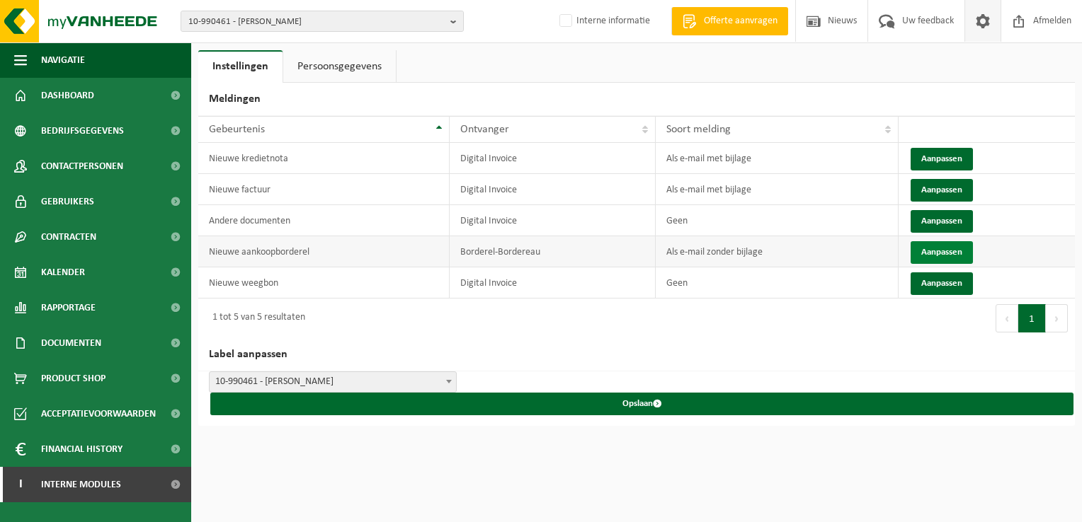
drag, startPoint x: 944, startPoint y: 252, endPoint x: 865, endPoint y: 244, distance: 79.7
click at [940, 252] on button "Aanpassen" at bounding box center [941, 252] width 62 height 23
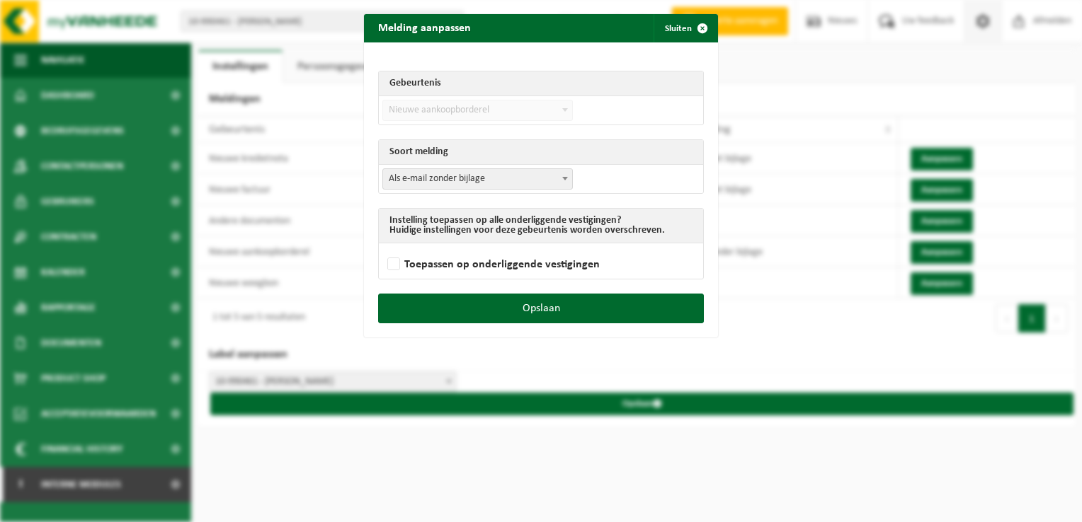
click at [504, 180] on span "Als e-mail zonder bijlage" at bounding box center [477, 179] width 189 height 20
select select "3"
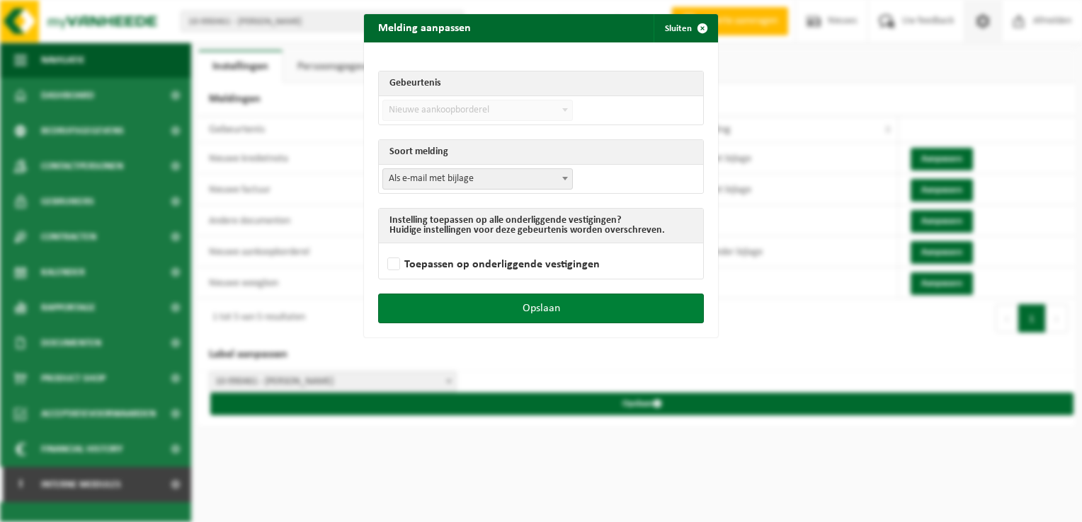
click at [609, 306] on button "Opslaan" at bounding box center [541, 309] width 326 height 30
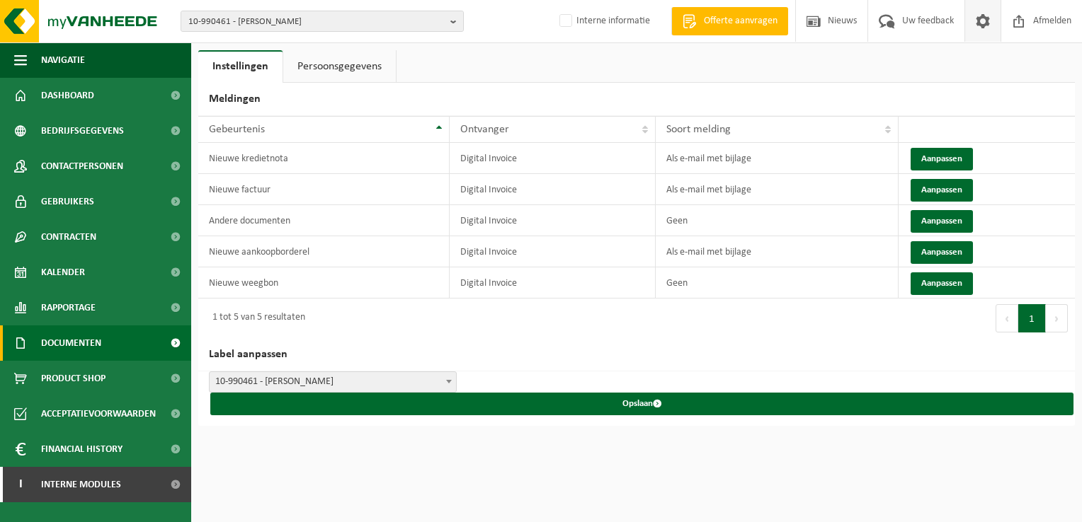
click at [78, 352] on span "Documenten" at bounding box center [71, 343] width 60 height 35
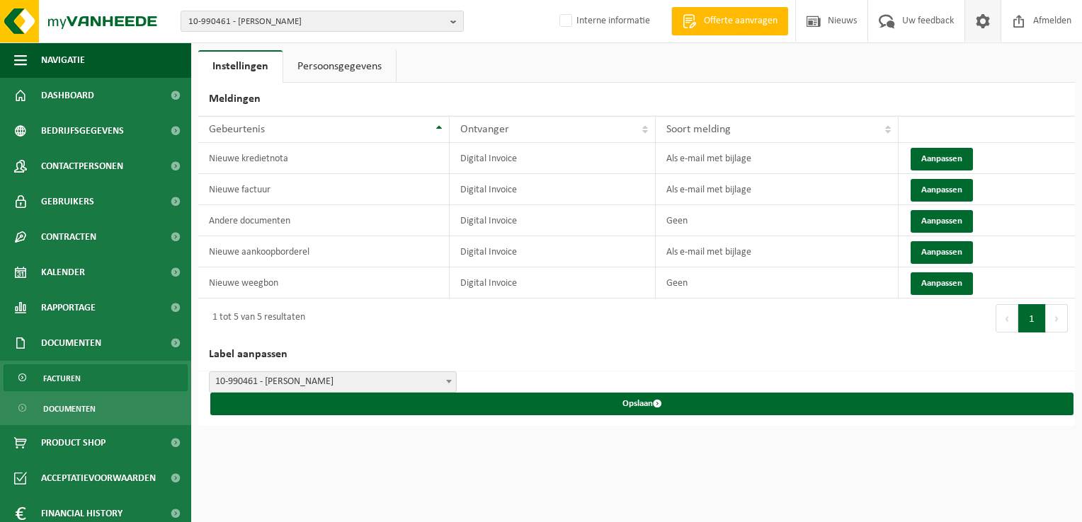
click at [102, 376] on link "Facturen" at bounding box center [96, 378] width 184 height 27
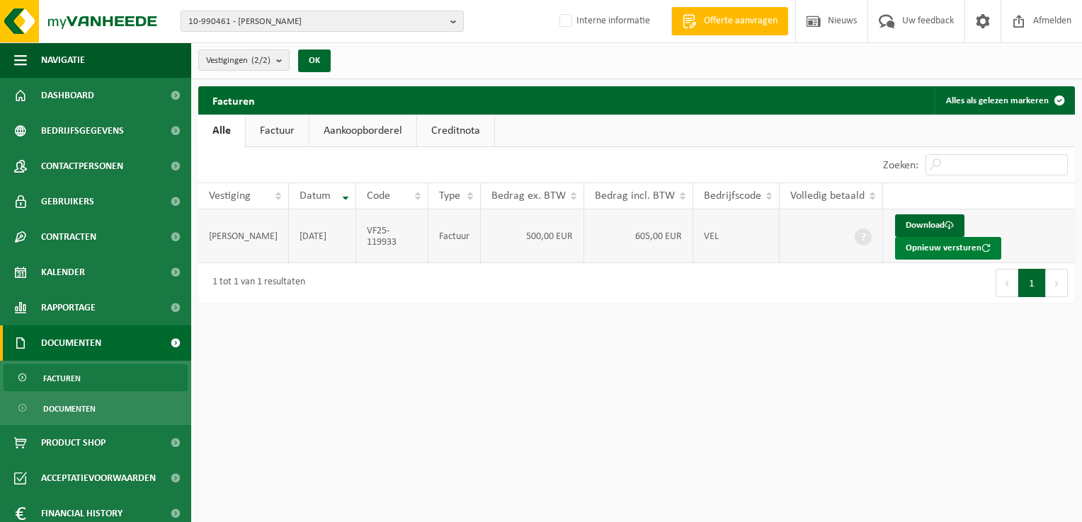
click at [987, 237] on button "Opnieuw versturen" at bounding box center [948, 248] width 106 height 23
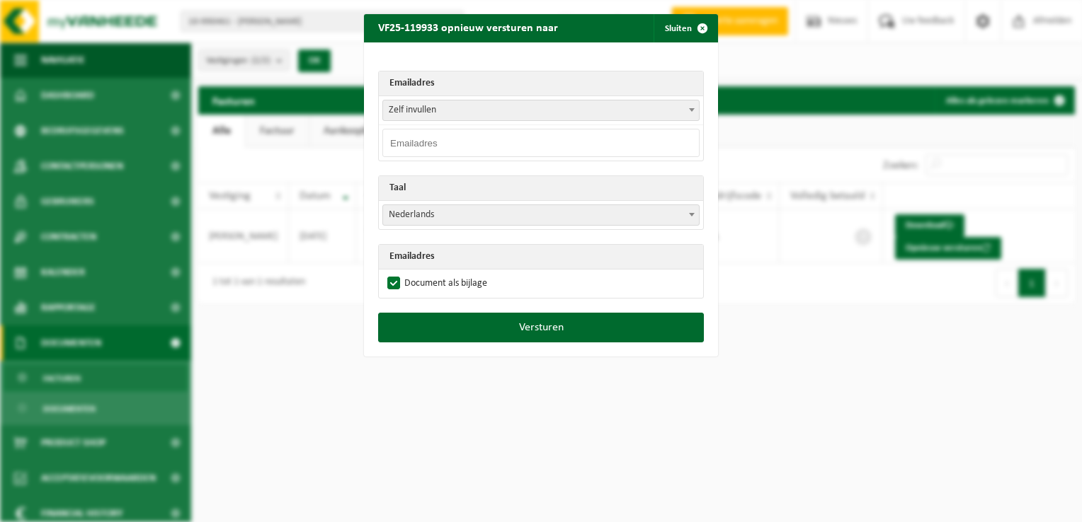
click at [426, 103] on span "Zelf invullen" at bounding box center [541, 111] width 316 height 20
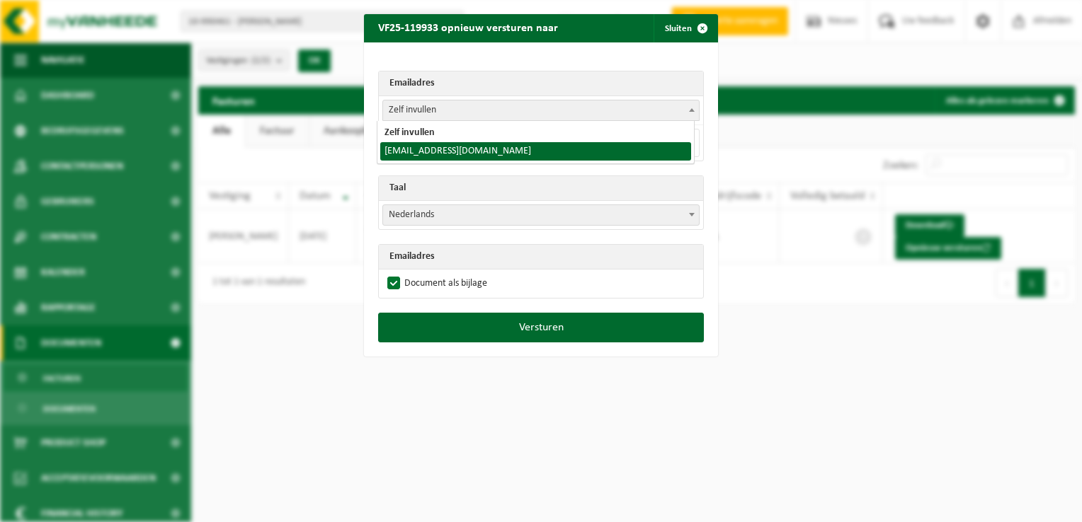
select select "lode.verdru@hotmail.be"
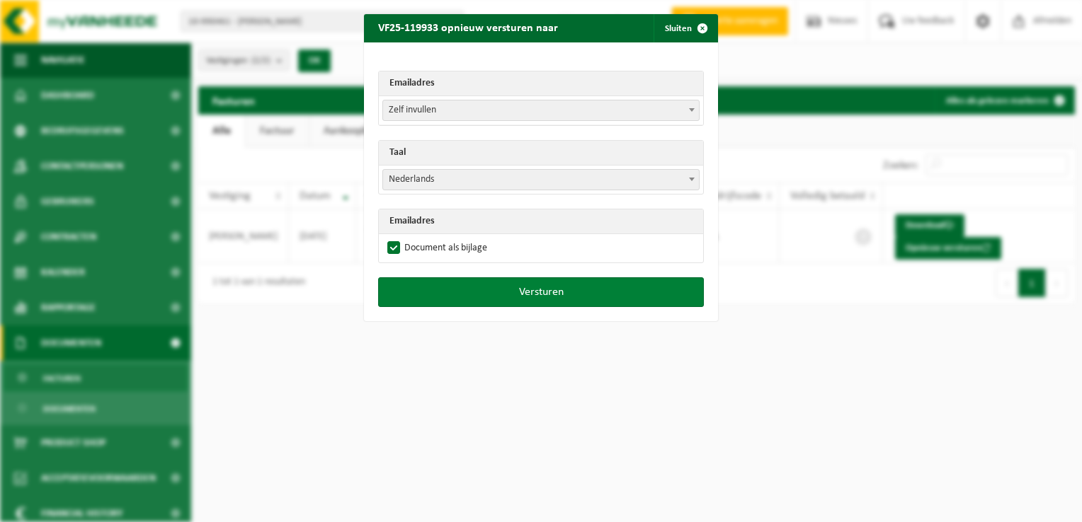
click at [510, 290] on button "Versturen" at bounding box center [541, 292] width 326 height 30
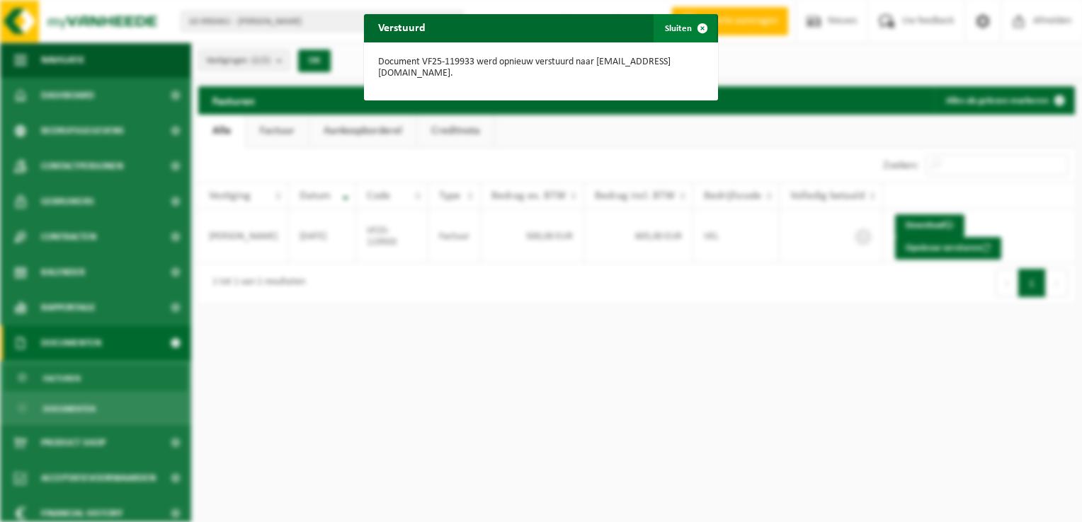
click at [694, 27] on span "button" at bounding box center [702, 28] width 28 height 28
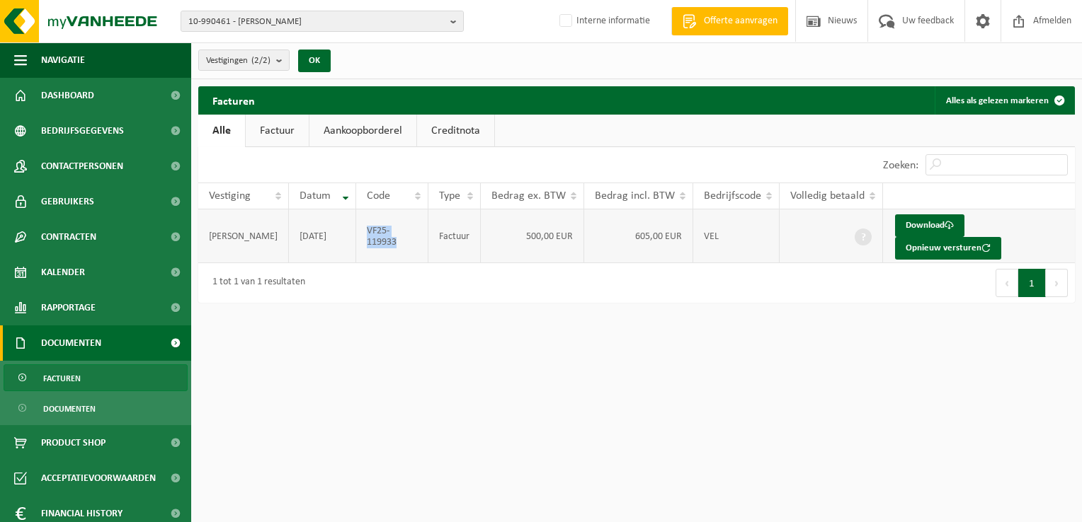
drag, startPoint x: 413, startPoint y: 228, endPoint x: 358, endPoint y: 223, distance: 55.4
click at [358, 223] on td "VF25-119933" at bounding box center [392, 237] width 72 height 54
copy td "VF25-119933"
